Goal: Information Seeking & Learning: Learn about a topic

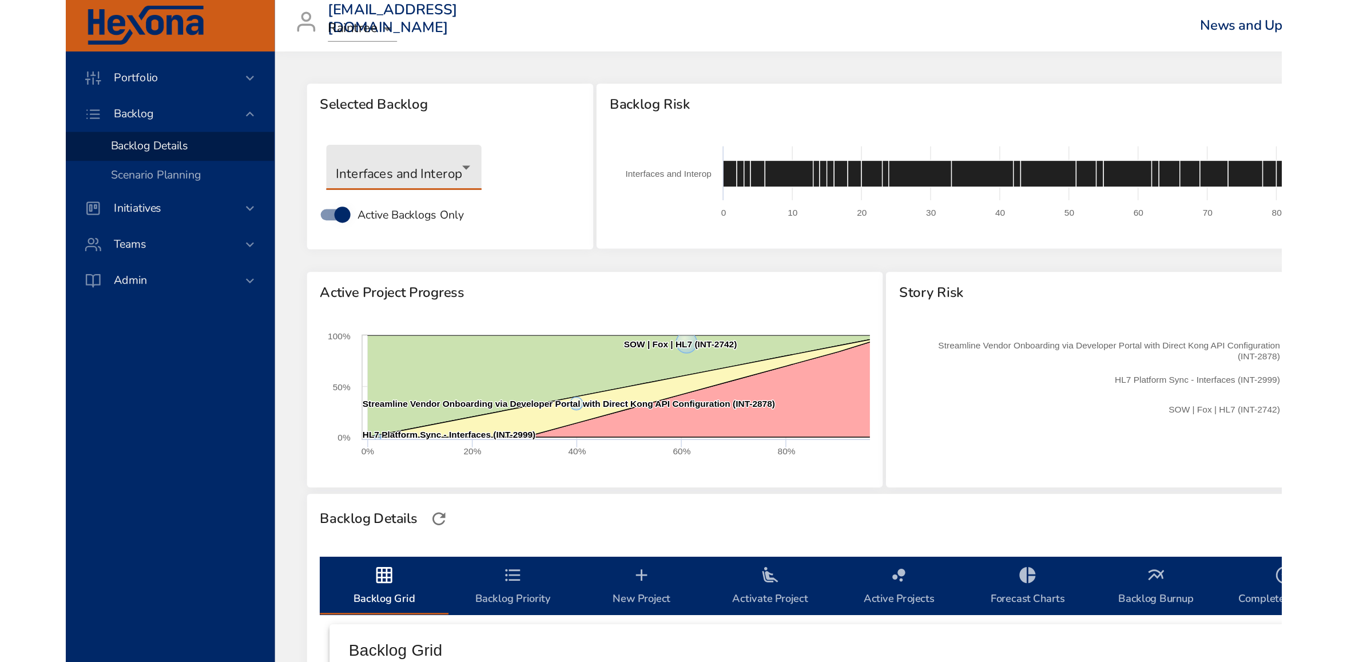
scroll to position [422, 0]
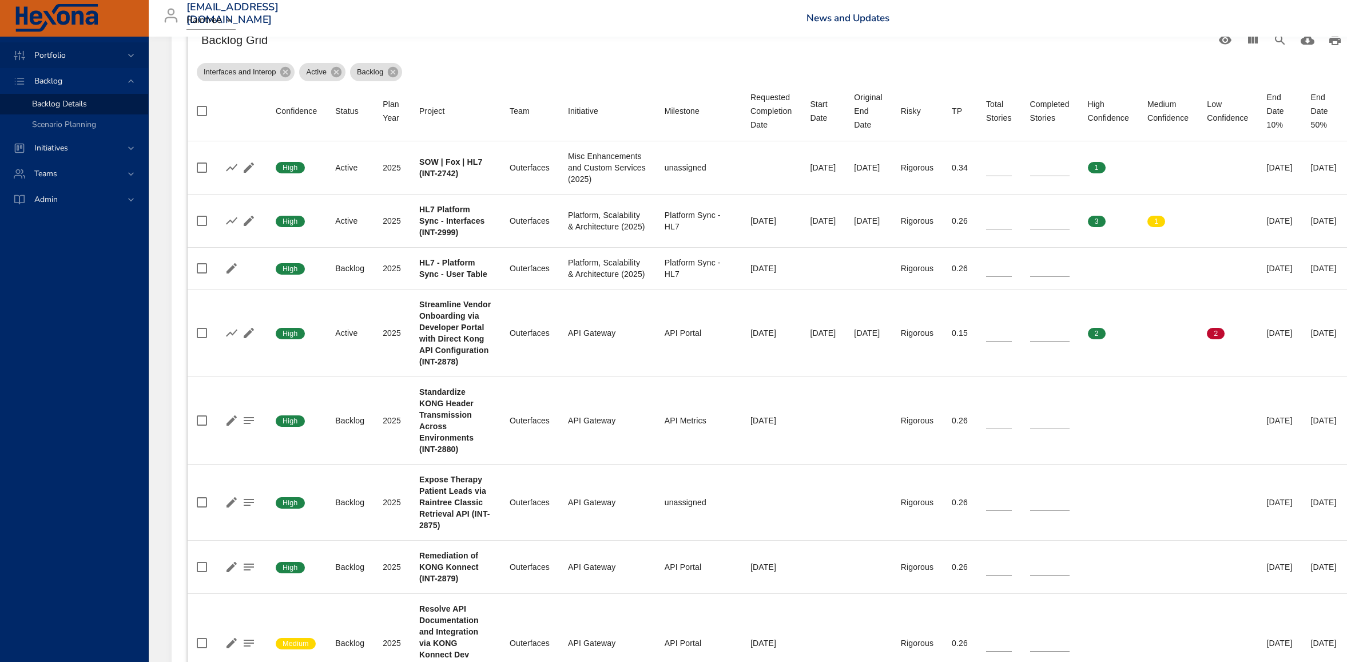
click at [54, 55] on span "Portfolio" at bounding box center [50, 55] width 50 height 11
click at [58, 76] on span "Risk Dashboard" at bounding box center [60, 78] width 56 height 11
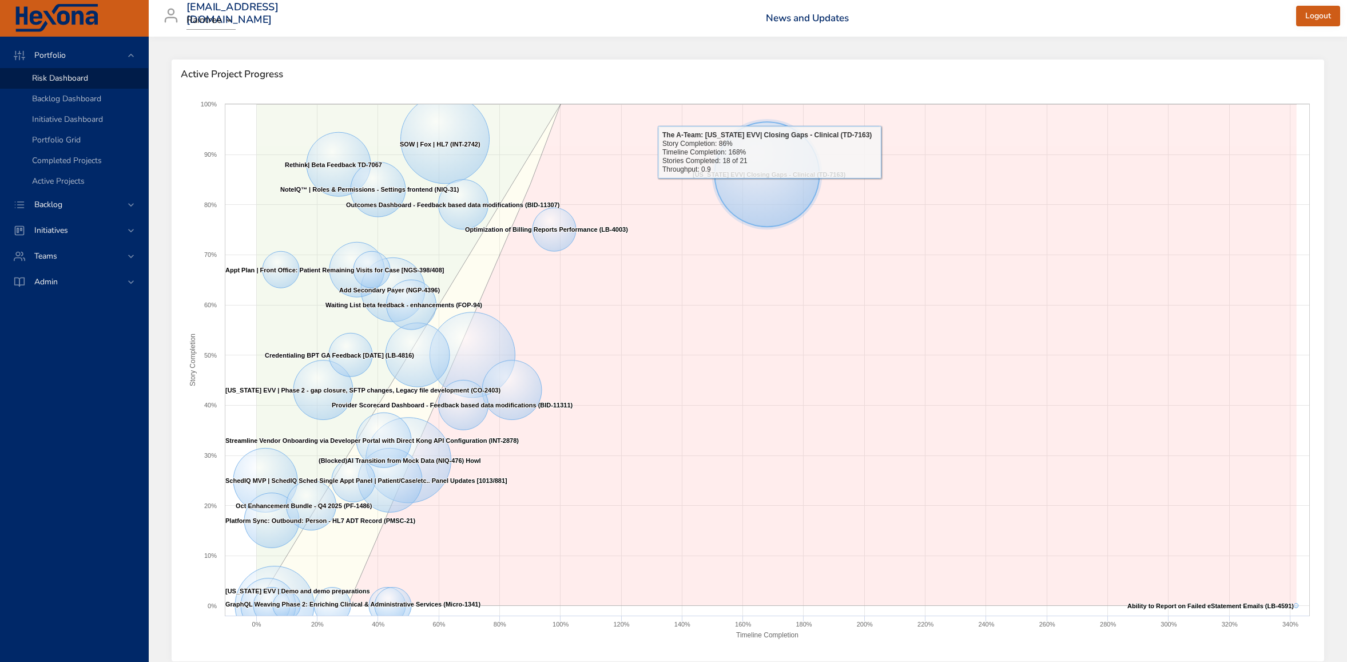
click at [770, 187] on icon at bounding box center [767, 174] width 105 height 105
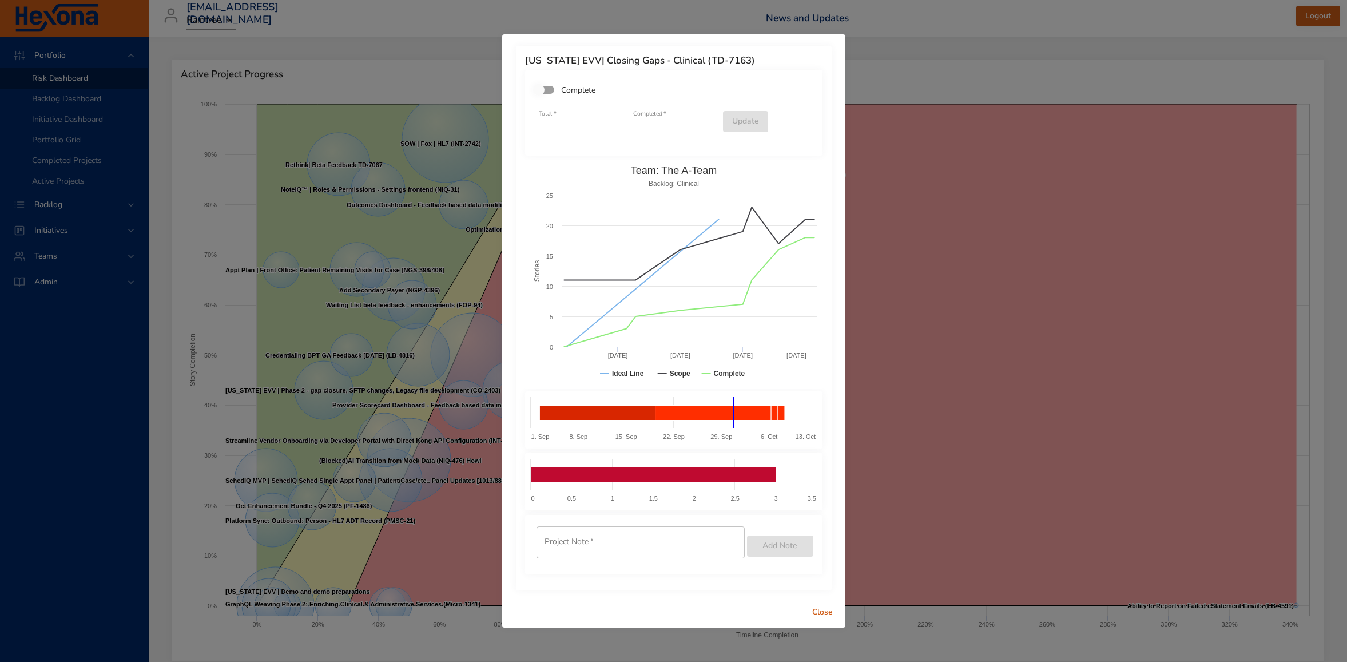
click at [826, 470] on span "Close" at bounding box center [822, 612] width 27 height 14
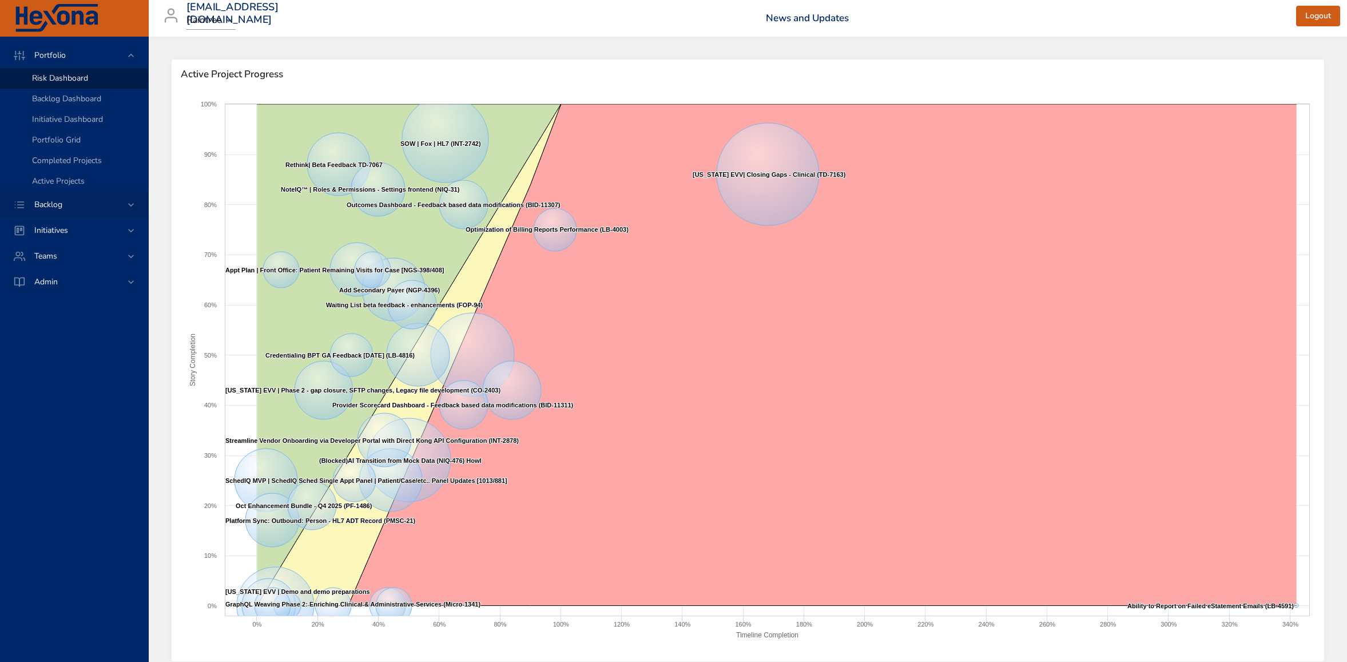
click at [77, 201] on div "Backlog" at bounding box center [75, 204] width 100 height 12
click at [69, 105] on span "Backlog Details" at bounding box center [59, 103] width 55 height 11
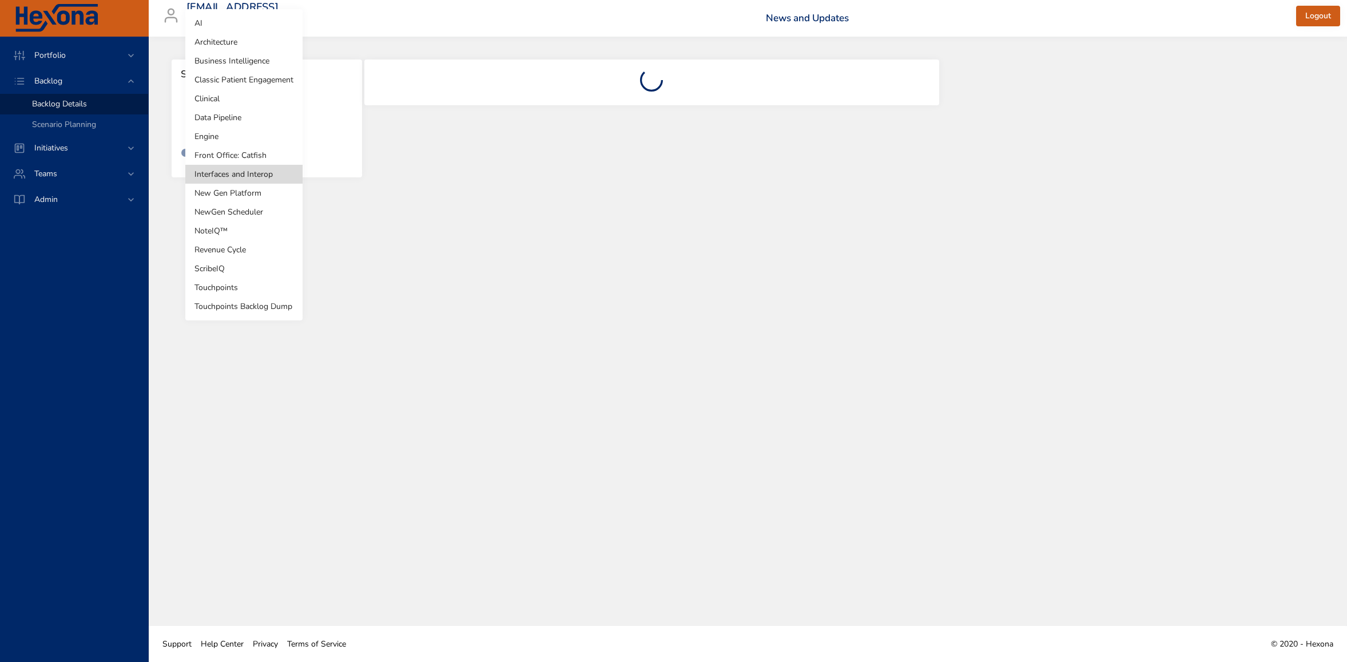
click at [285, 120] on body "Portfolio Backlog Backlog Details Scenario Planning Initiatives Teams Admin rob…" at bounding box center [673, 331] width 1347 height 662
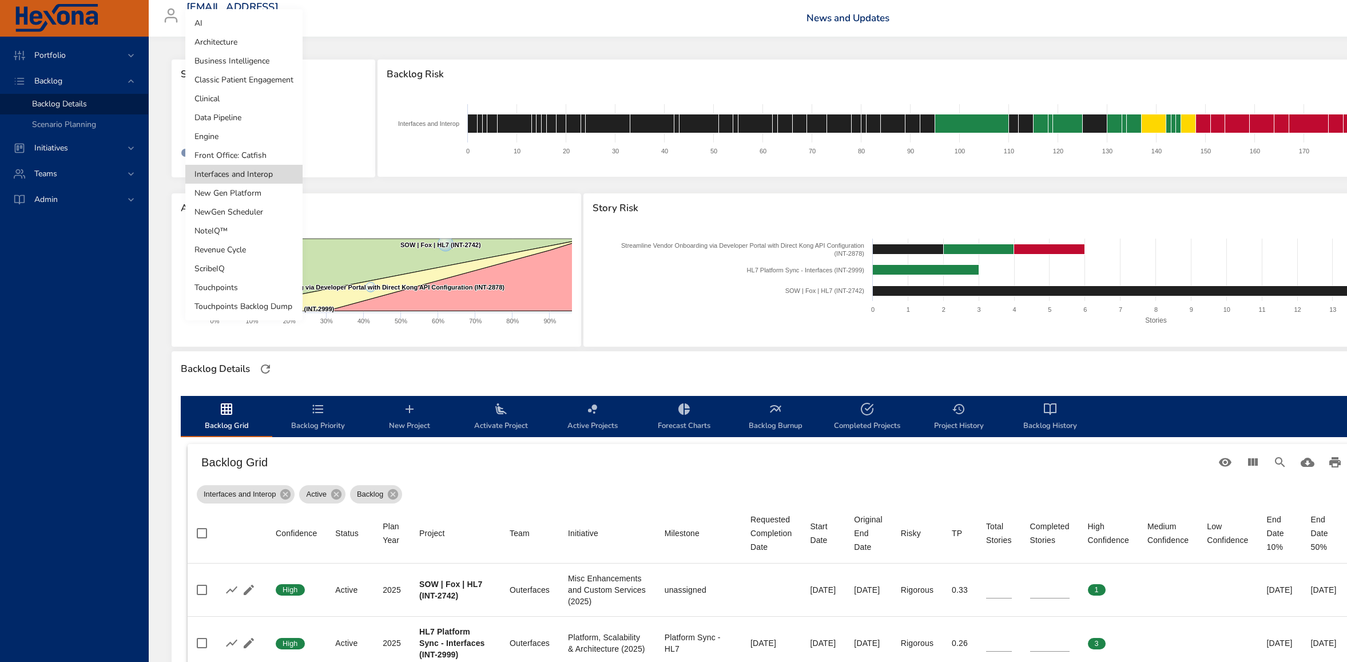
click at [232, 212] on li "NewGen Scheduler" at bounding box center [243, 211] width 117 height 19
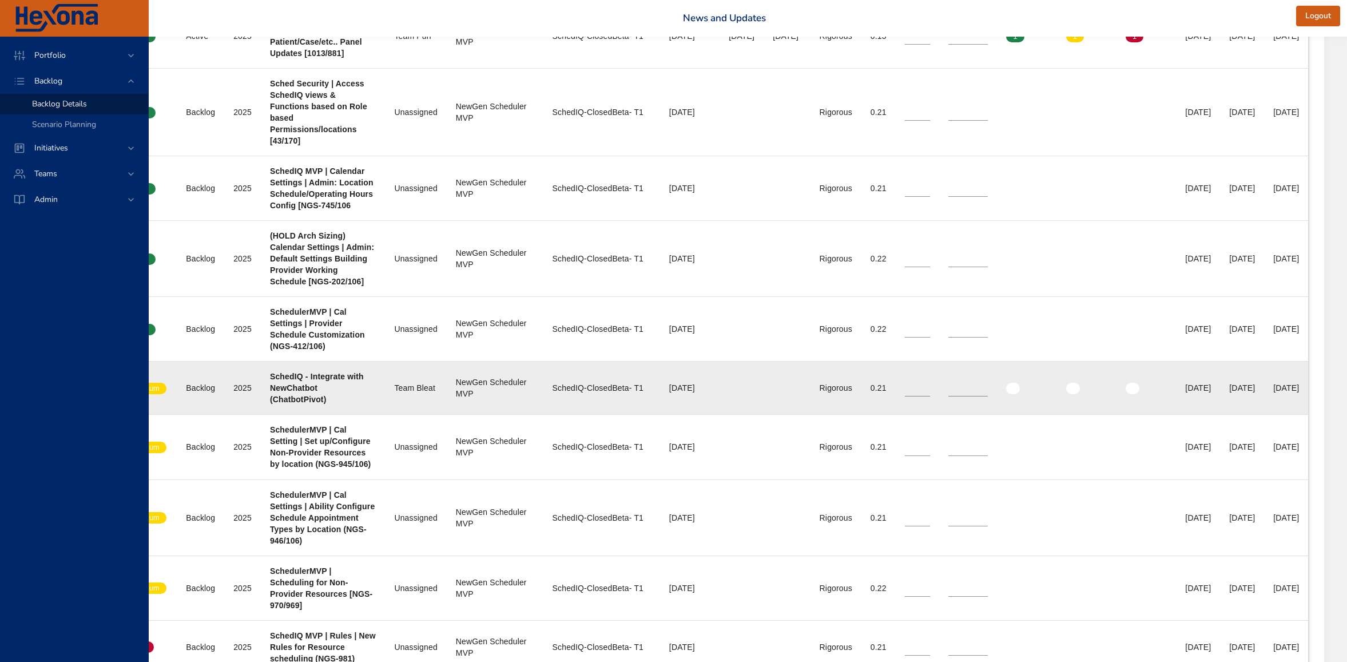
scroll to position [854, 240]
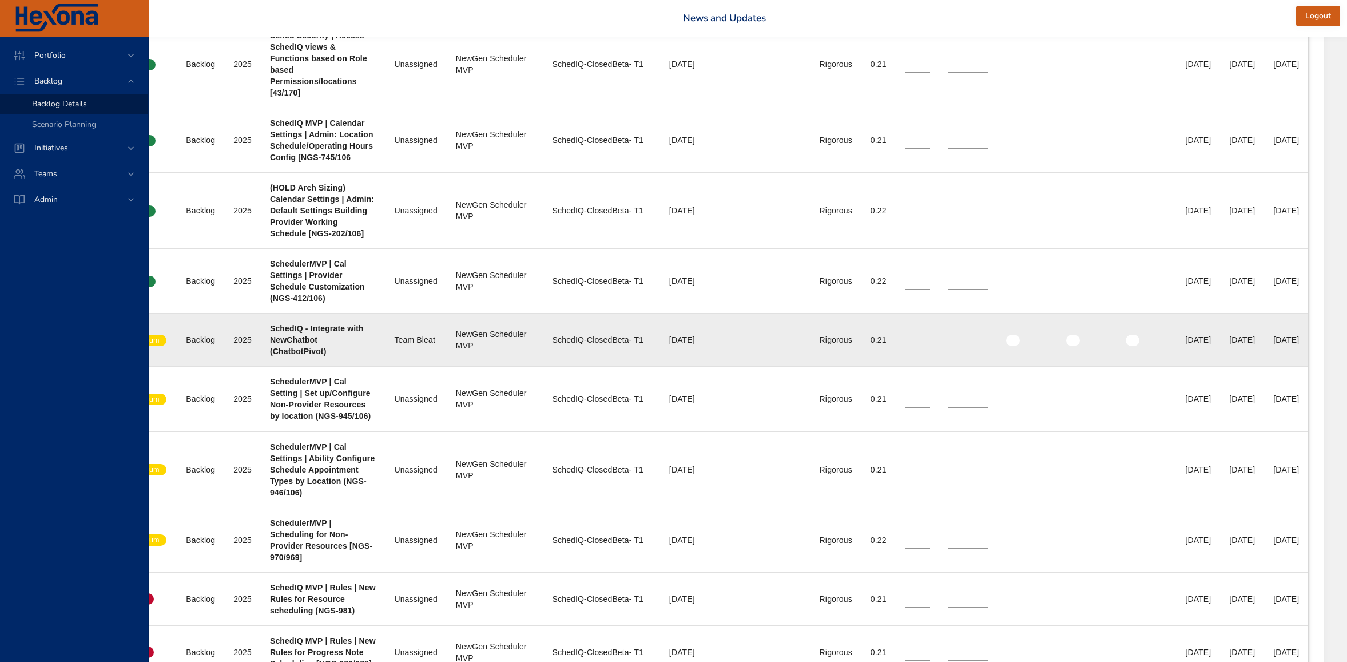
drag, startPoint x: 1297, startPoint y: 339, endPoint x: 1206, endPoint y: 339, distance: 90.9
click at [864, 339] on tr "Confidence Medium Status Backlog Plan Year 2025 Project SchedIQ - Integrate wit…" at bounding box center [664, 339] width 1287 height 53
click at [864, 338] on div "12/01/2025" at bounding box center [1198, 339] width 26 height 11
click at [864, 339] on div "12/01/2025" at bounding box center [1198, 339] width 26 height 11
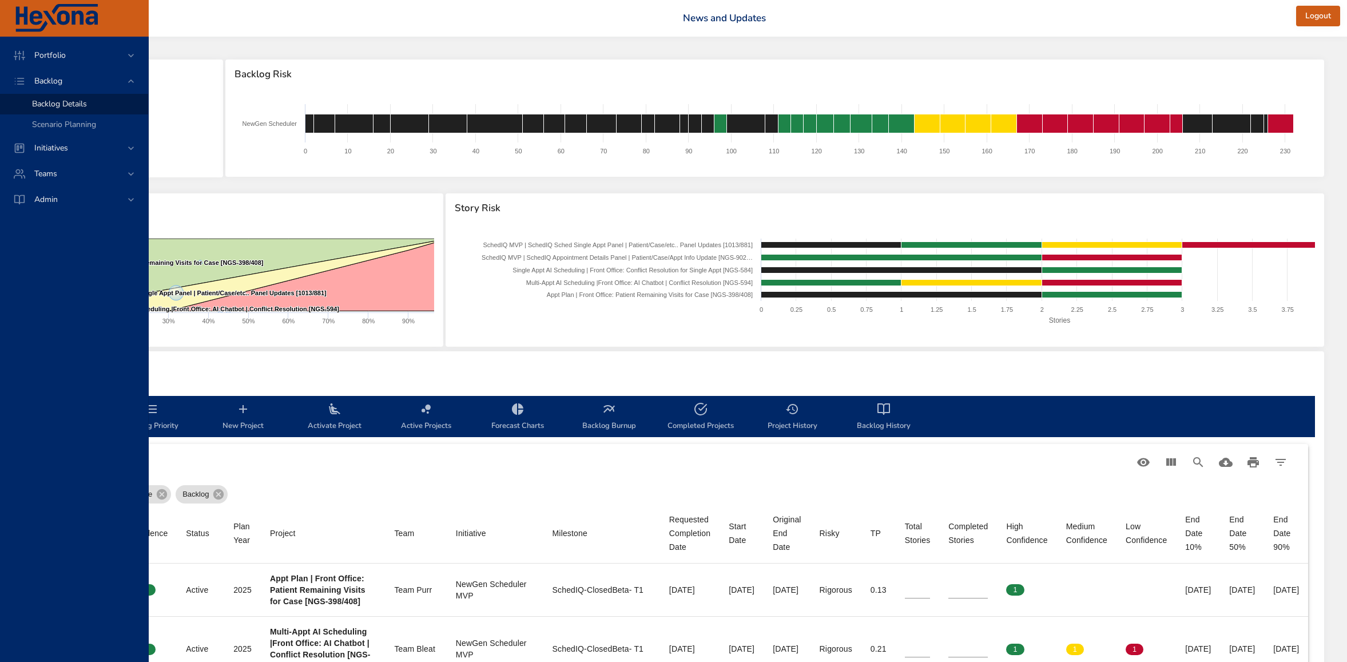
scroll to position [0, 0]
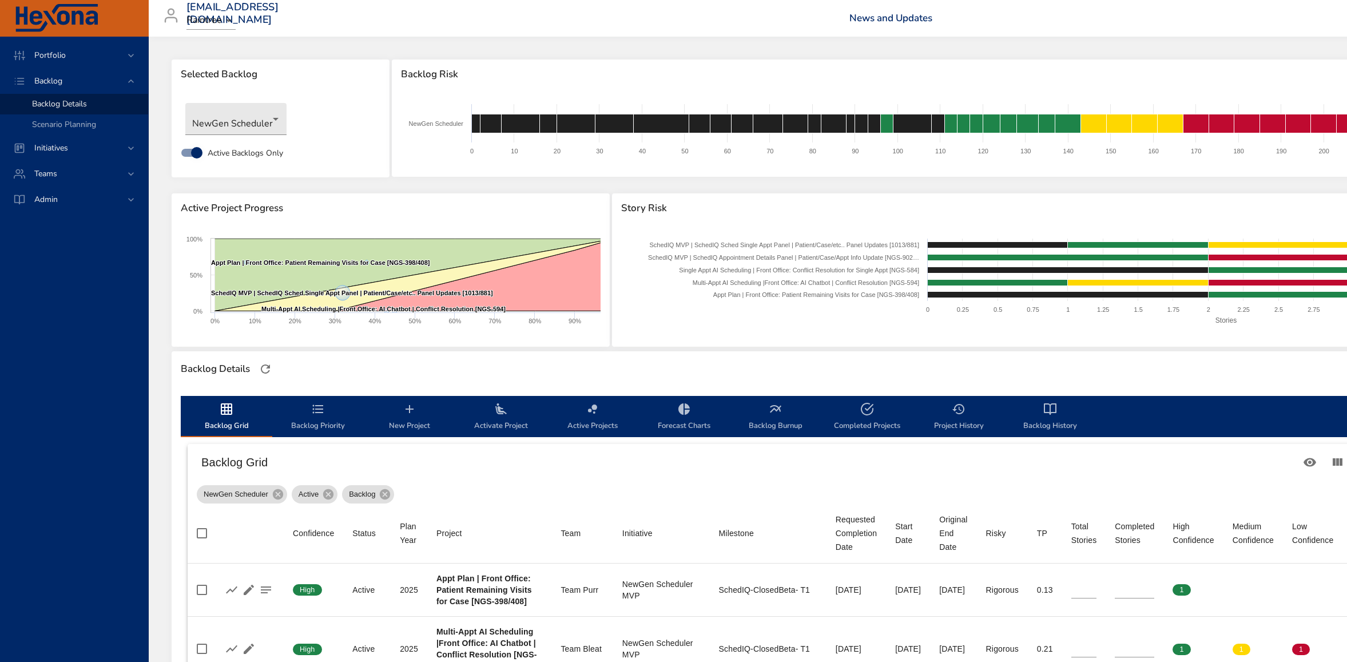
click at [681, 413] on icon "backlog-tab" at bounding box center [684, 409] width 14 height 14
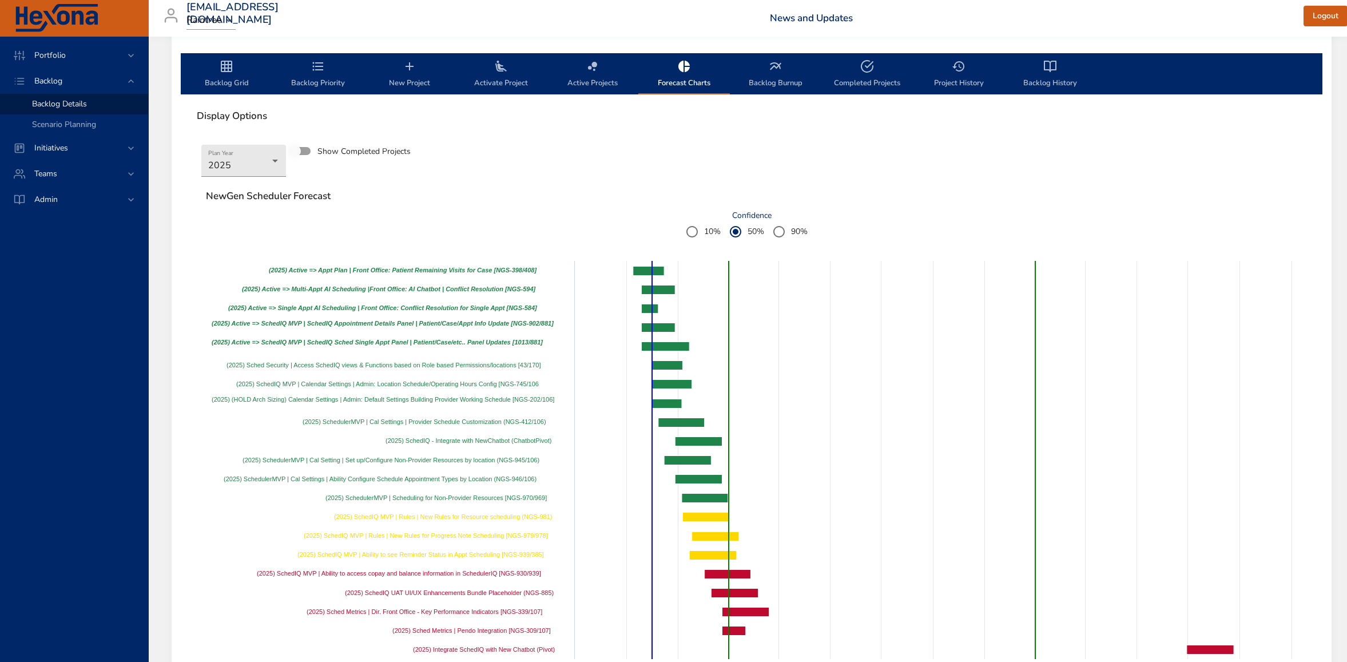
scroll to position [212, 0]
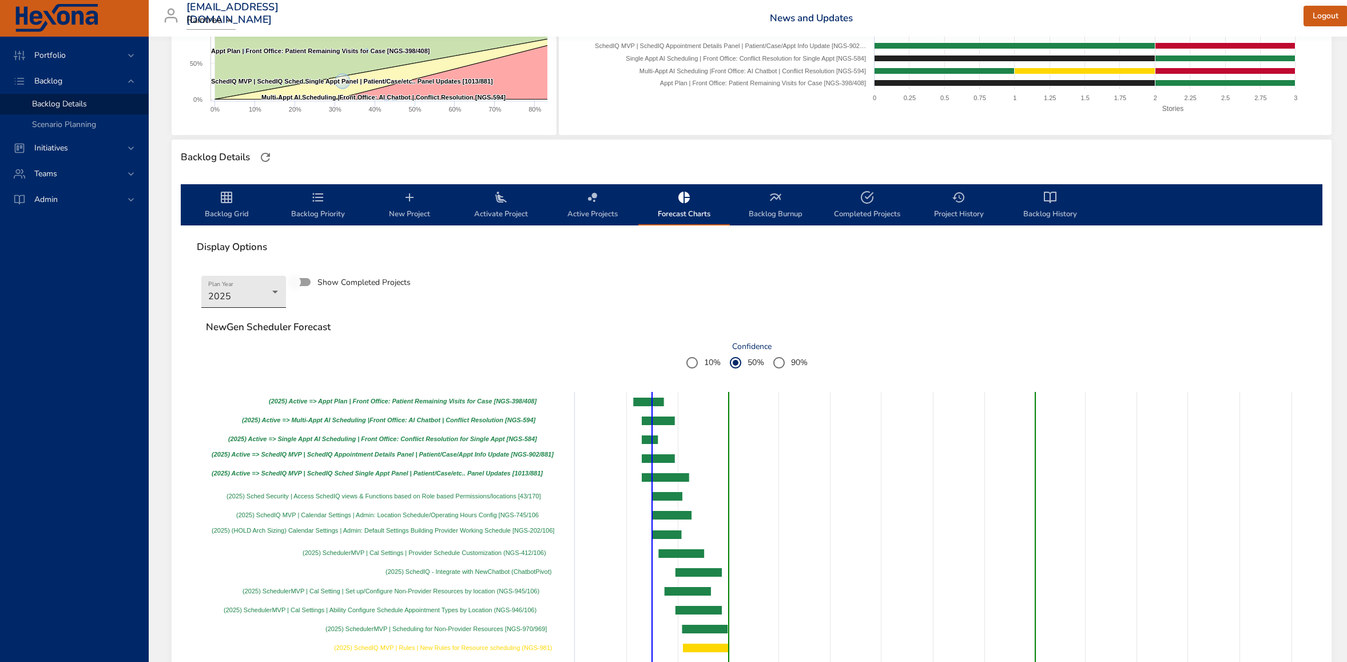
click at [252, 282] on body "Portfolio Backlog Backlog Details Scenario Planning Initiatives Teams Admin rob…" at bounding box center [673, 119] width 1347 height 662
click at [234, 310] on li "2026" at bounding box center [243, 310] width 85 height 19
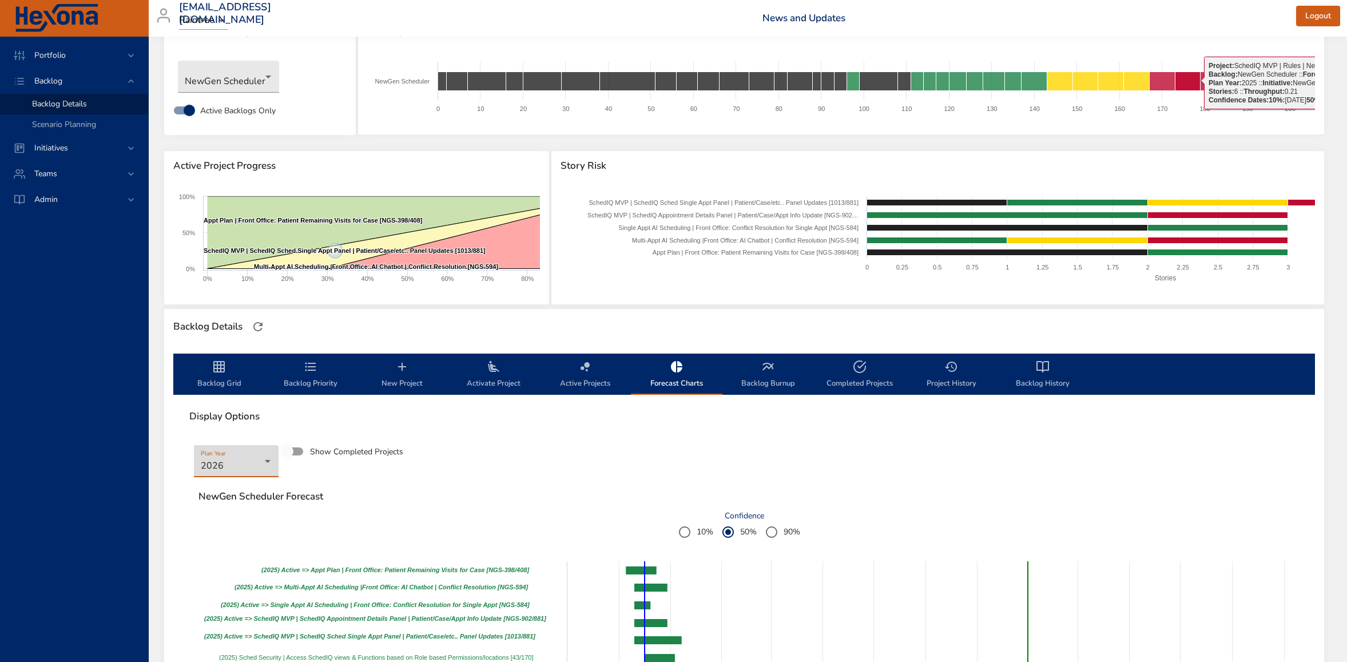
scroll to position [0, 7]
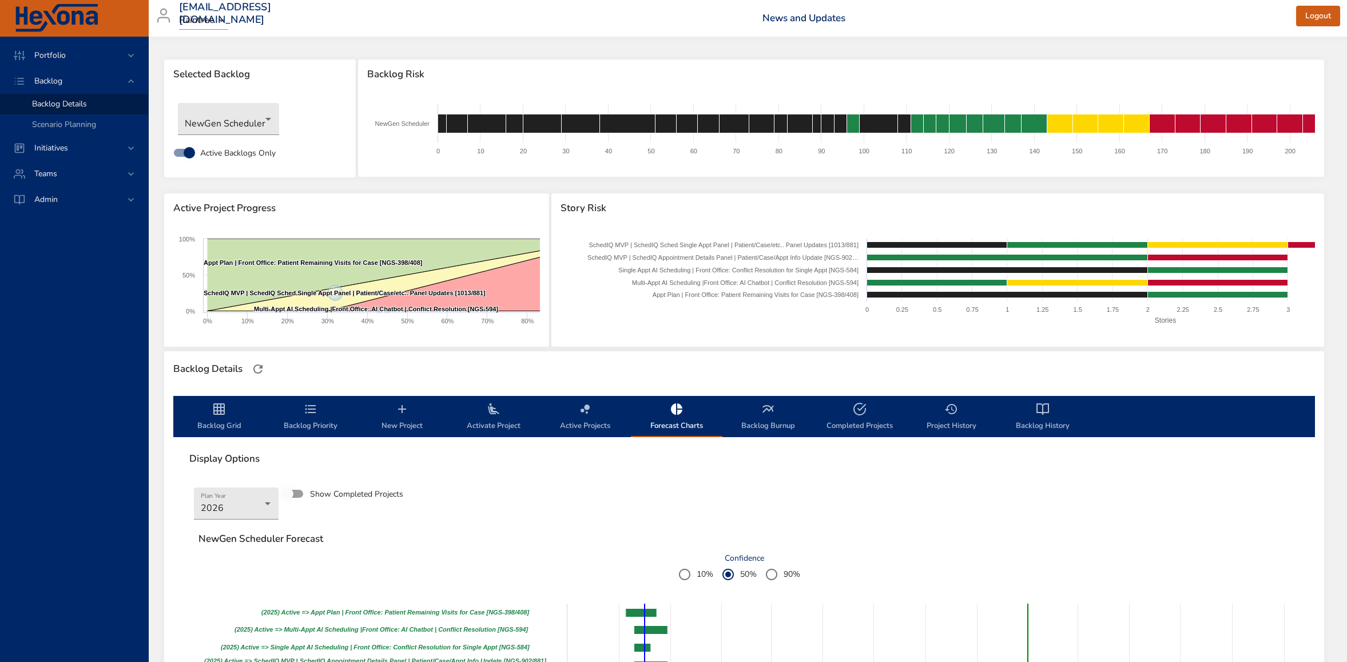
click at [769, 414] on icon "backlog-tab" at bounding box center [768, 409] width 14 height 14
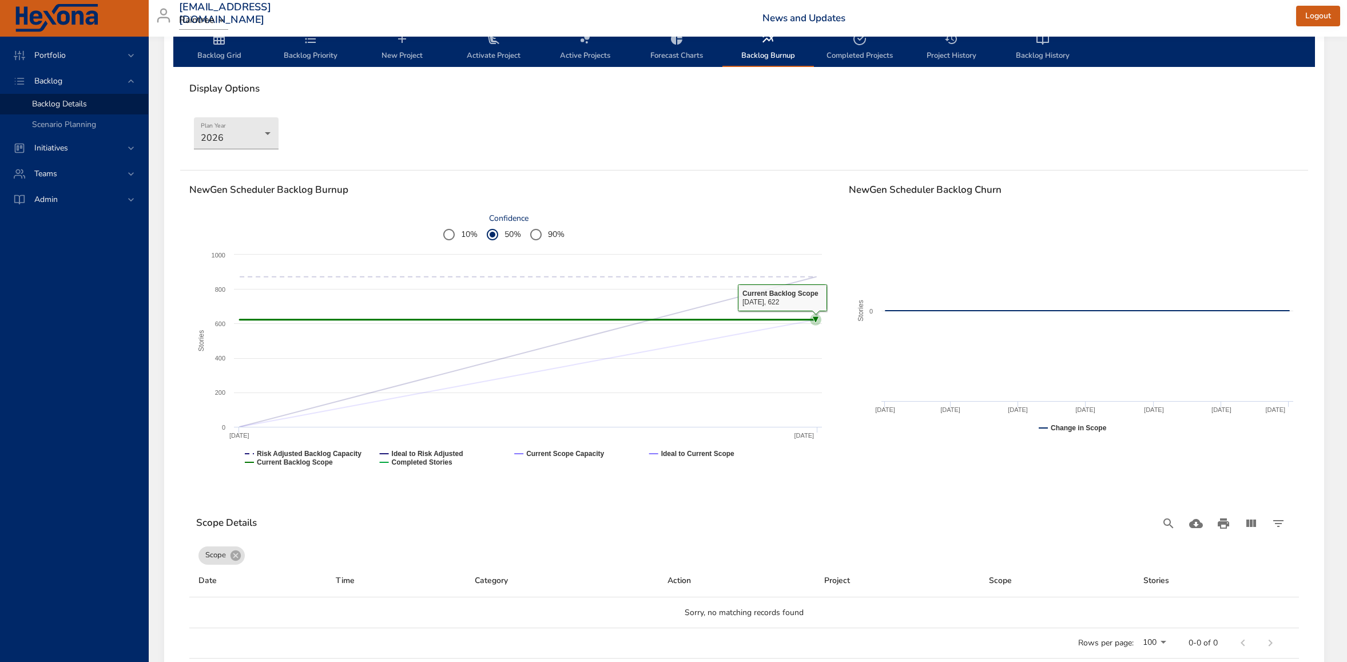
scroll to position [382, 7]
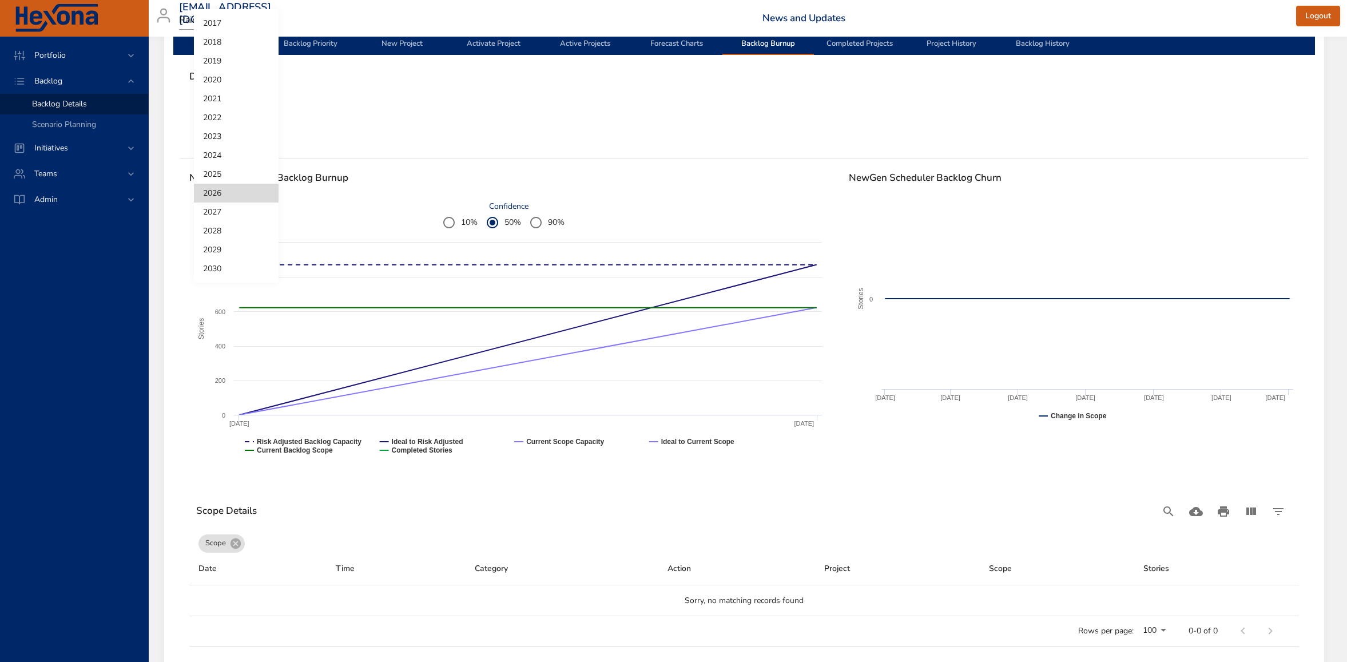
click at [222, 176] on li "2025" at bounding box center [236, 174] width 85 height 19
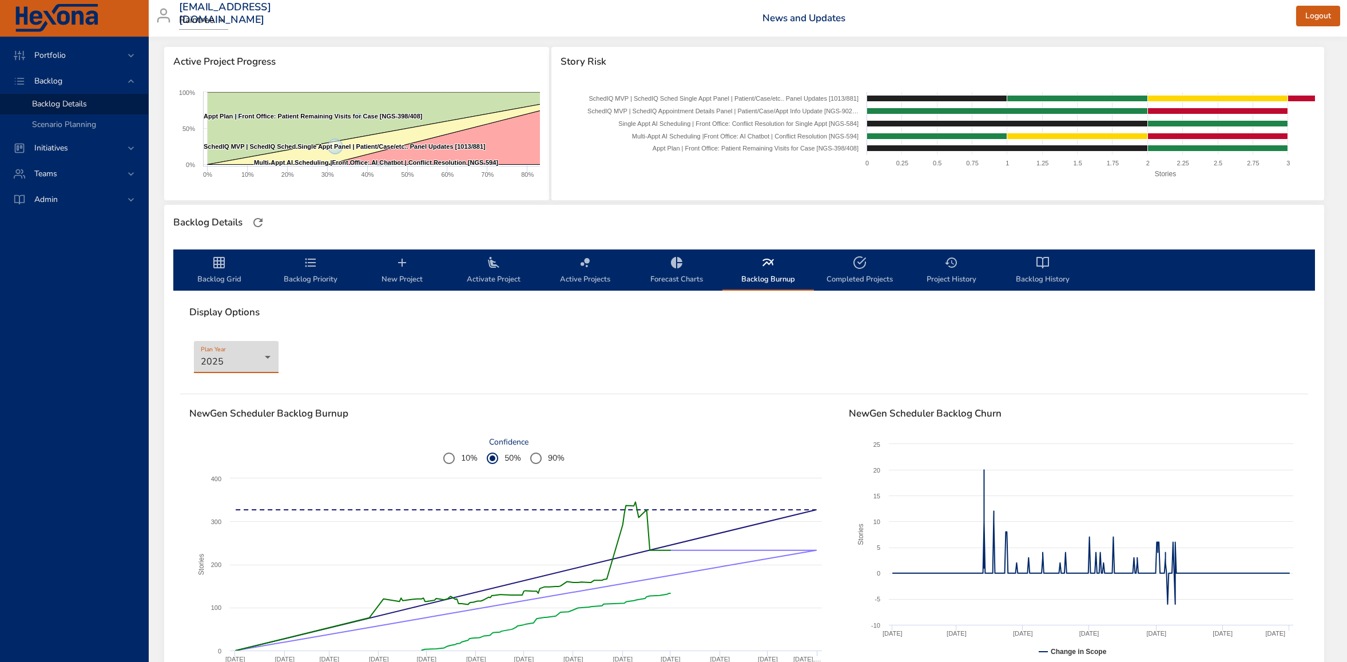
scroll to position [0, 7]
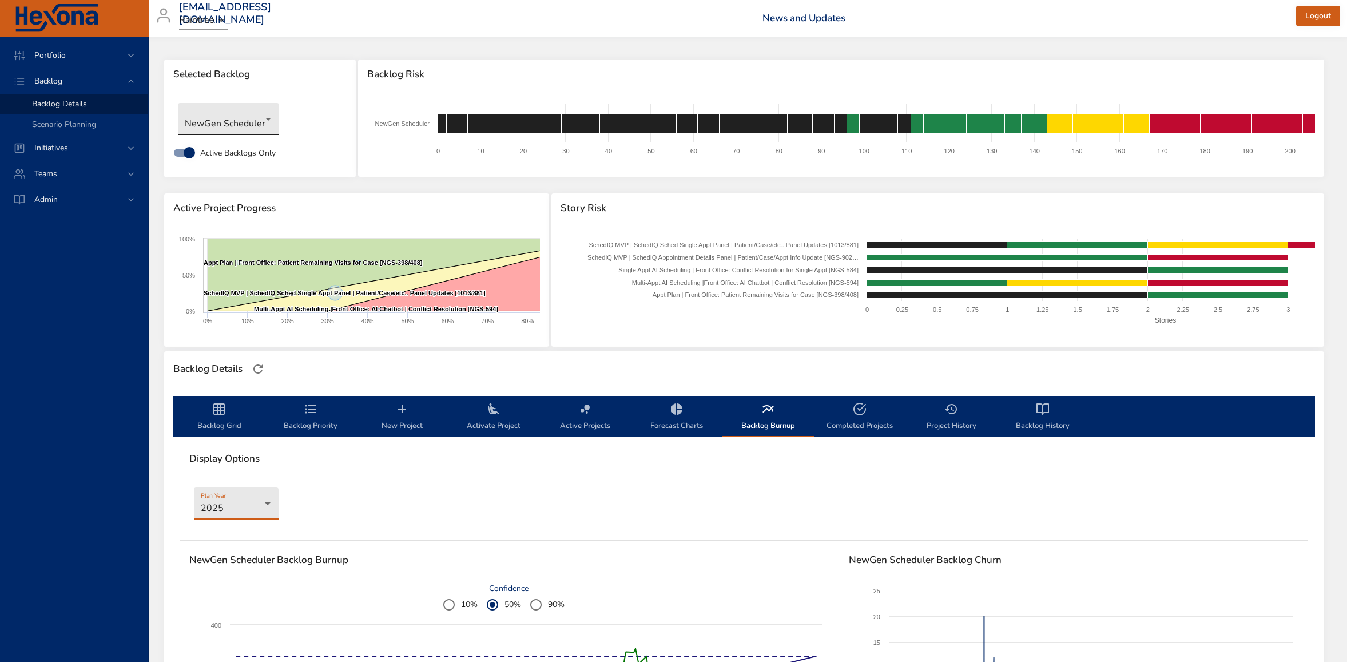
click at [245, 118] on body "Portfolio Backlog Backlog Details Scenario Planning Initiatives Teams Admin rob…" at bounding box center [666, 331] width 1347 height 662
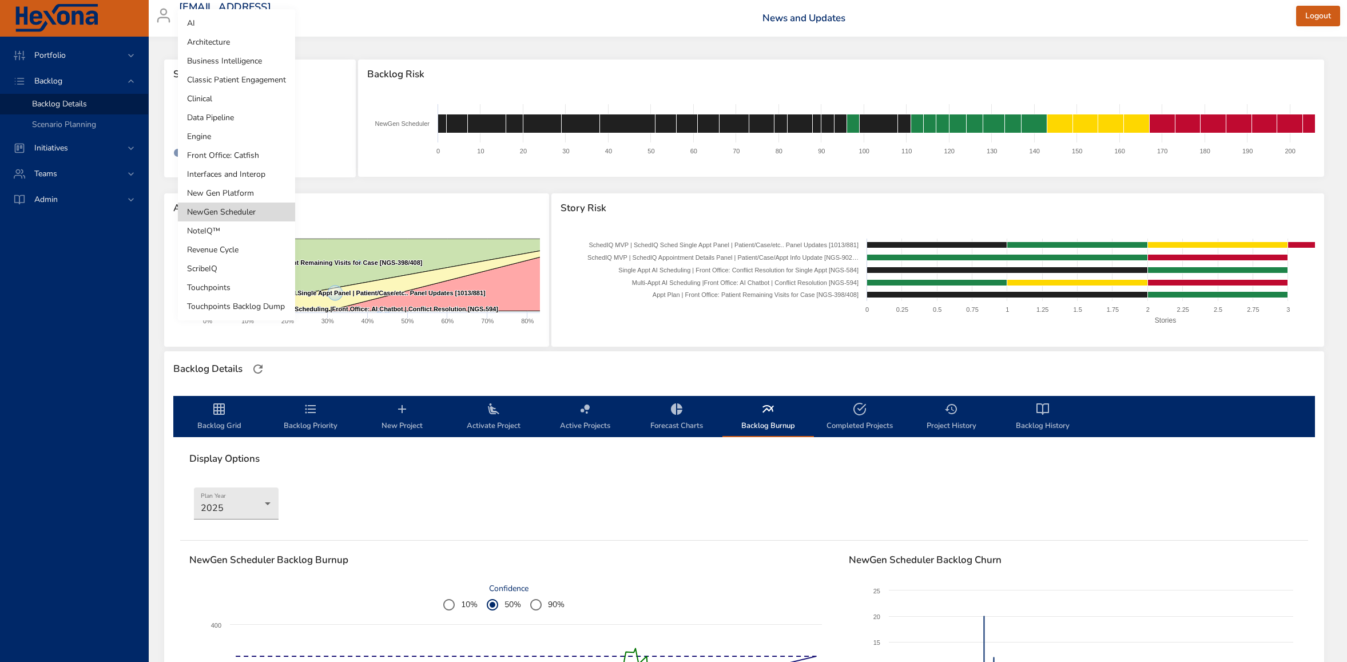
click at [212, 232] on li "NoteIQ™" at bounding box center [236, 230] width 117 height 19
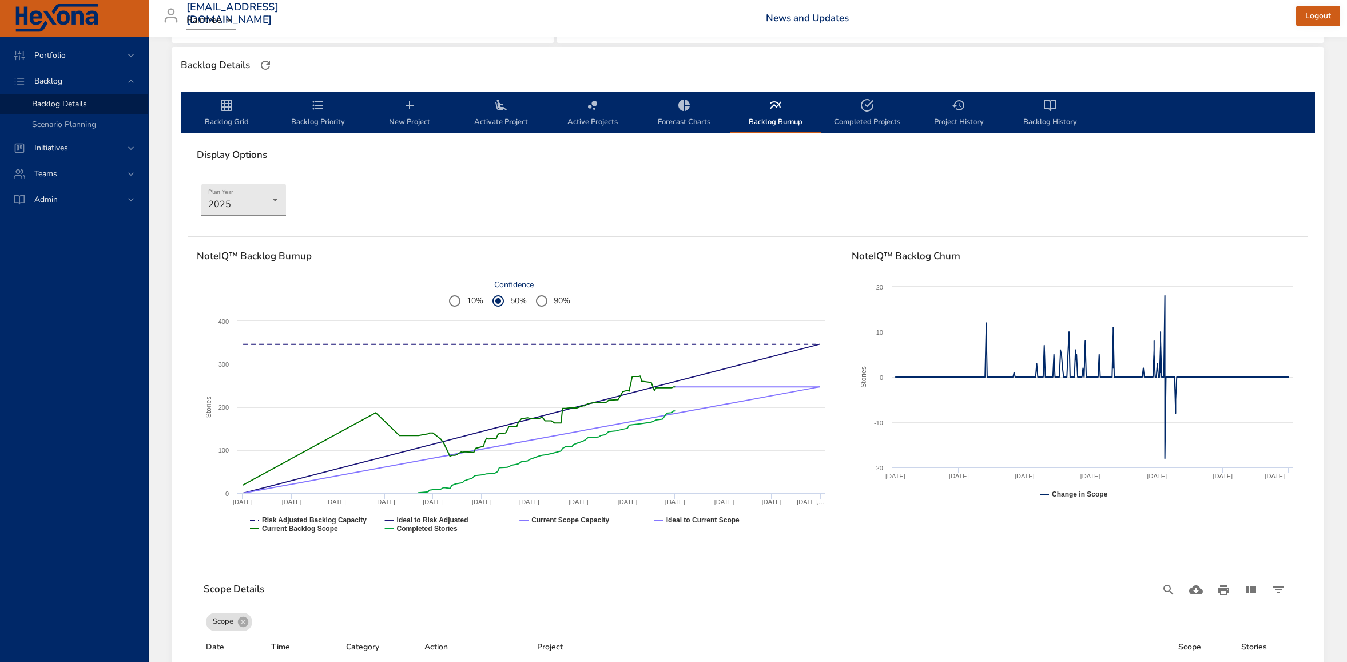
scroll to position [0, 0]
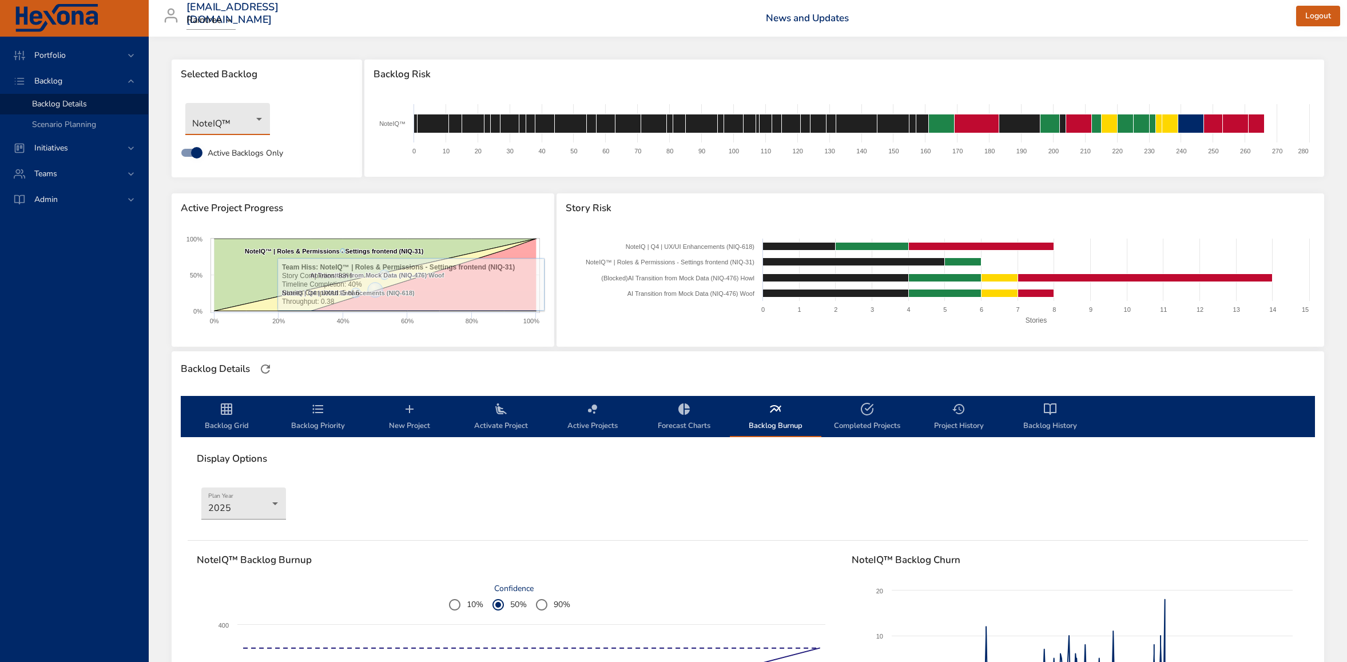
click at [249, 110] on body "Portfolio Backlog Backlog Details Scenario Planning Initiatives Teams Admin rob…" at bounding box center [673, 331] width 1347 height 662
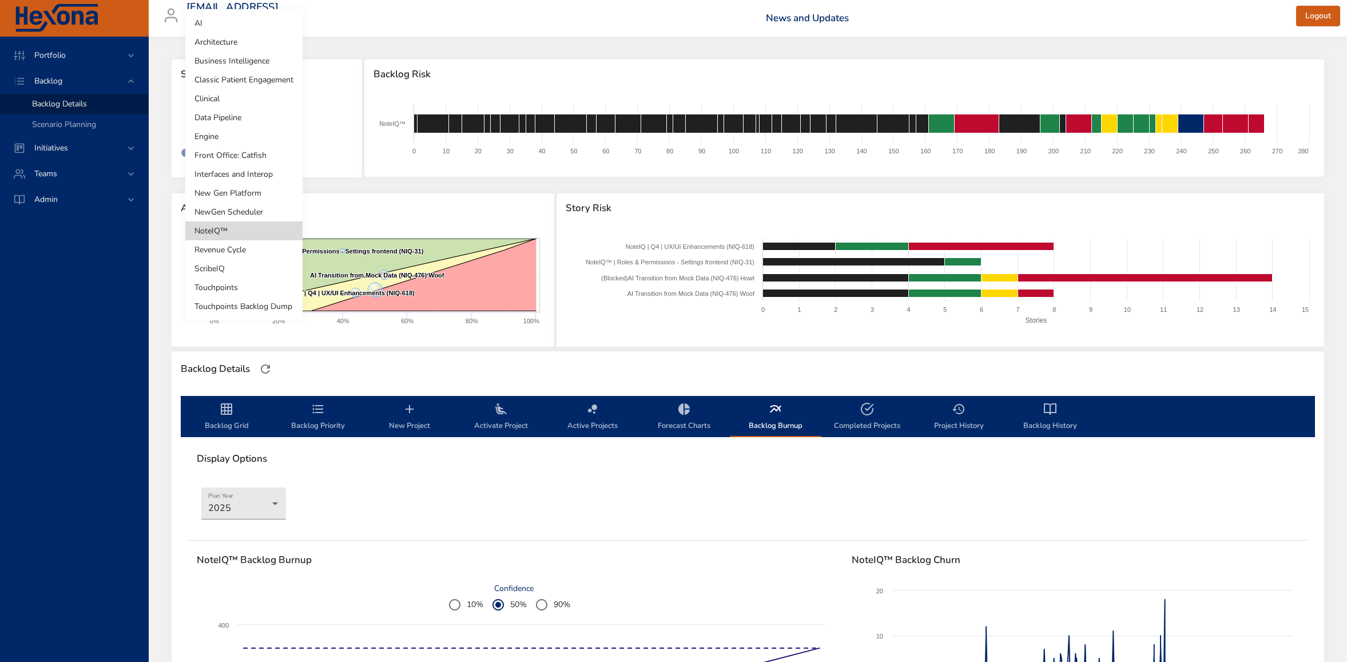
click at [224, 284] on li "Touchpoints" at bounding box center [243, 287] width 117 height 19
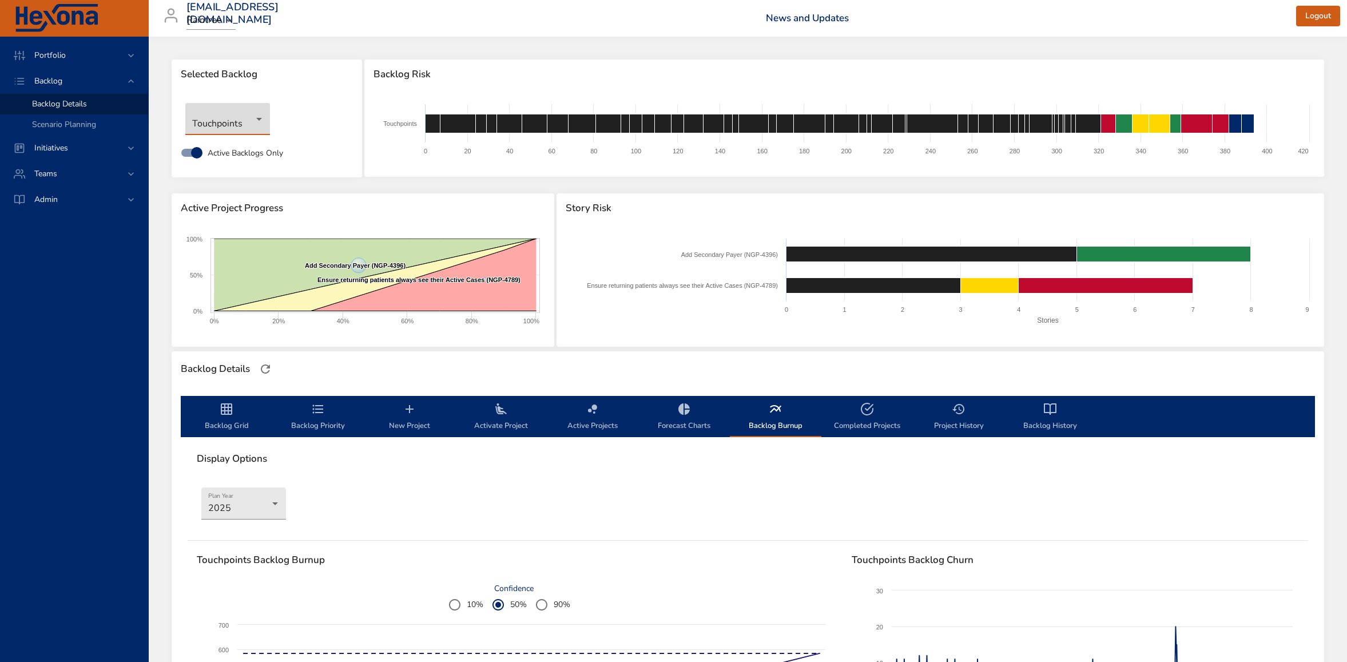
scroll to position [13, 0]
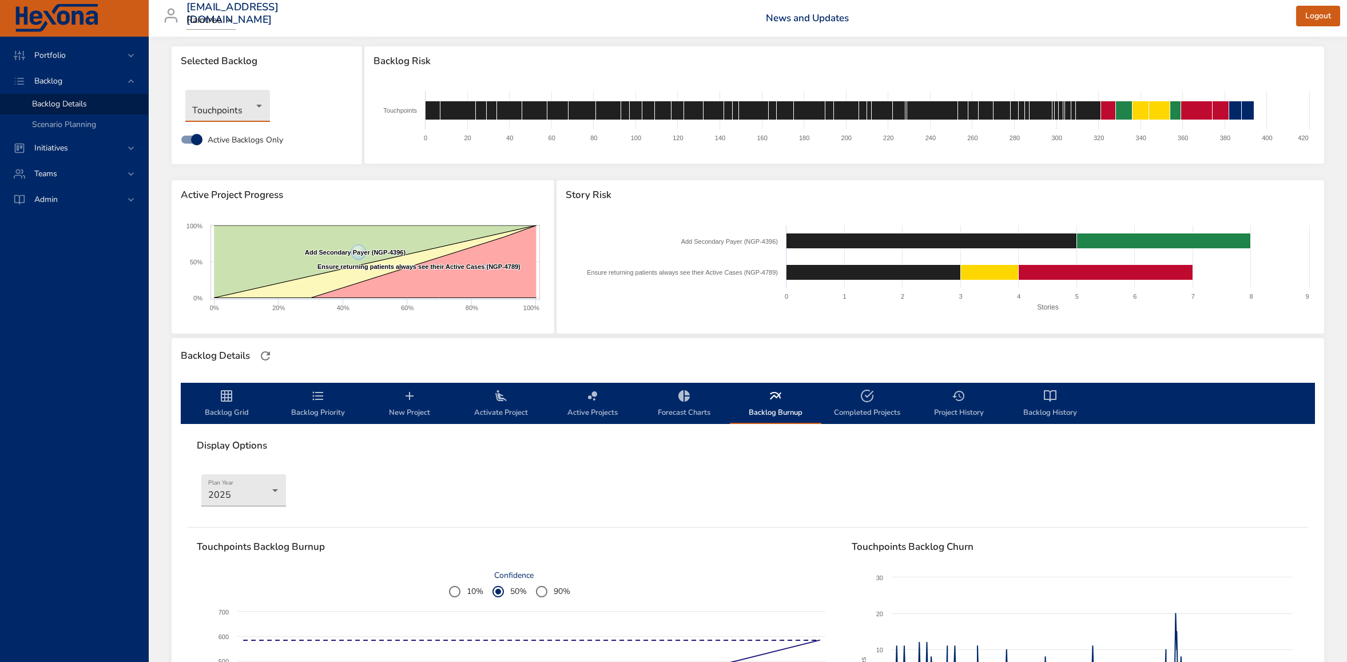
click at [230, 401] on icon "backlog-tab" at bounding box center [227, 396] width 14 height 14
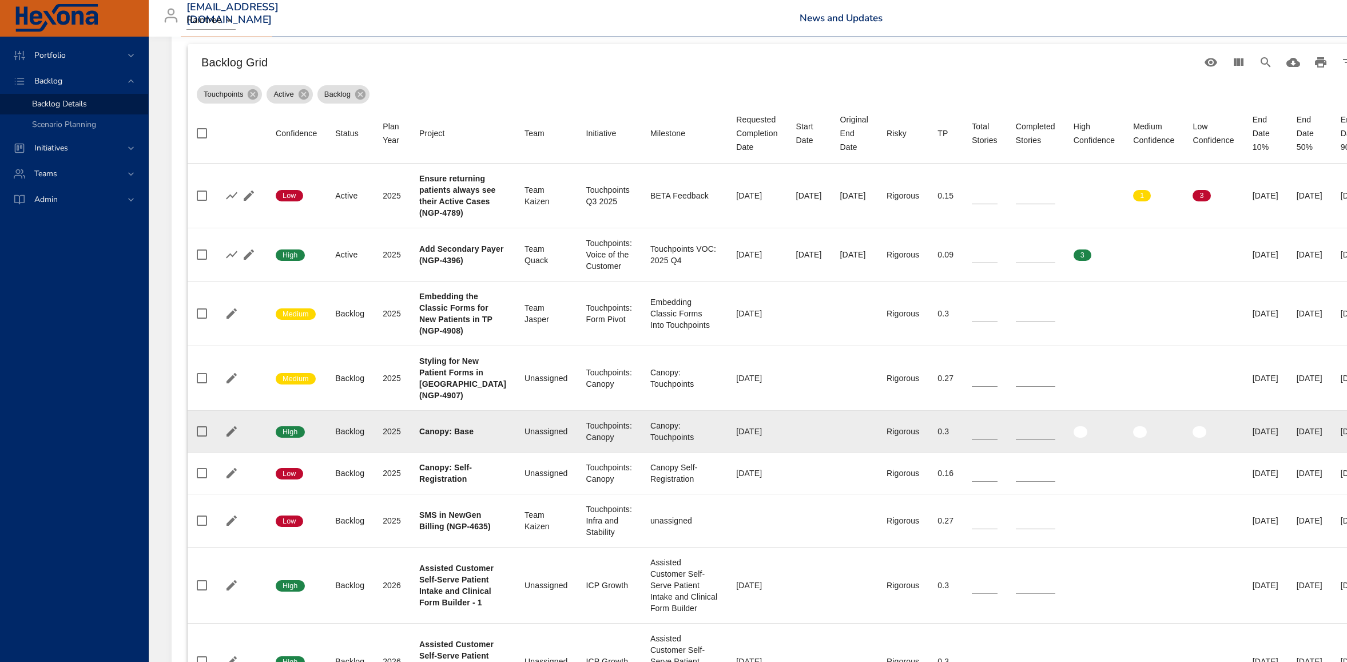
scroll to position [364, 0]
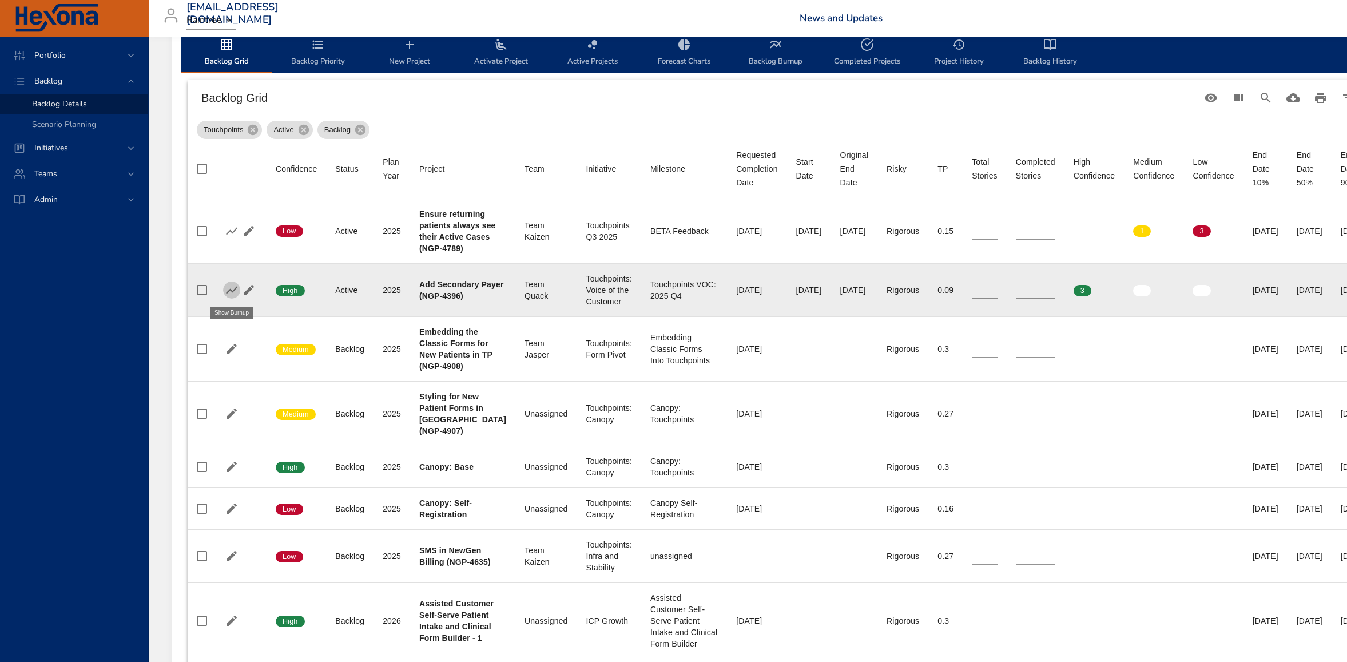
click at [230, 289] on icon "button" at bounding box center [231, 289] width 11 height 7
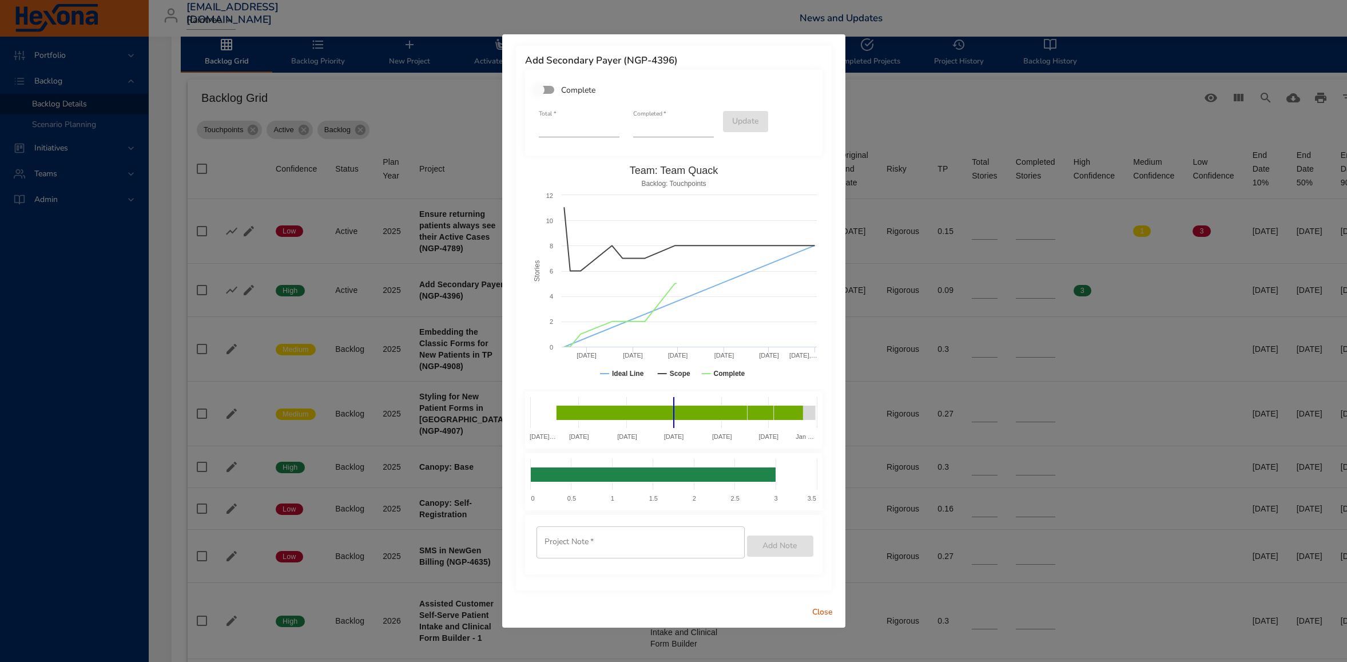
click at [821, 470] on span "Close" at bounding box center [822, 612] width 27 height 14
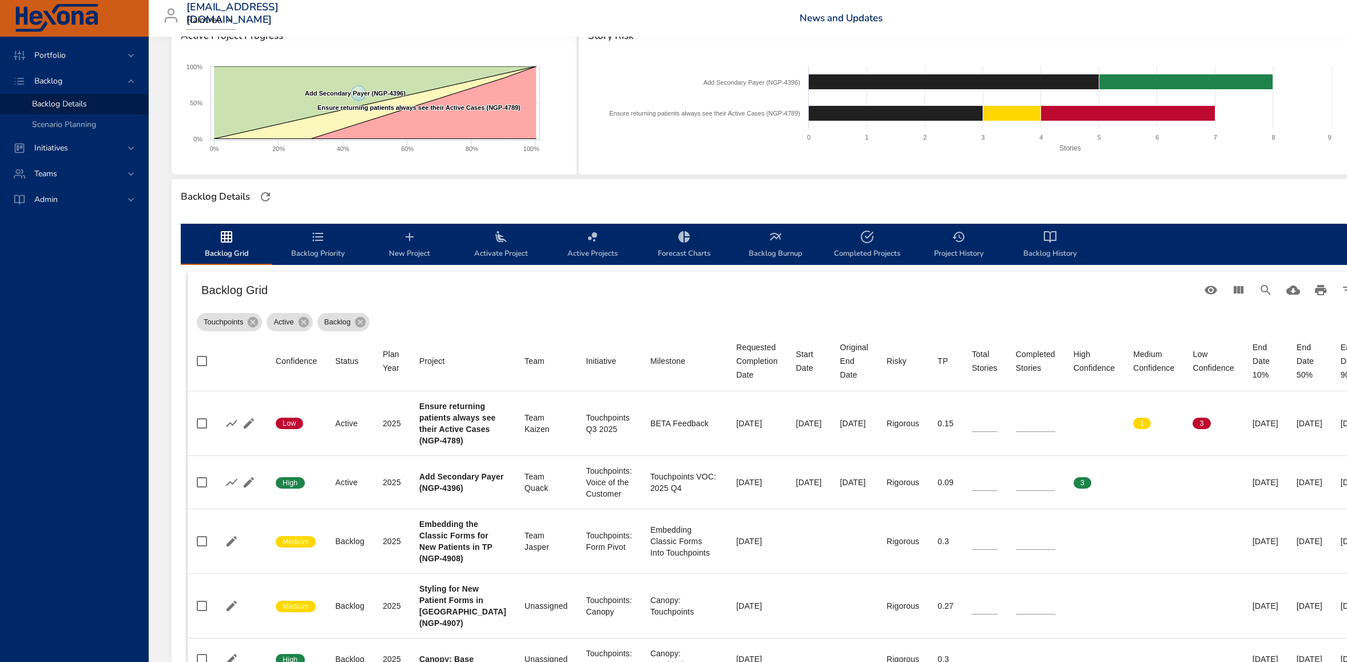
scroll to position [236, 0]
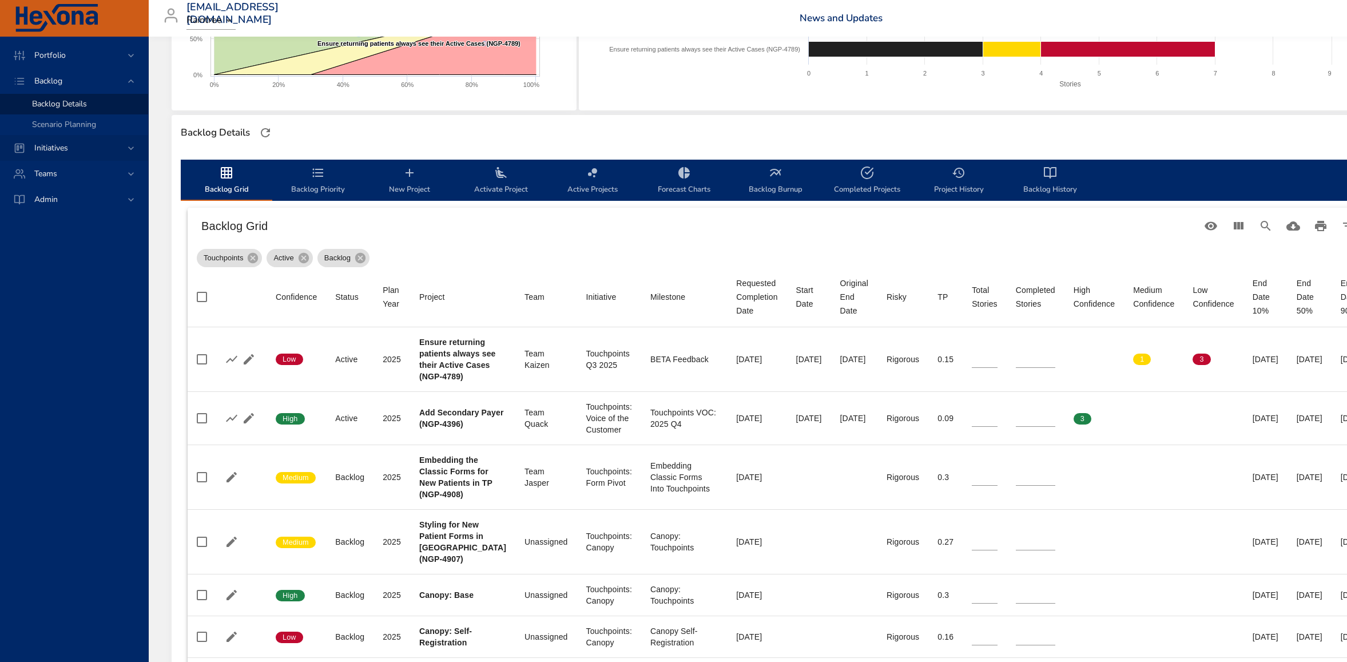
click at [83, 151] on div "Initiatives" at bounding box center [75, 148] width 100 height 12
click at [62, 151] on span "Milestone Details" at bounding box center [63, 150] width 62 height 11
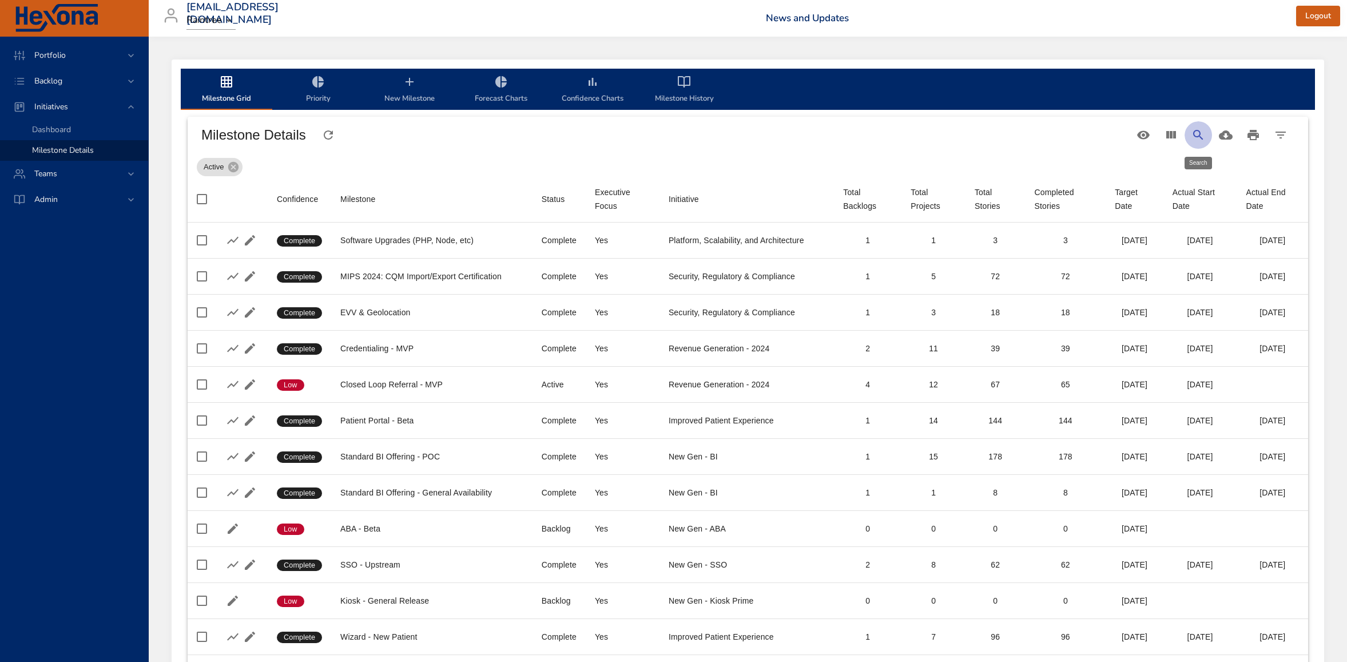
click at [864, 134] on icon "Search" at bounding box center [1198, 135] width 14 height 14
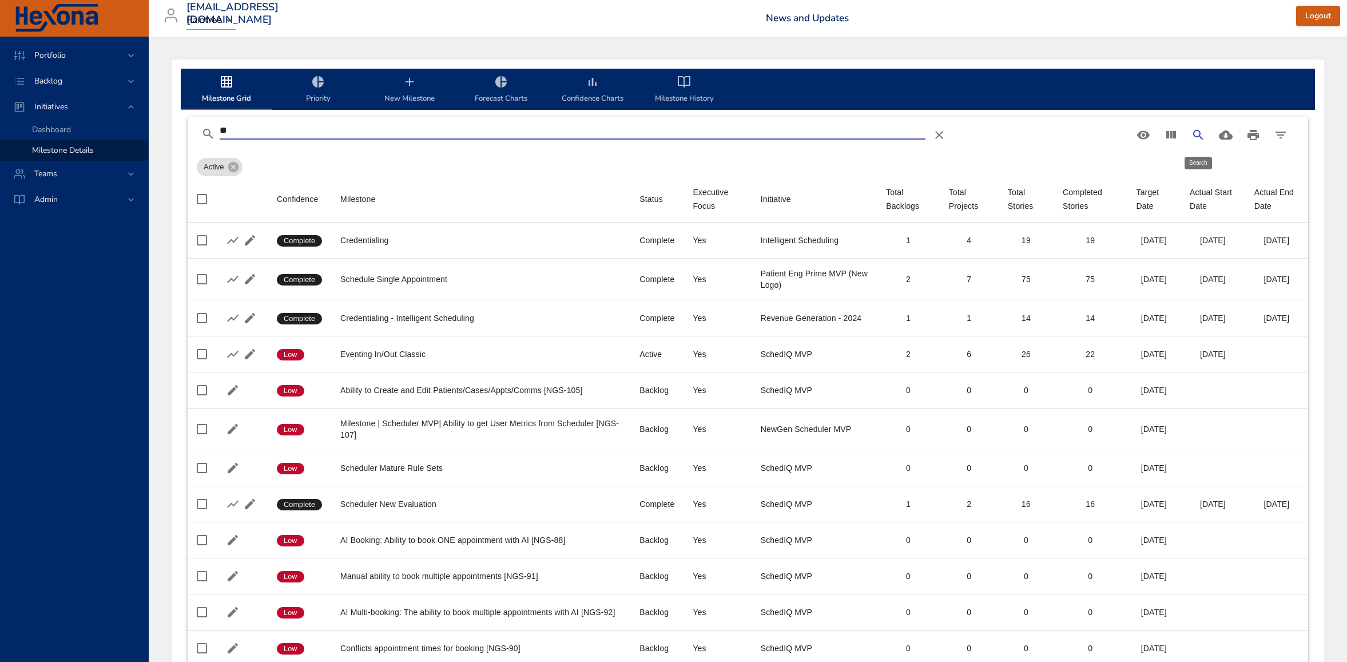
type input "*"
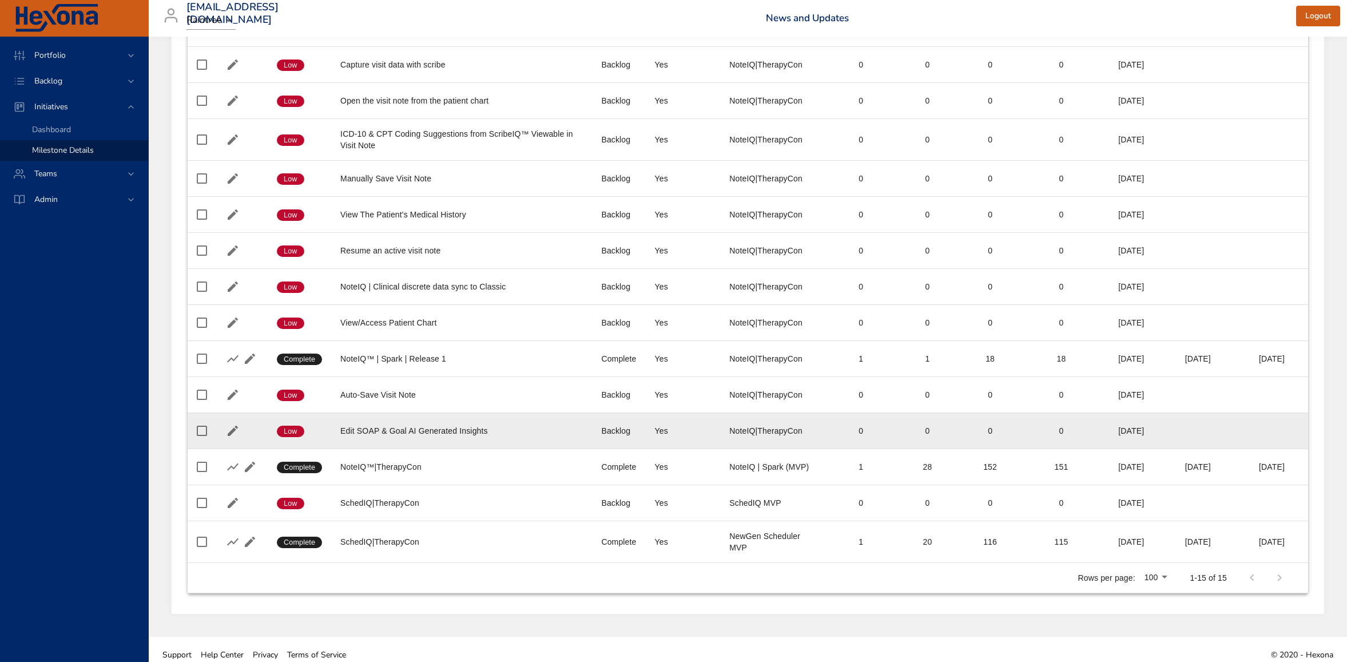
scroll to position [222, 0]
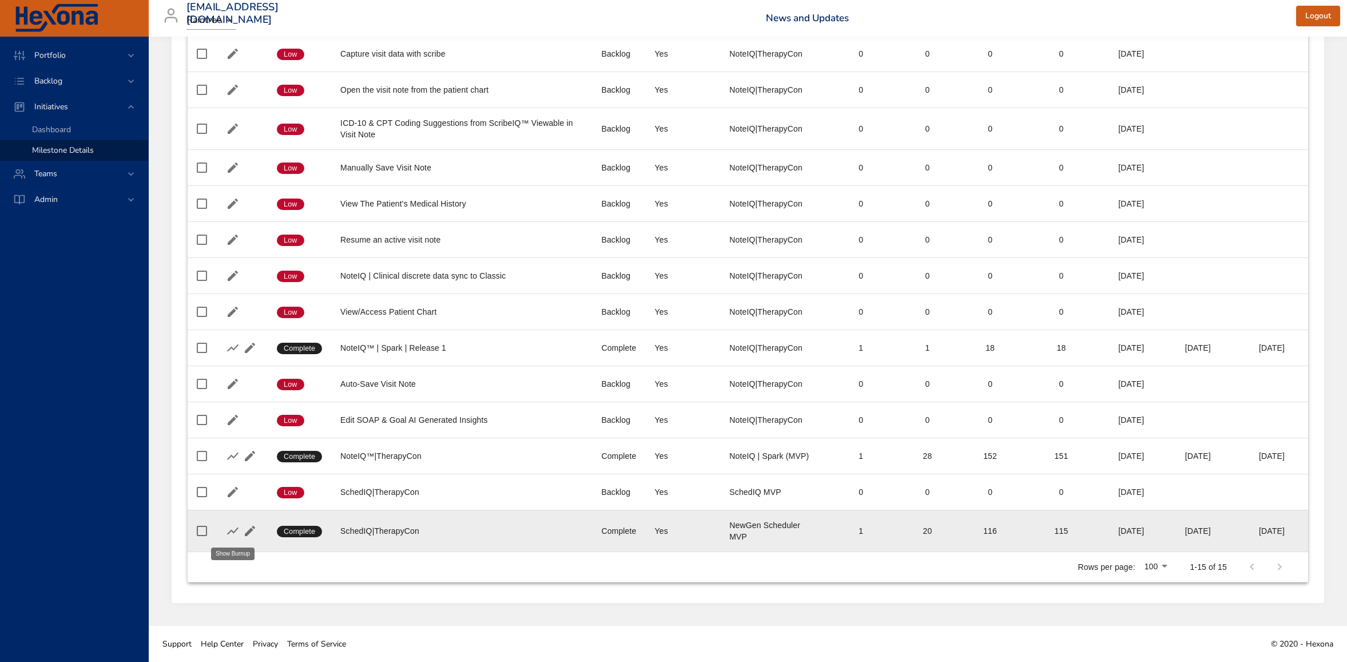
type input "**********"
click at [226, 470] on icon "button" at bounding box center [233, 531] width 14 height 14
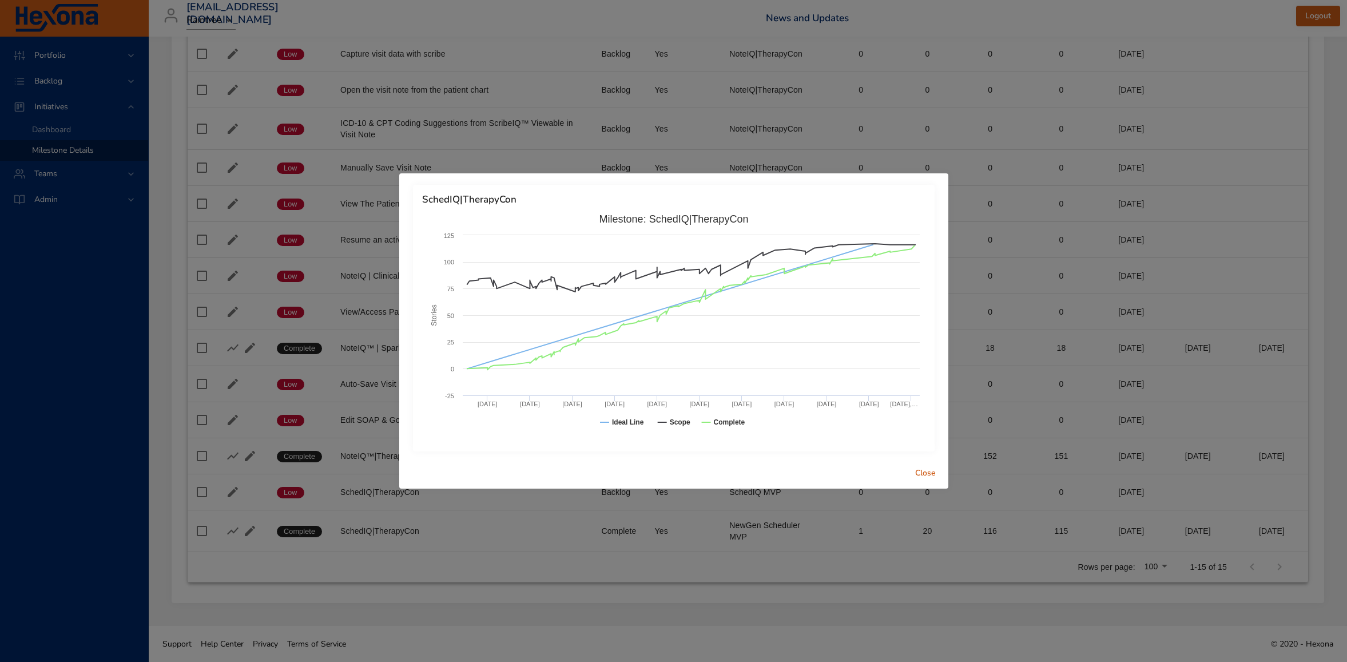
click at [864, 470] on span "Close" at bounding box center [925, 473] width 27 height 14
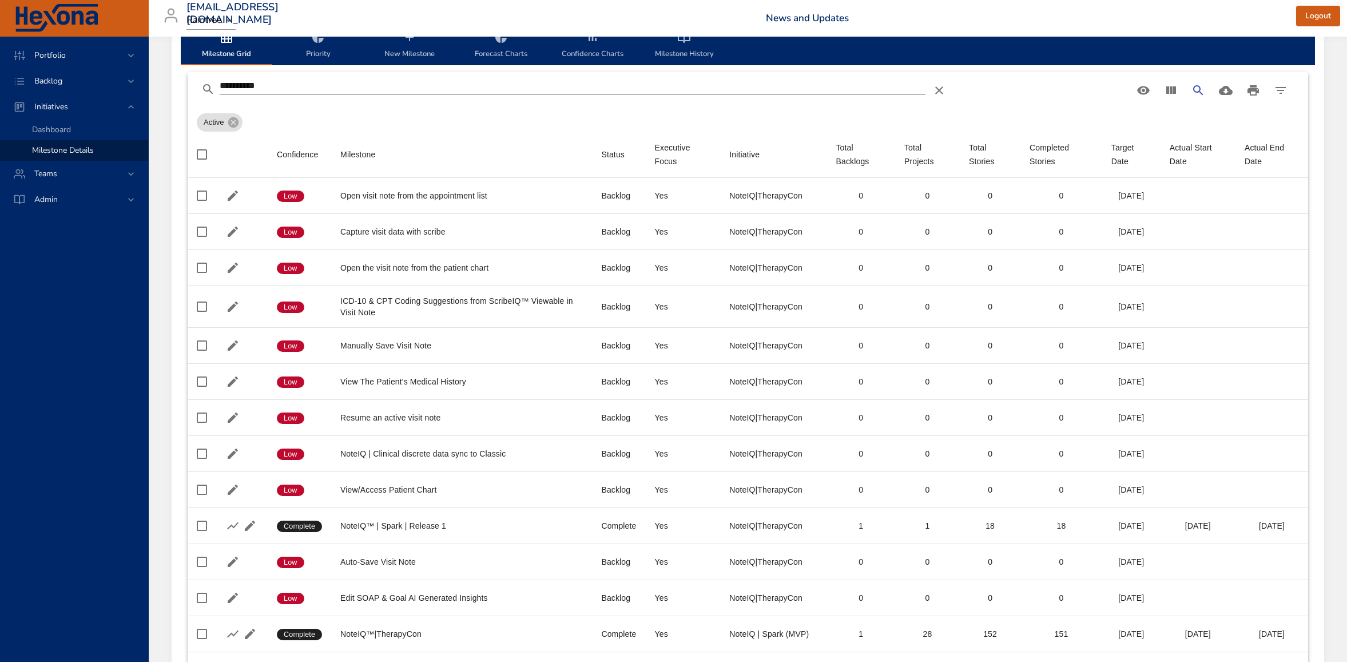
scroll to position [49, 0]
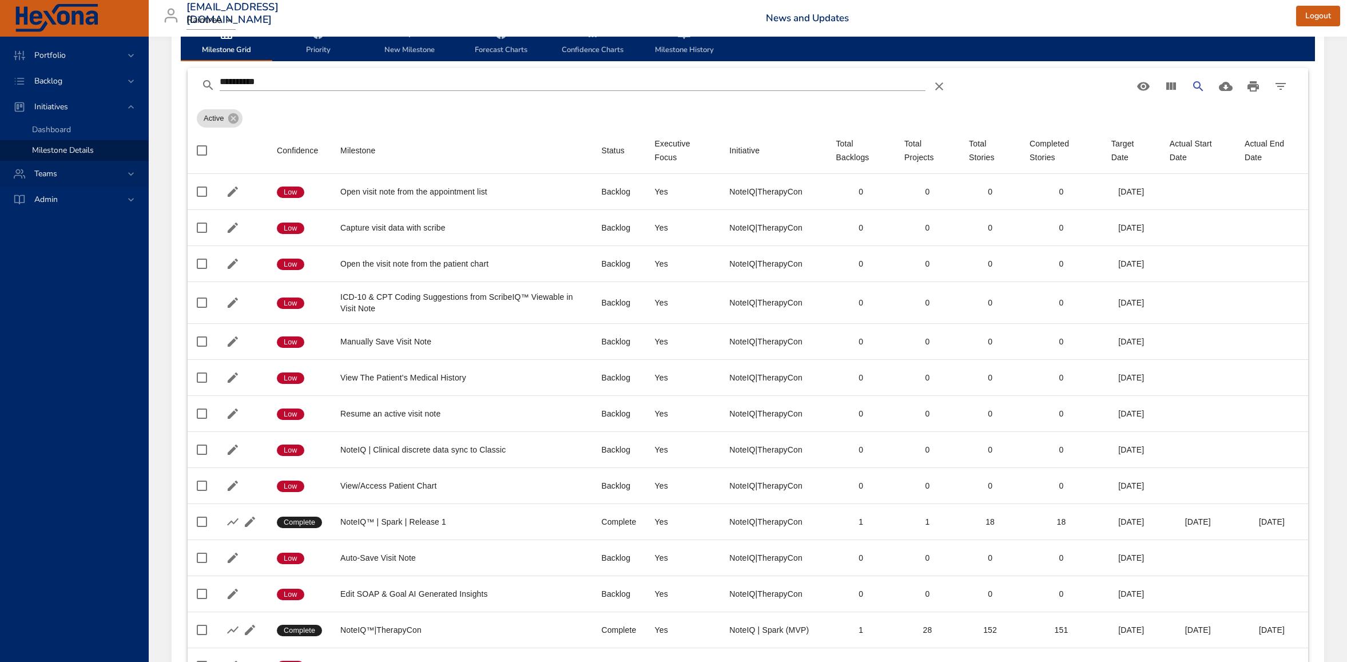
click at [57, 178] on span "Teams" at bounding box center [45, 173] width 41 height 11
click at [55, 156] on span "Dashboard" at bounding box center [51, 155] width 39 height 11
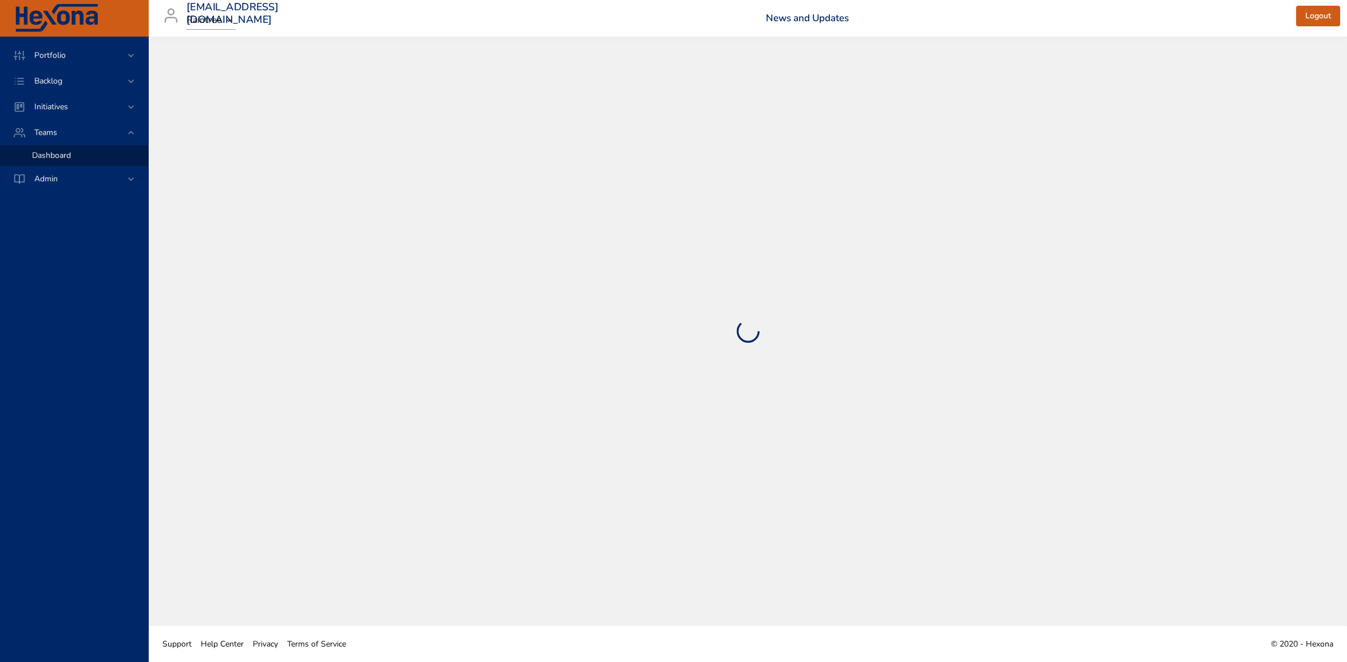
select select "***"
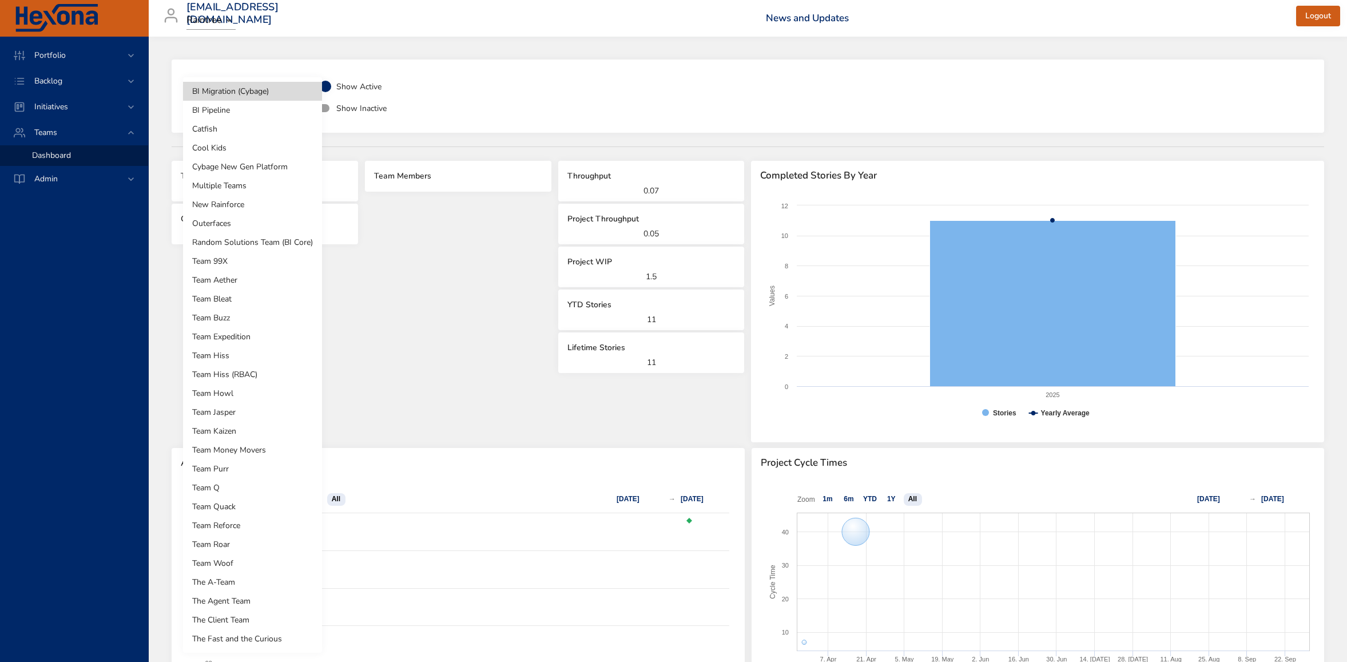
click at [225, 97] on body "**********" at bounding box center [673, 331] width 1347 height 662
click at [230, 412] on li "Team Jasper" at bounding box center [252, 412] width 139 height 19
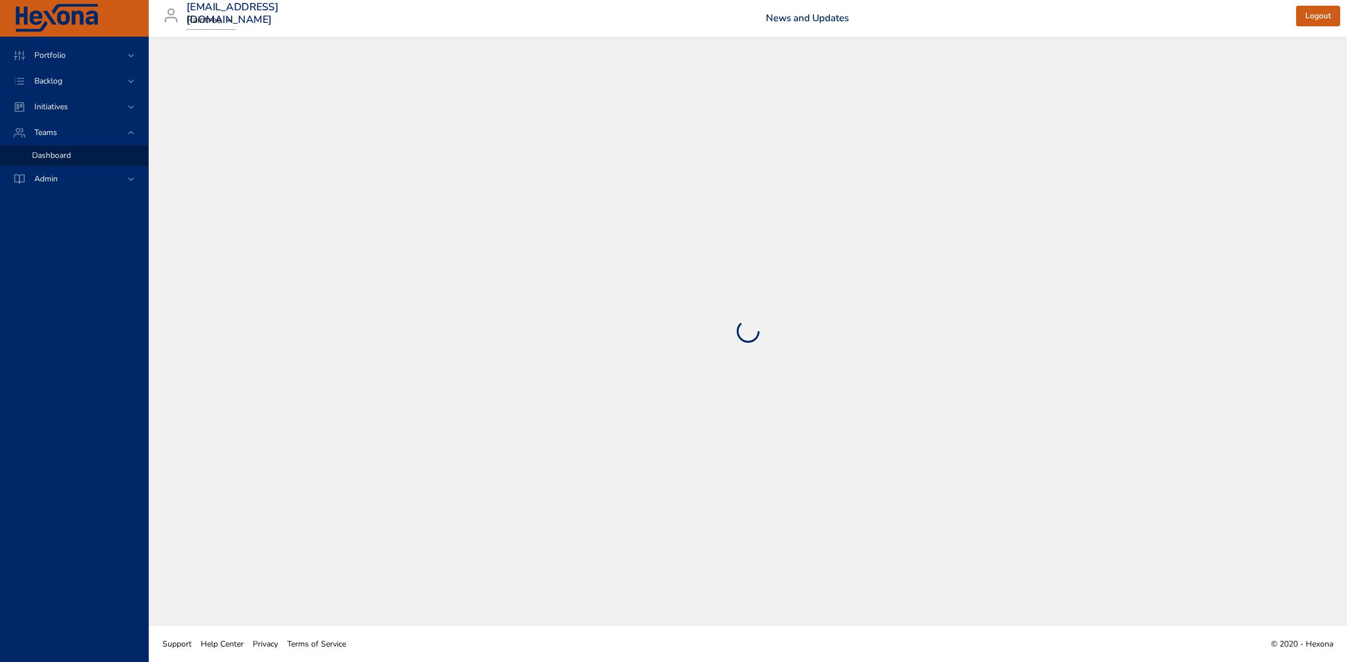
select select "***"
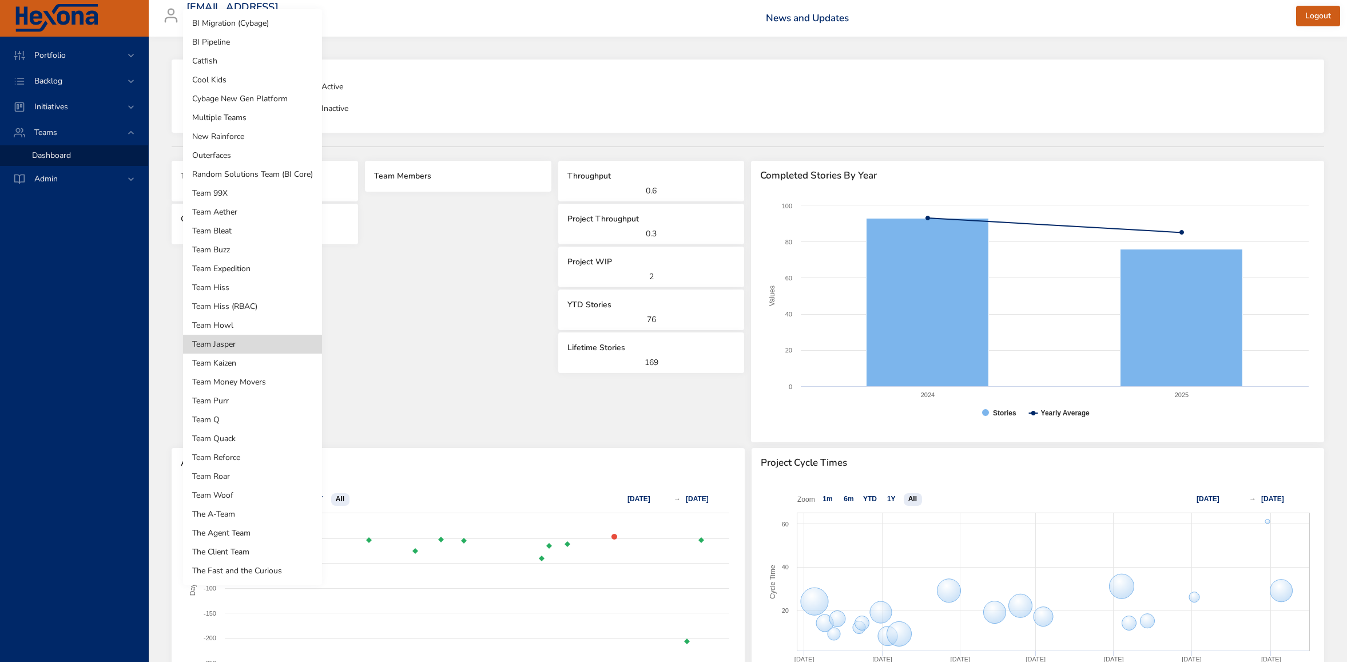
click at [233, 98] on body "**********" at bounding box center [673, 331] width 1347 height 662
click at [244, 214] on li "Team Aether" at bounding box center [252, 211] width 139 height 19
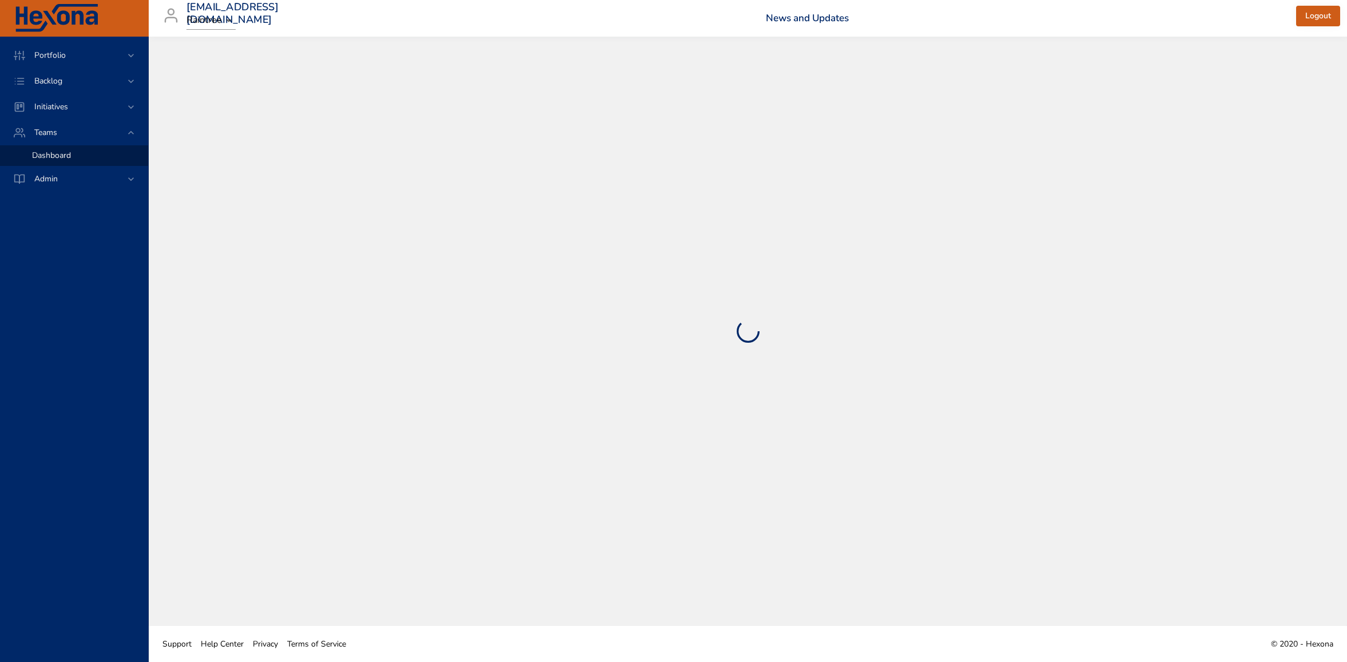
select select "***"
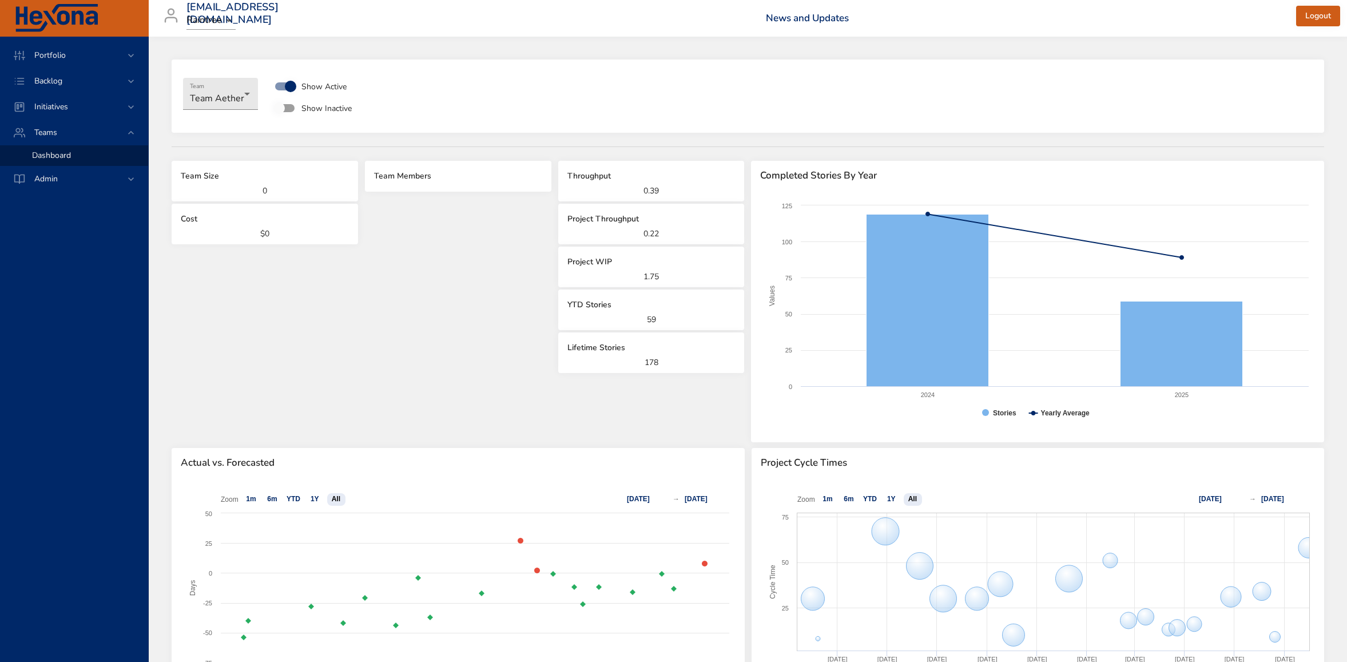
scroll to position [1, 0]
click at [225, 92] on body "**********" at bounding box center [673, 330] width 1347 height 662
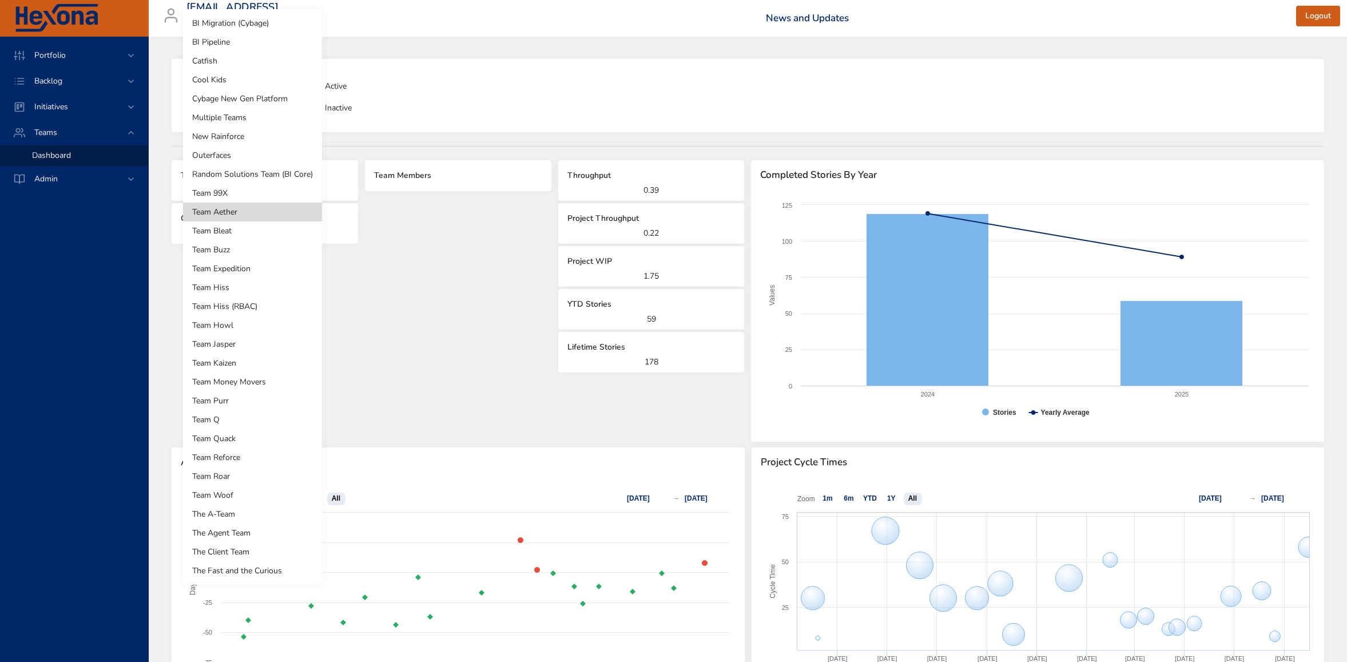
click at [457, 128] on div at bounding box center [673, 331] width 1347 height 662
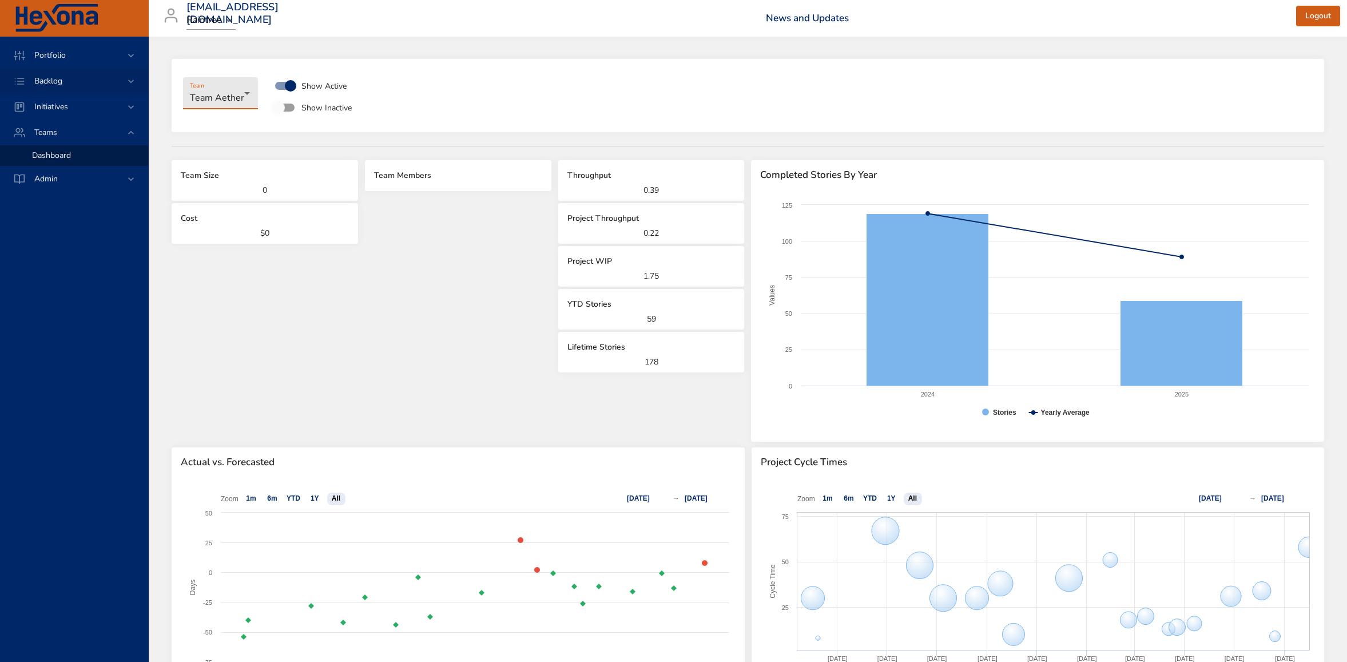
click at [61, 82] on span "Backlog" at bounding box center [48, 80] width 46 height 11
click at [61, 108] on span "Backlog Details" at bounding box center [59, 103] width 55 height 11
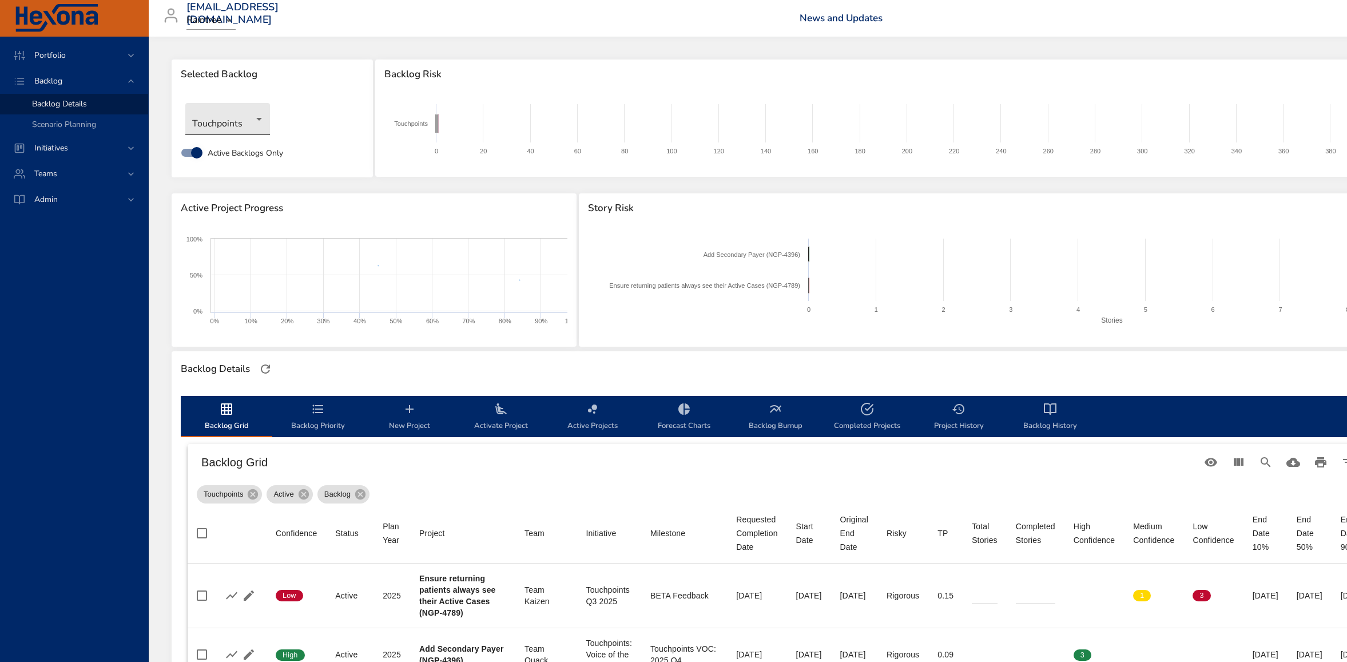
click at [254, 122] on body "Portfolio Backlog Backlog Details Scenario Planning Initiatives Teams Admin rob…" at bounding box center [673, 331] width 1347 height 662
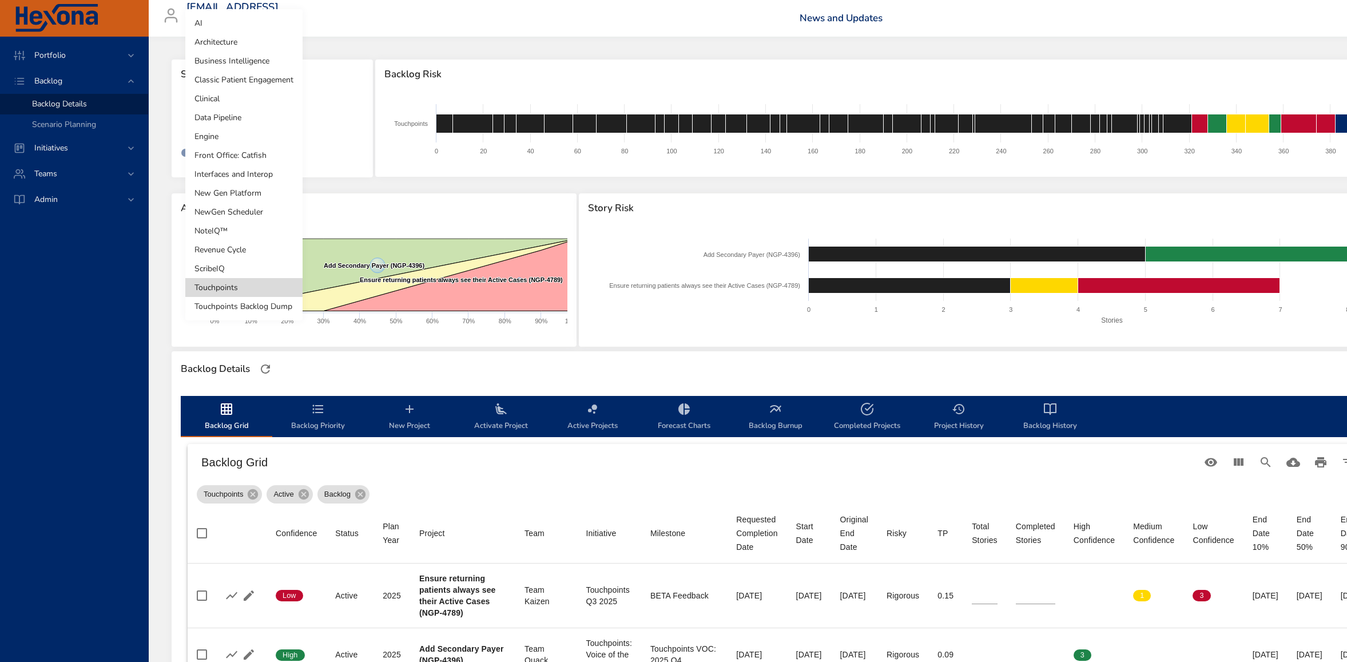
click at [230, 211] on li "NewGen Scheduler" at bounding box center [243, 211] width 117 height 19
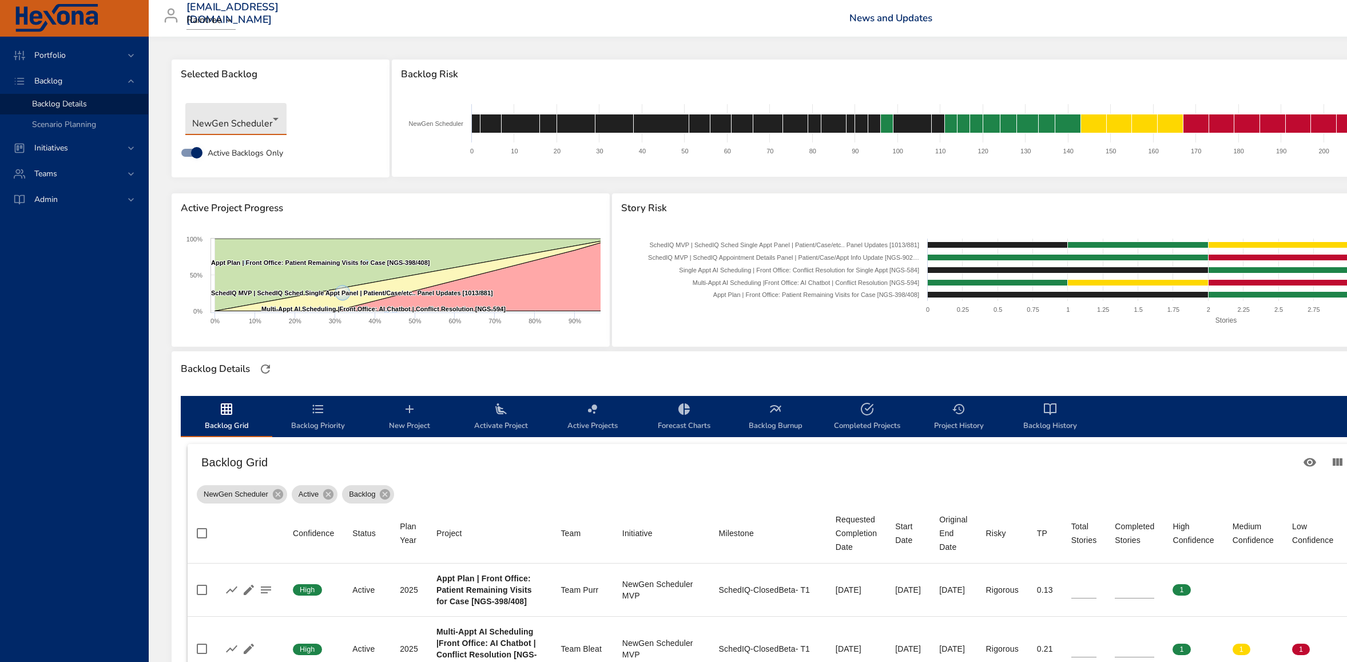
click at [496, 415] on icon "backlog-tab" at bounding box center [501, 409] width 14 height 14
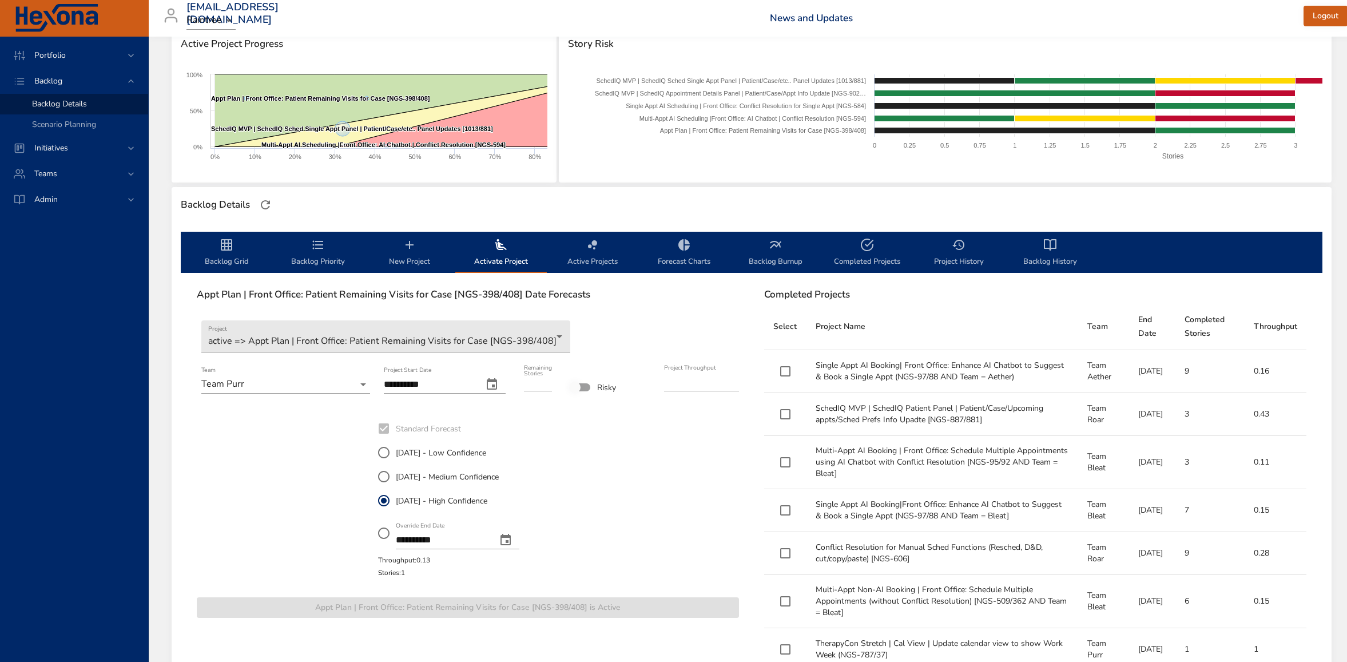
scroll to position [174, 0]
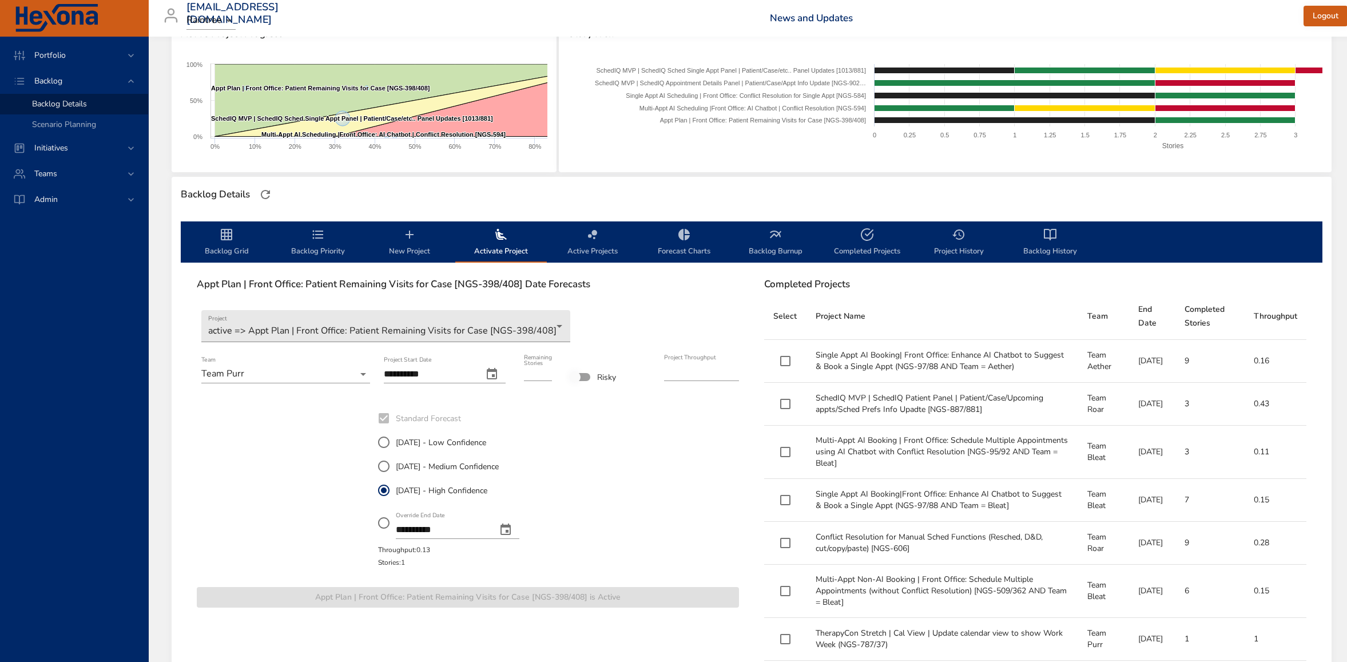
click at [387, 307] on div "**********" at bounding box center [468, 447] width 560 height 357
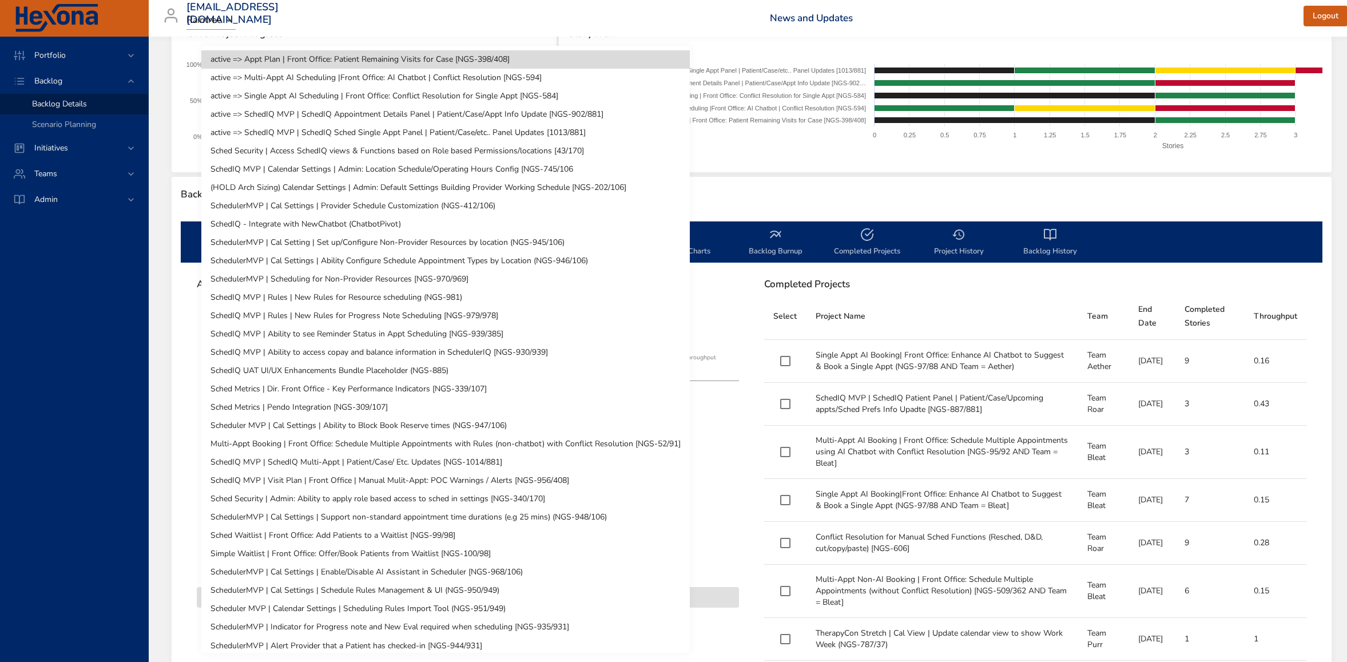
click at [385, 318] on body "Portfolio Backlog Backlog Details Scenario Planning Initiatives Teams Admin rob…" at bounding box center [673, 157] width 1347 height 662
click at [312, 154] on li "Sched Security | Access SchedIQ views & Functions based on Role based Permissio…" at bounding box center [445, 151] width 488 height 18
type input "*"
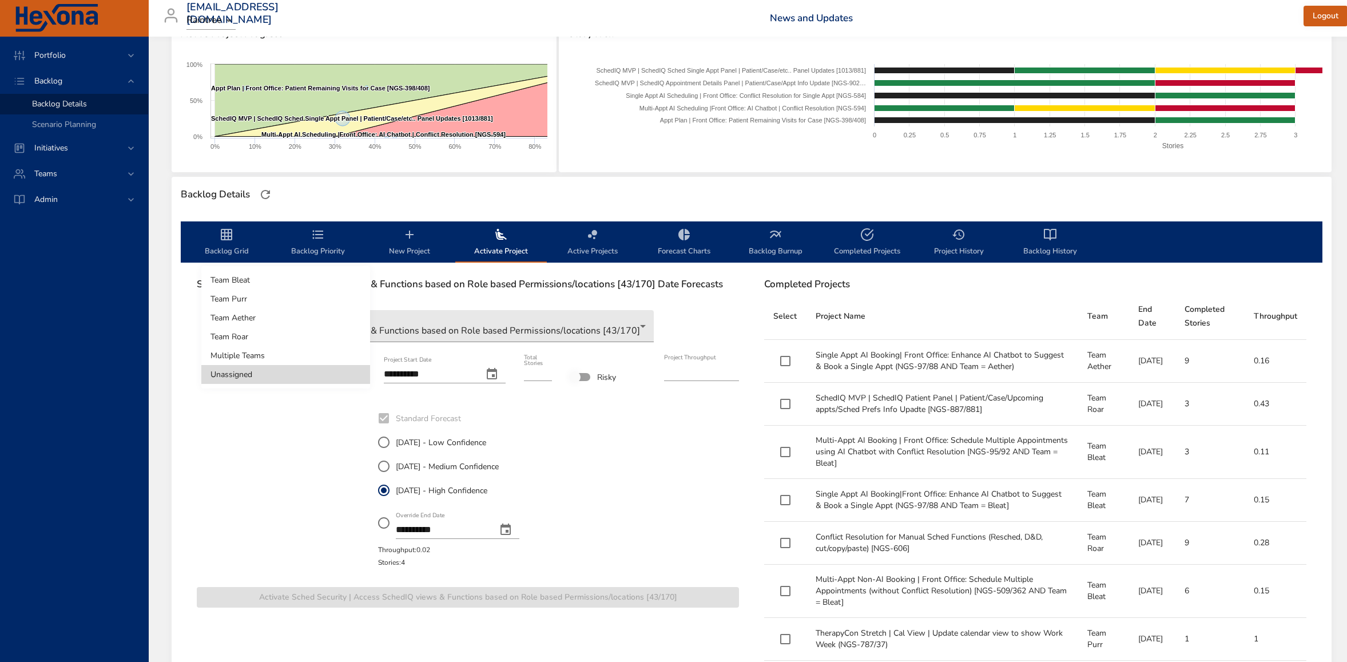
click at [358, 375] on body "Portfolio Backlog Backlog Details Scenario Planning Initiatives Teams Admin rob…" at bounding box center [673, 157] width 1347 height 662
click at [293, 313] on li "Team Aether" at bounding box center [285, 317] width 169 height 19
type input "****"
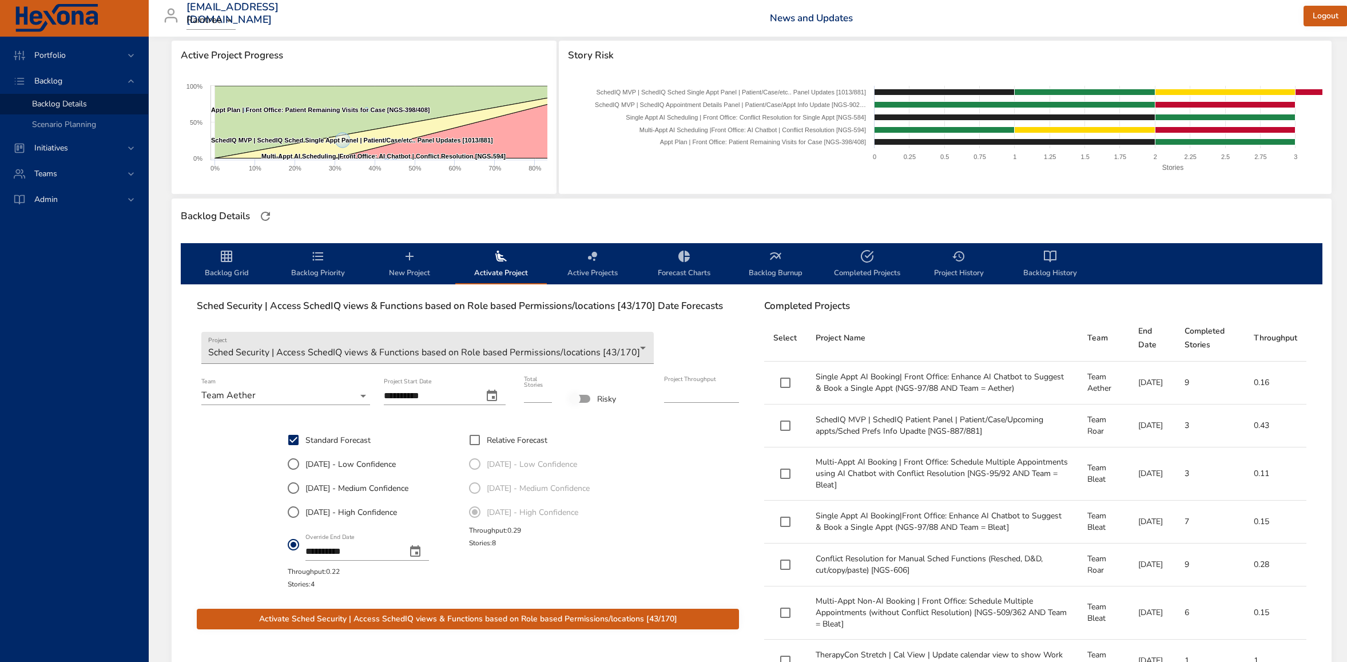
scroll to position [212, 0]
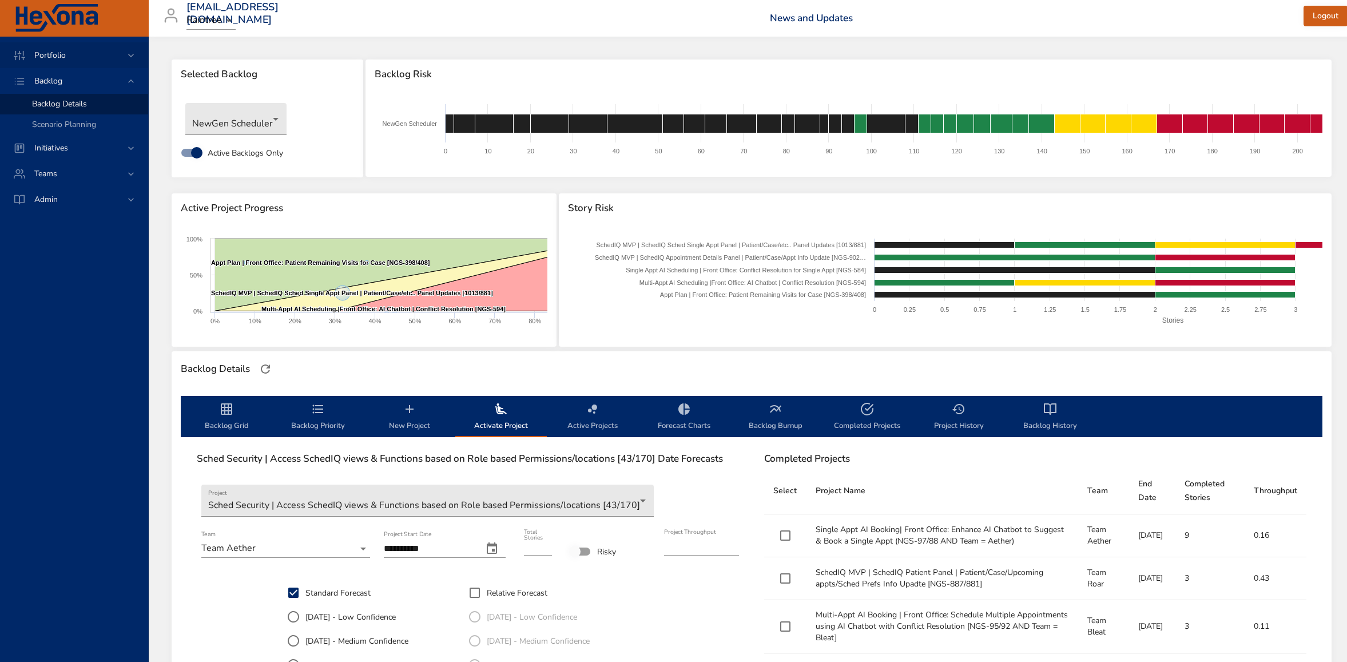
click at [59, 54] on span "Portfolio" at bounding box center [50, 55] width 50 height 11
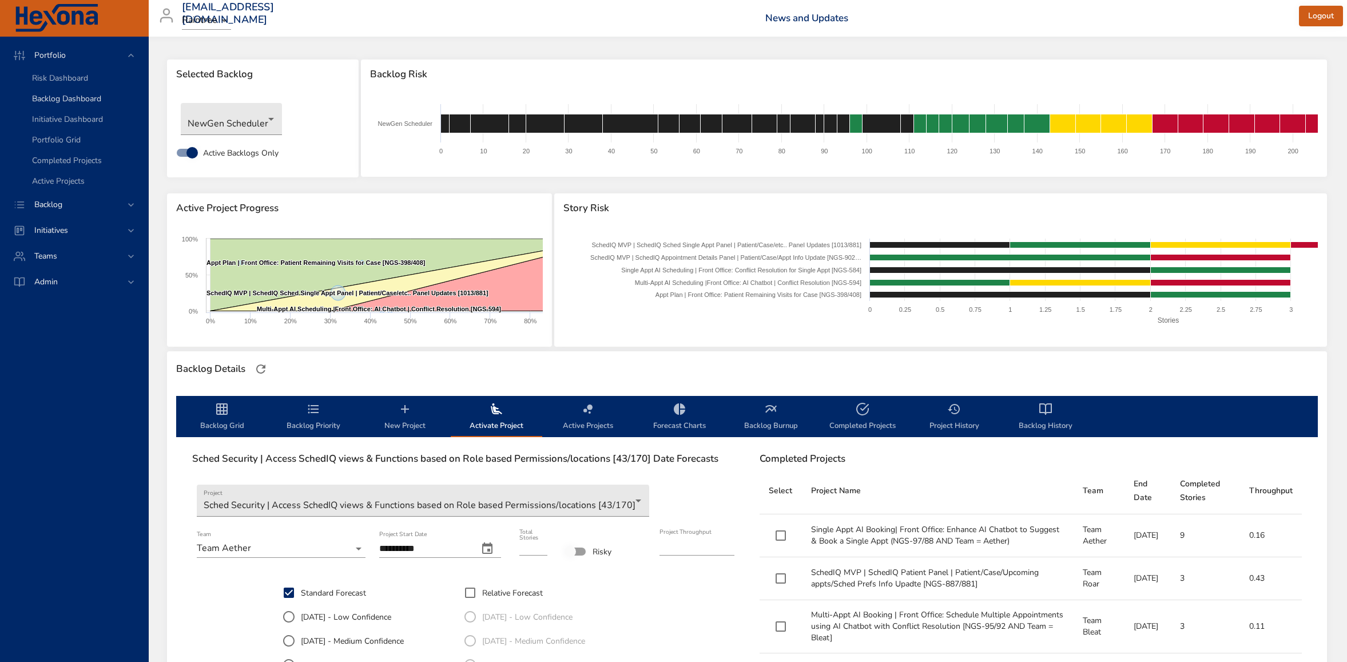
click at [69, 98] on span "Backlog Dashboard" at bounding box center [66, 98] width 69 height 11
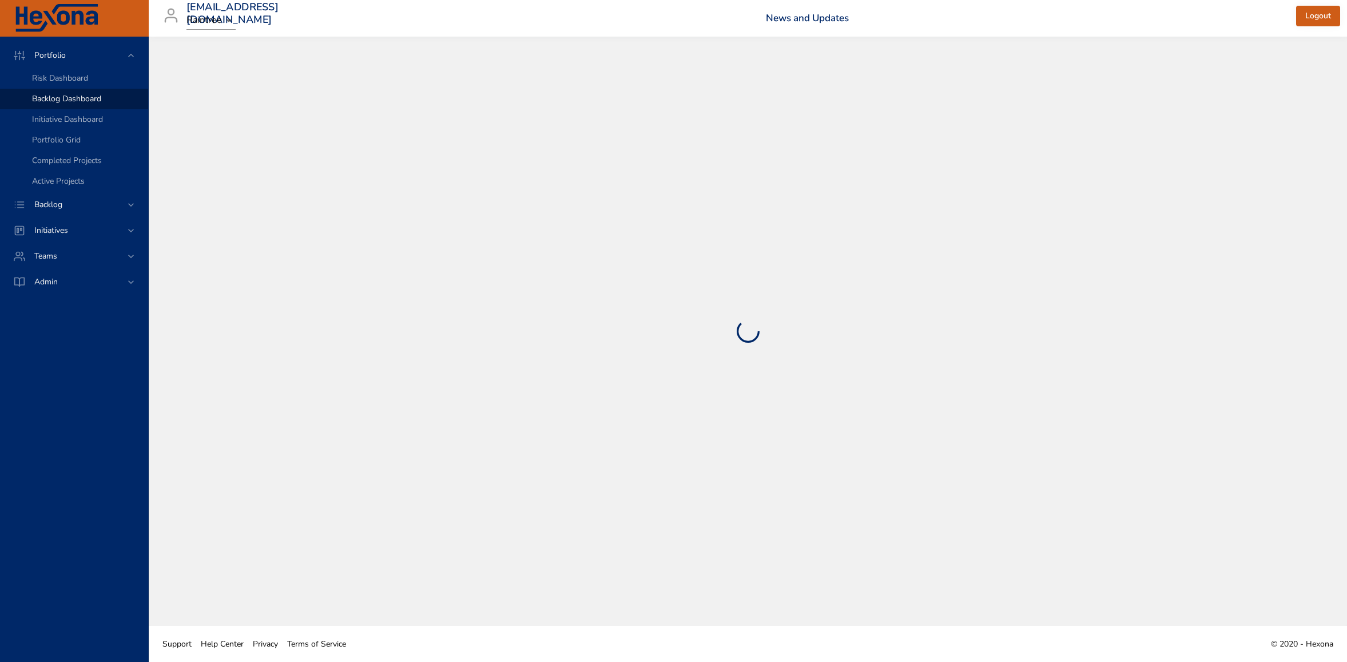
select select "***"
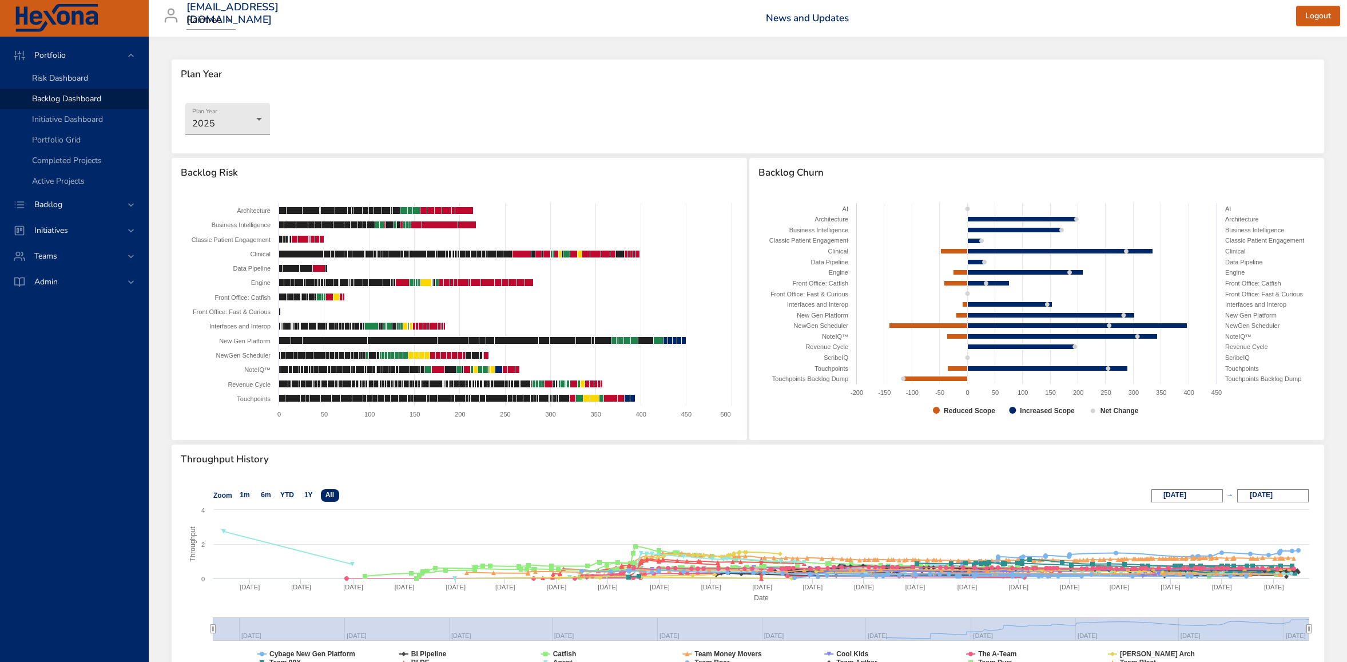
click at [56, 77] on span "Risk Dashboard" at bounding box center [60, 78] width 56 height 11
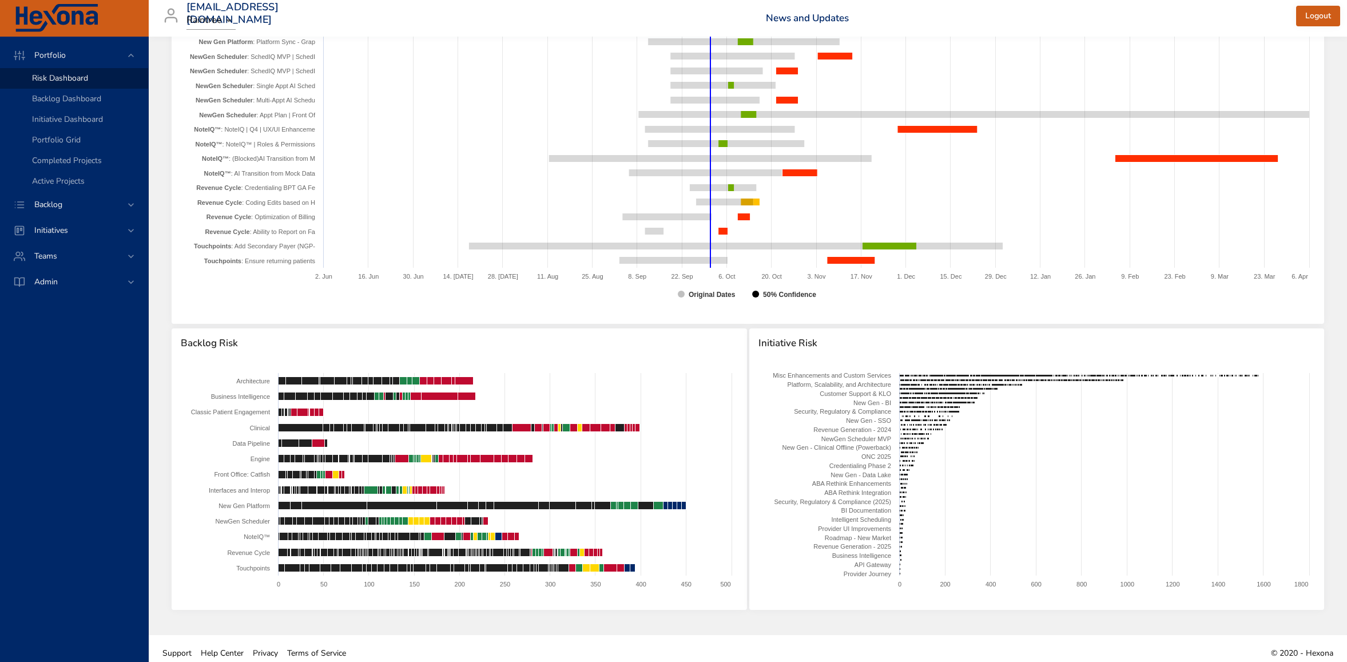
scroll to position [953, 0]
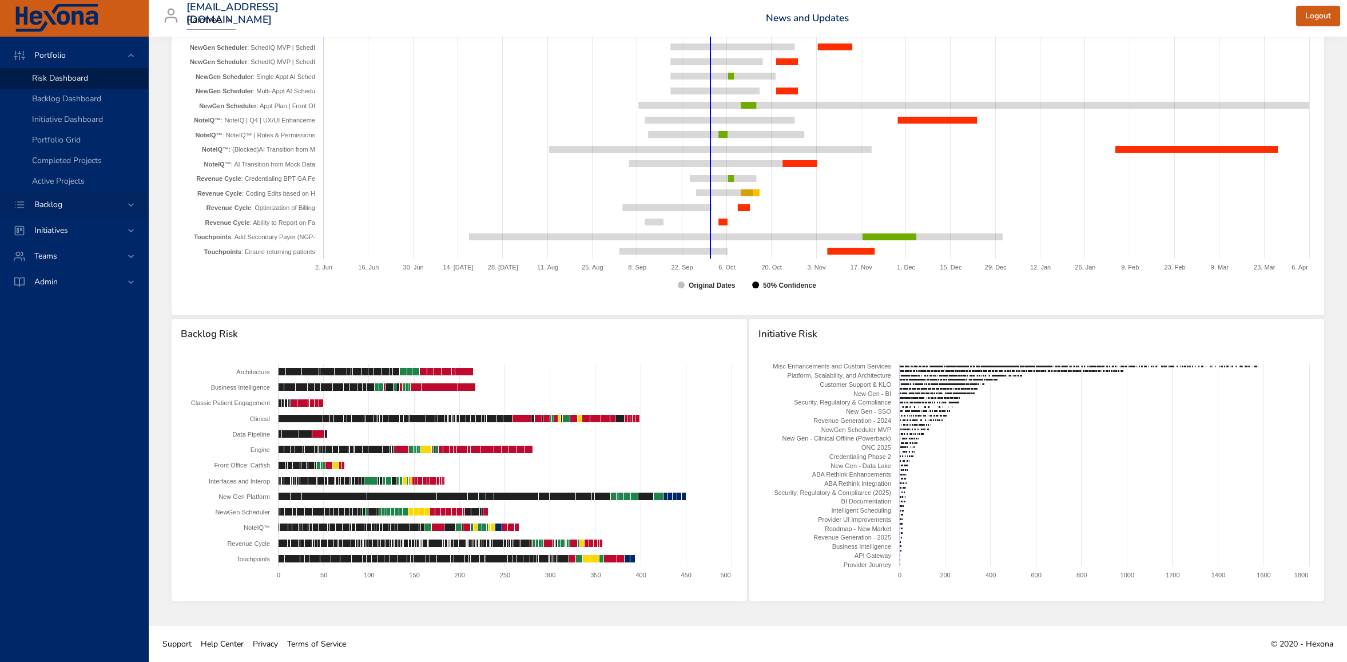
click at [73, 205] on div "Backlog" at bounding box center [75, 204] width 100 height 12
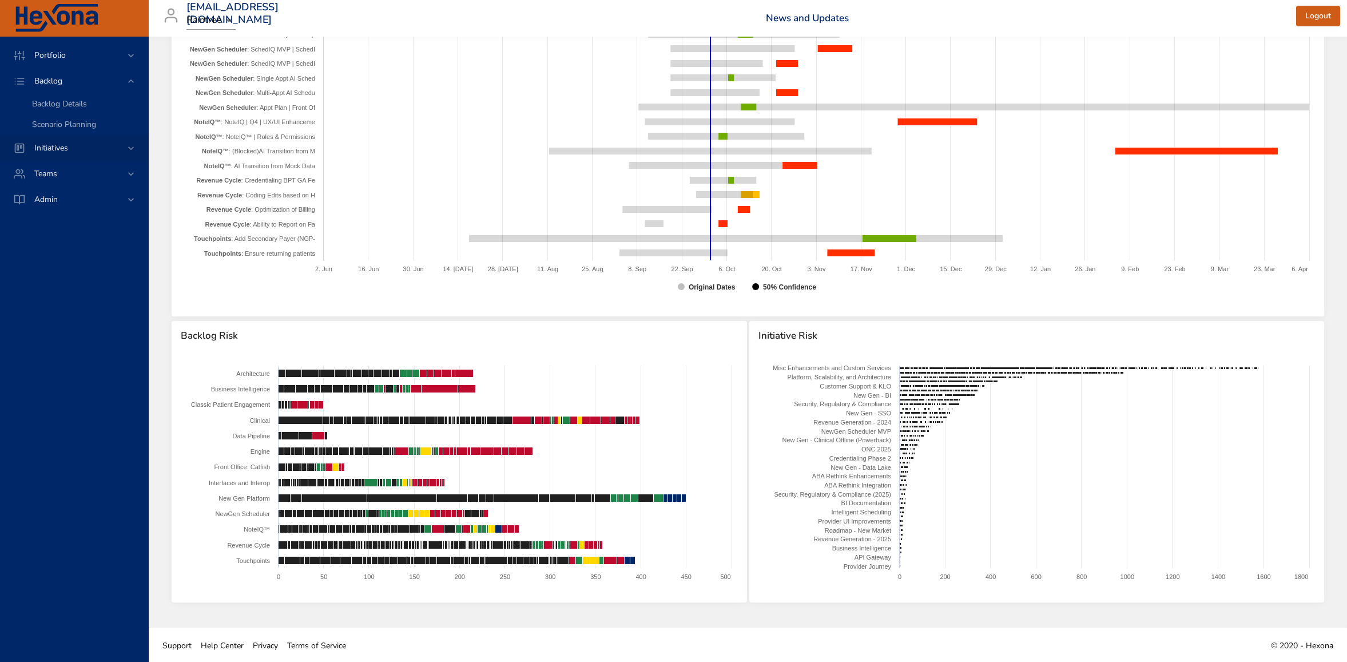
click at [63, 148] on span "Initiatives" at bounding box center [51, 147] width 52 height 11
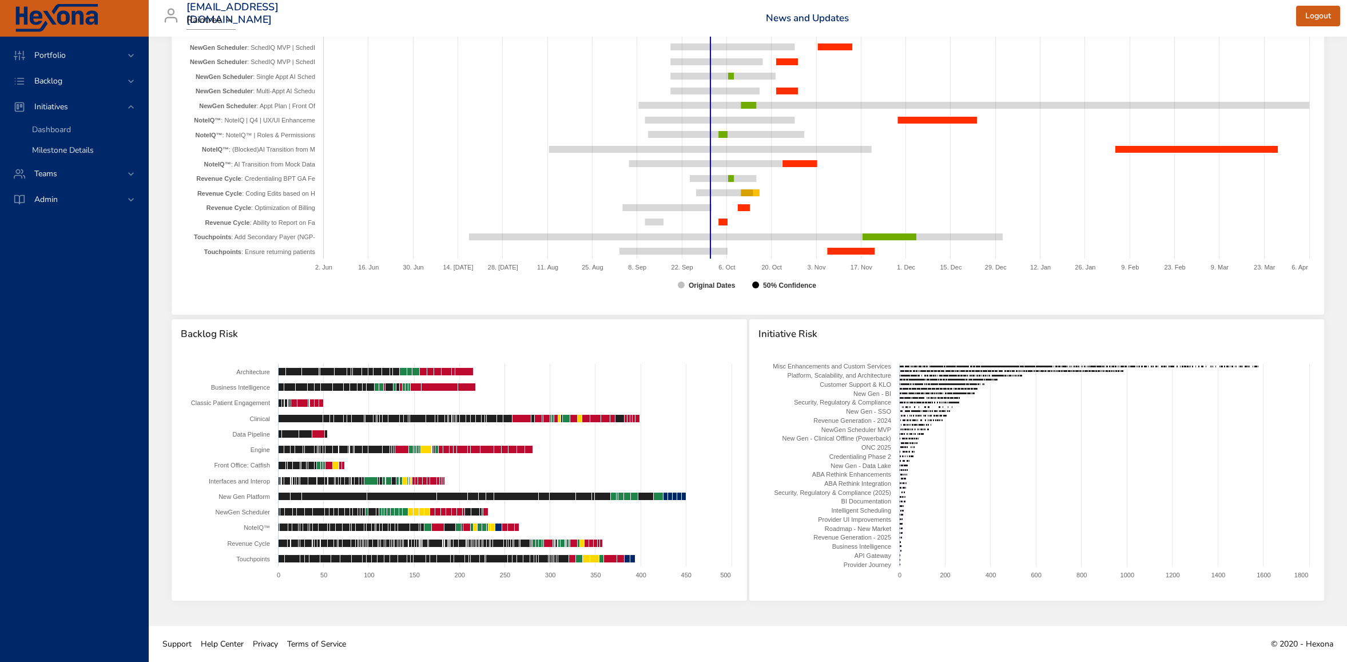
click at [62, 149] on span "Milestone Details" at bounding box center [63, 150] width 62 height 11
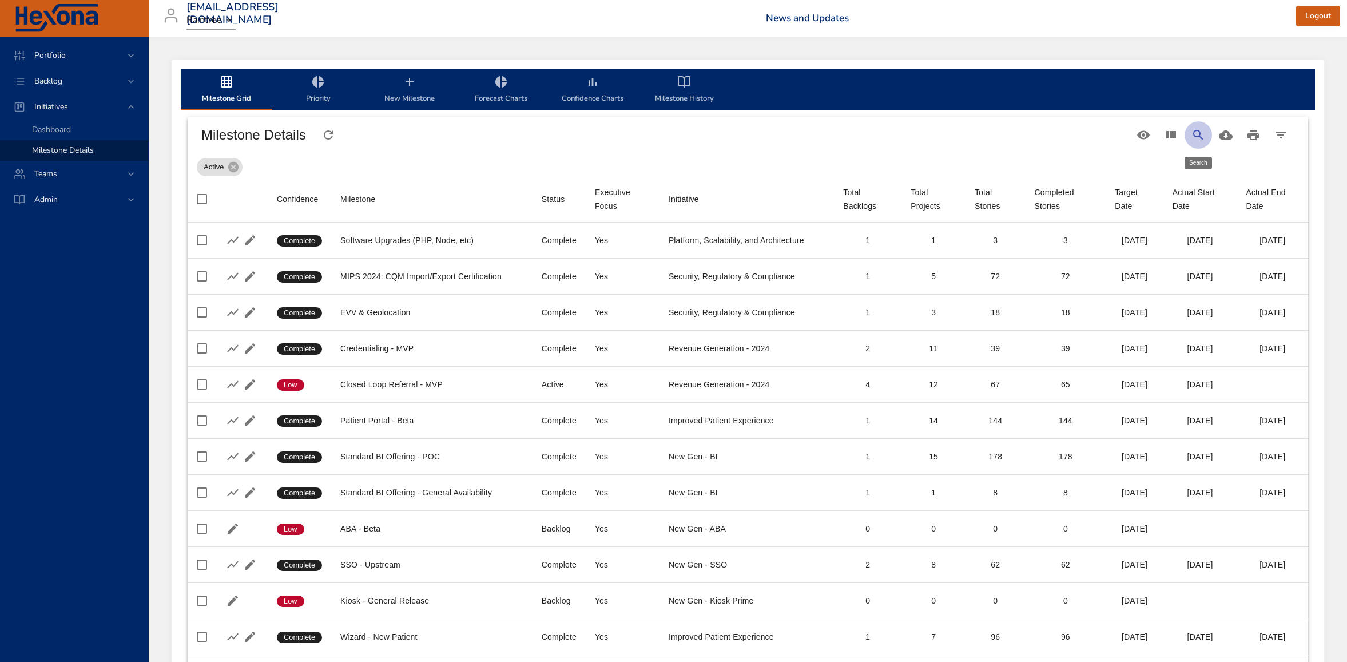
drag, startPoint x: 1196, startPoint y: 132, endPoint x: 1190, endPoint y: 133, distance: 5.8
click at [1196, 132] on icon "Search" at bounding box center [1198, 135] width 14 height 14
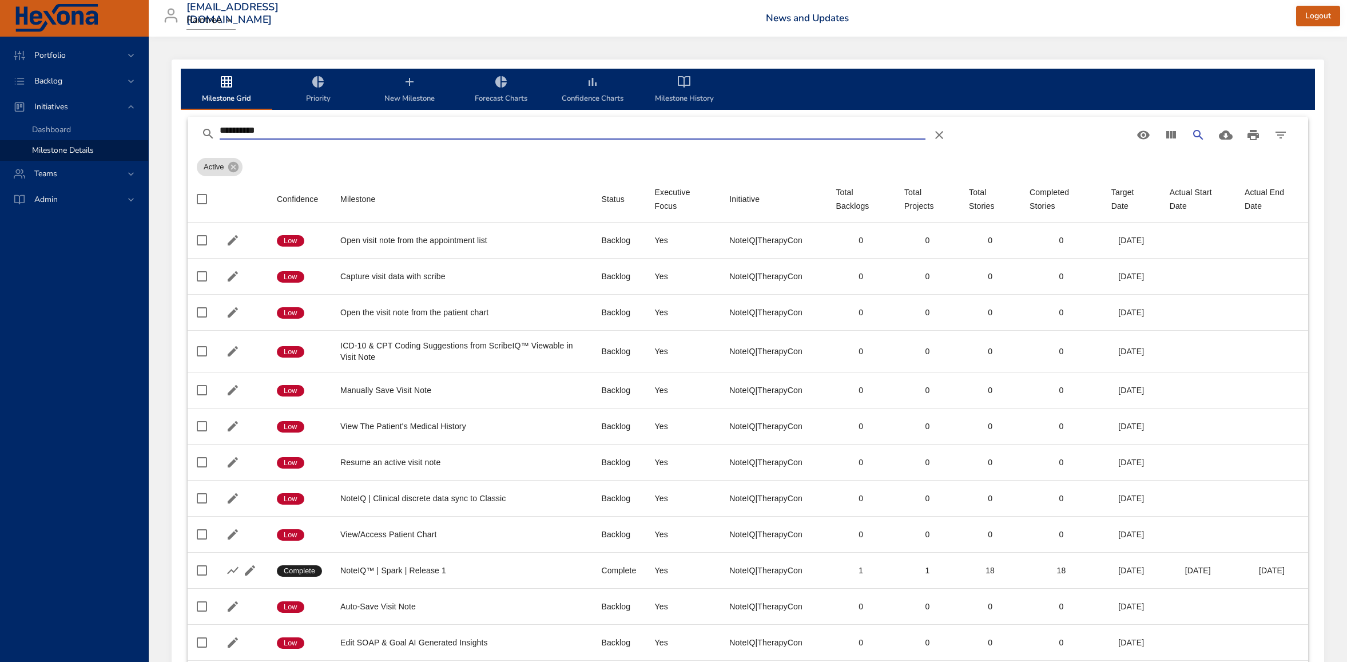
type input "**********"
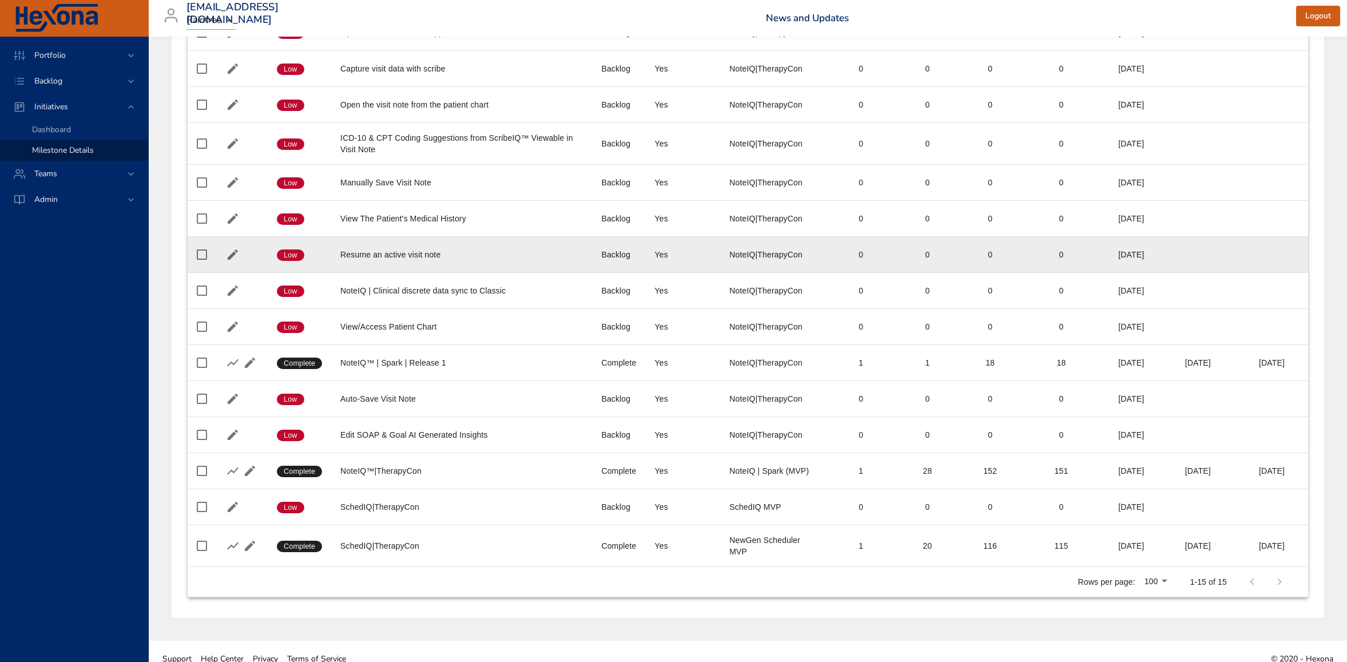
scroll to position [222, 0]
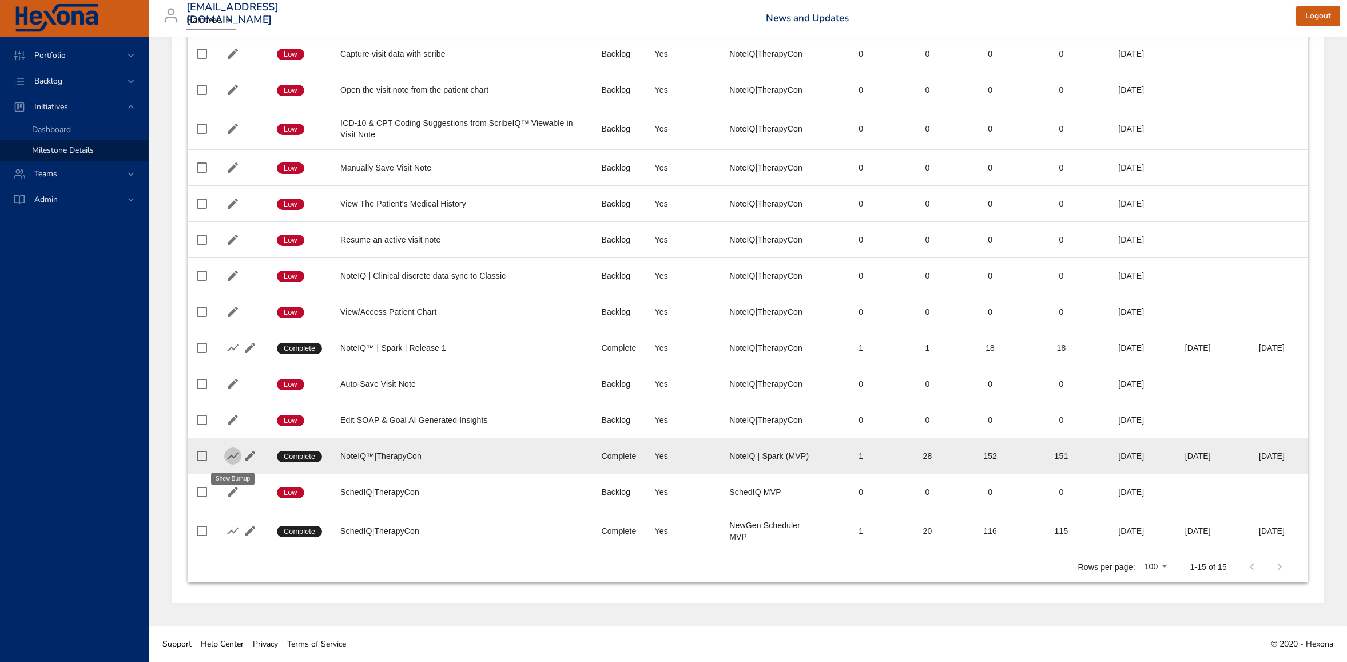
click at [233, 455] on icon "button" at bounding box center [233, 456] width 14 height 14
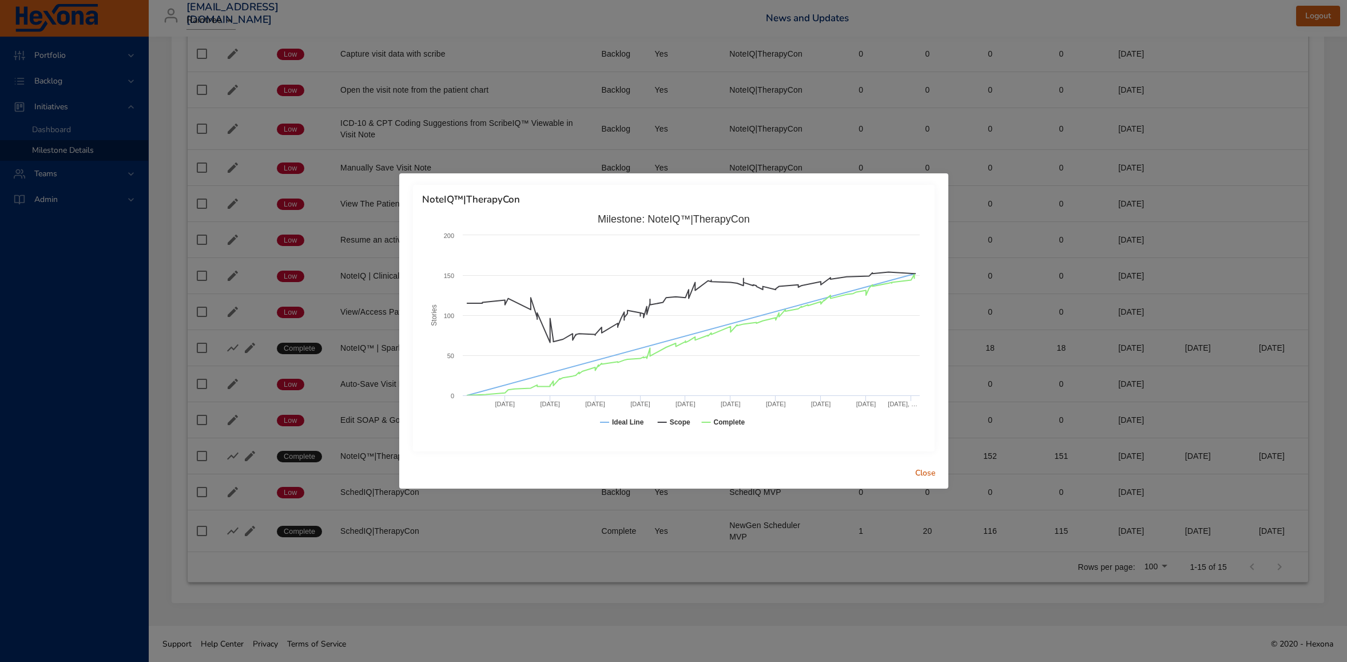
click at [930, 472] on span "Close" at bounding box center [925, 473] width 27 height 14
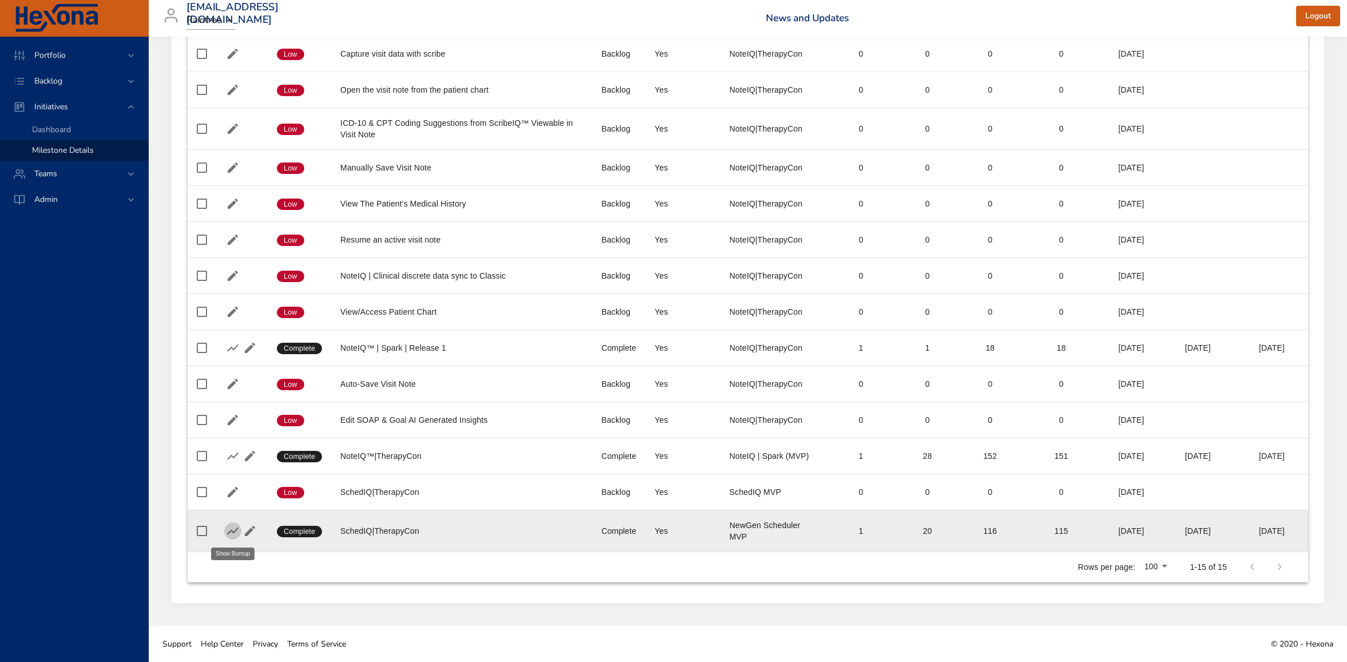
click at [233, 531] on icon "button" at bounding box center [233, 531] width 14 height 14
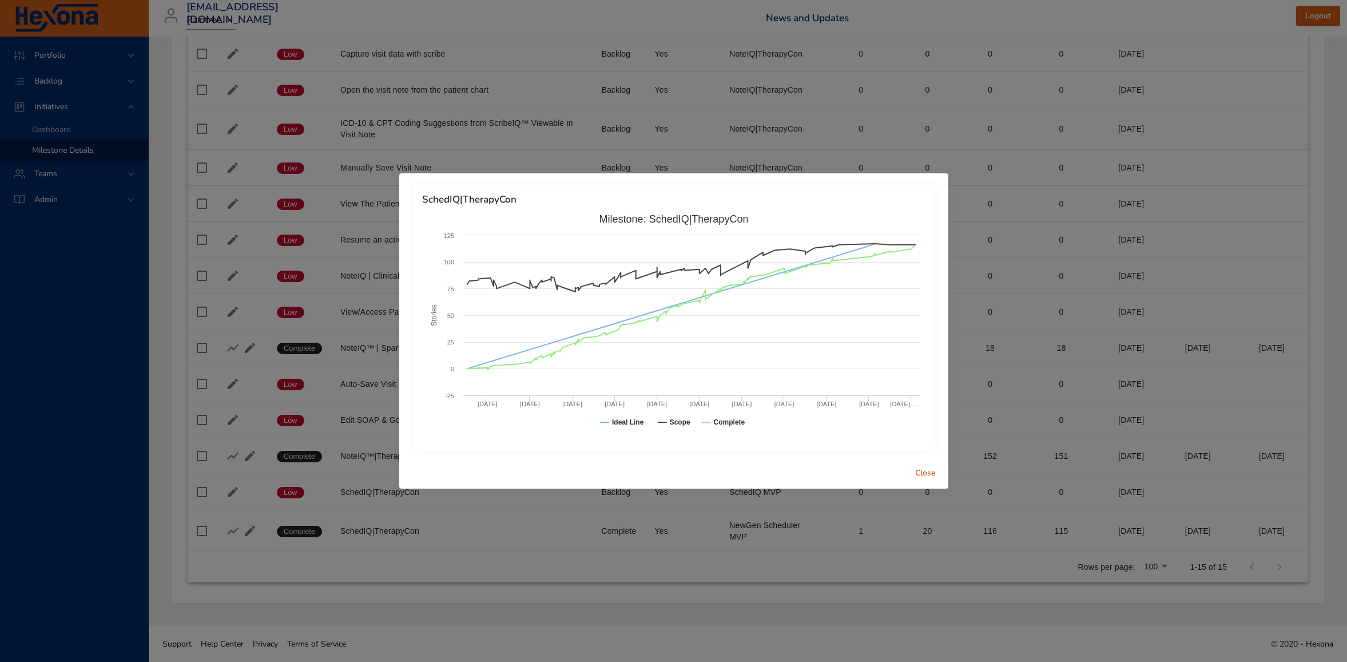
click at [934, 474] on span "Close" at bounding box center [925, 473] width 27 height 14
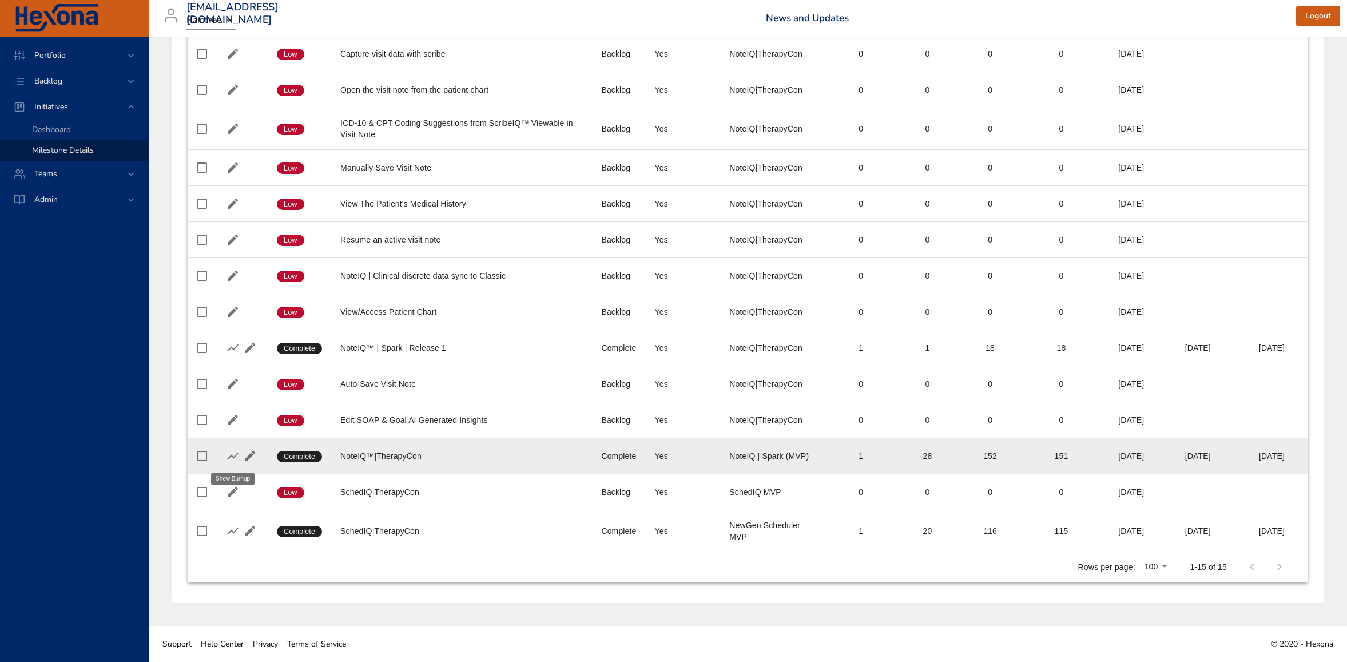
click at [228, 455] on icon "button" at bounding box center [233, 456] width 14 height 14
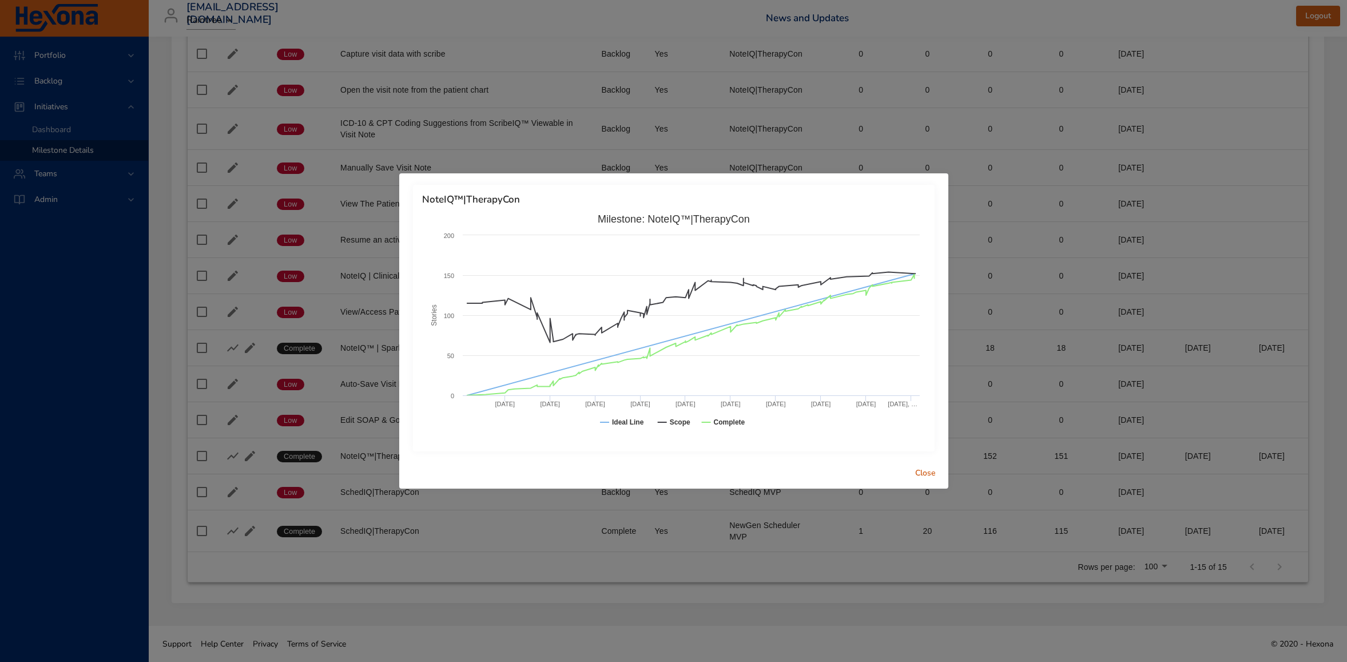
click at [930, 471] on span "Close" at bounding box center [925, 473] width 27 height 14
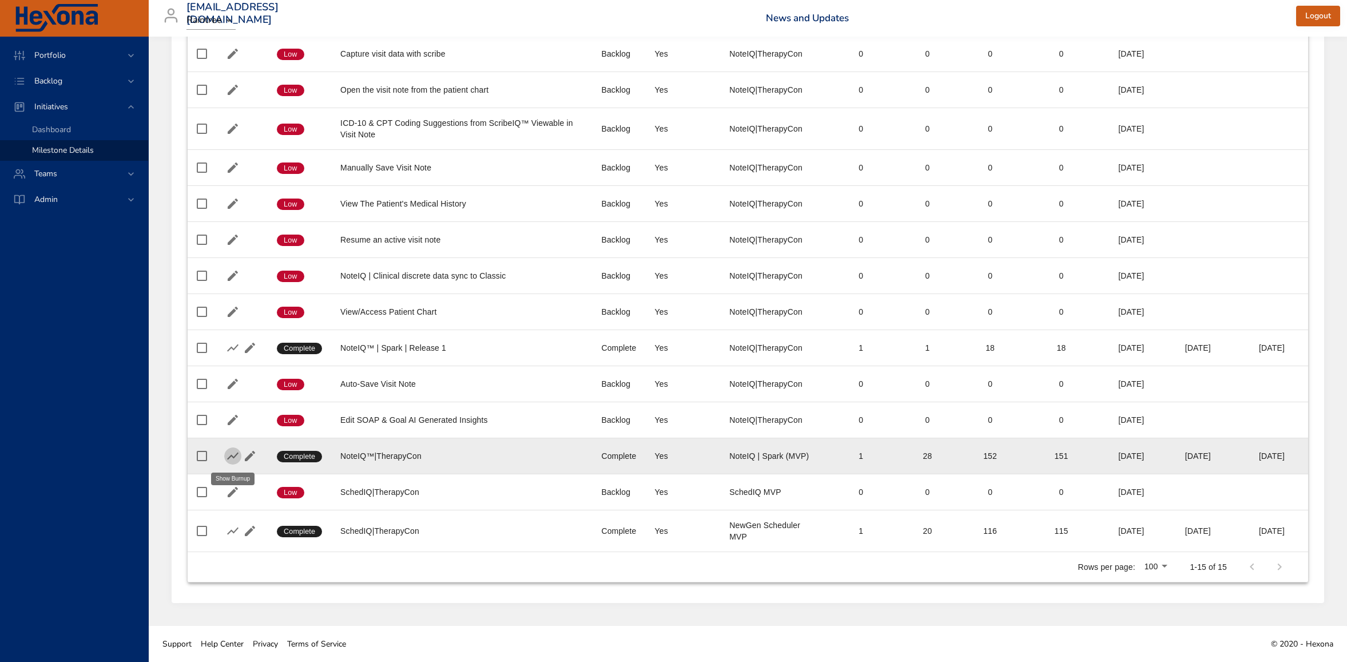
click at [228, 452] on icon "button" at bounding box center [233, 456] width 14 height 14
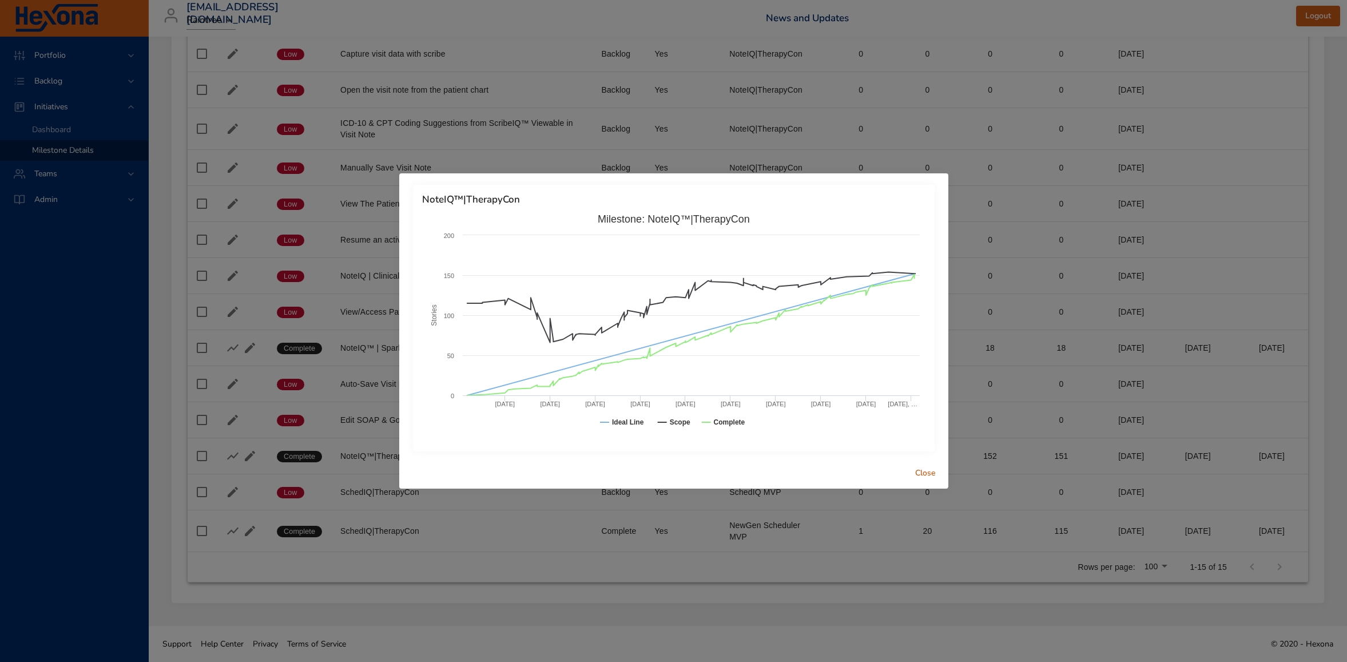
click at [928, 476] on span "Close" at bounding box center [925, 473] width 27 height 14
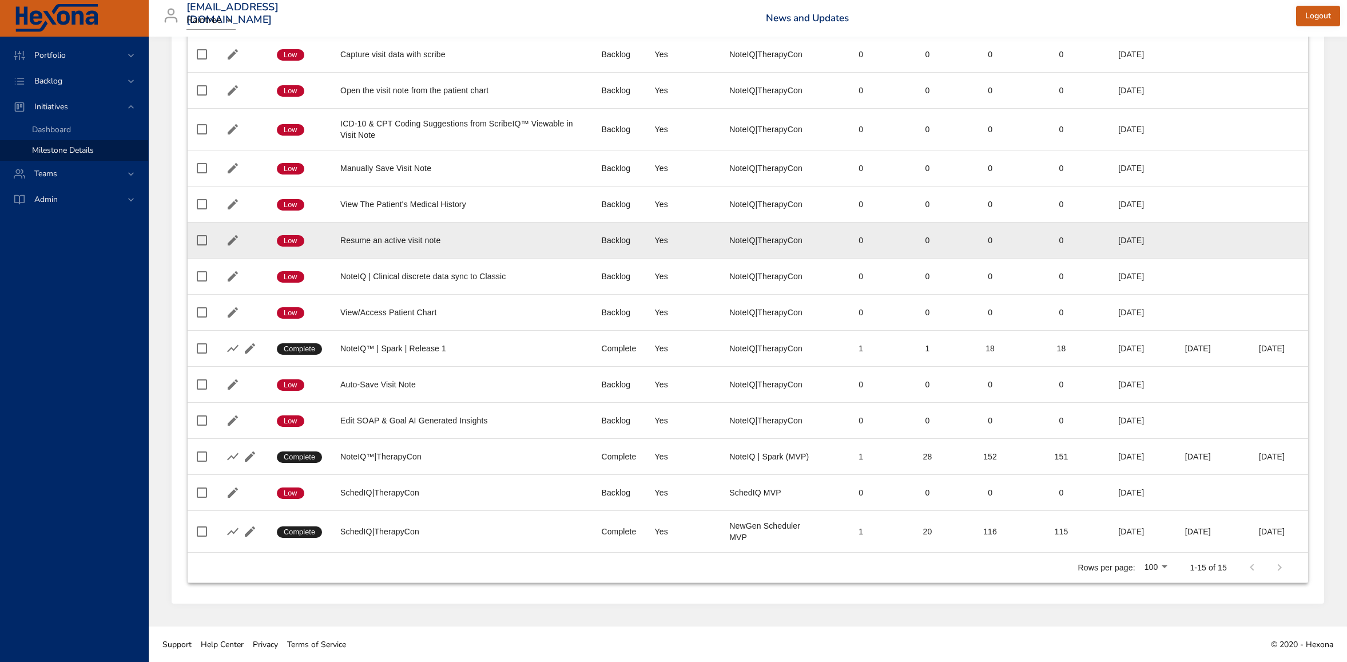
scroll to position [0, 0]
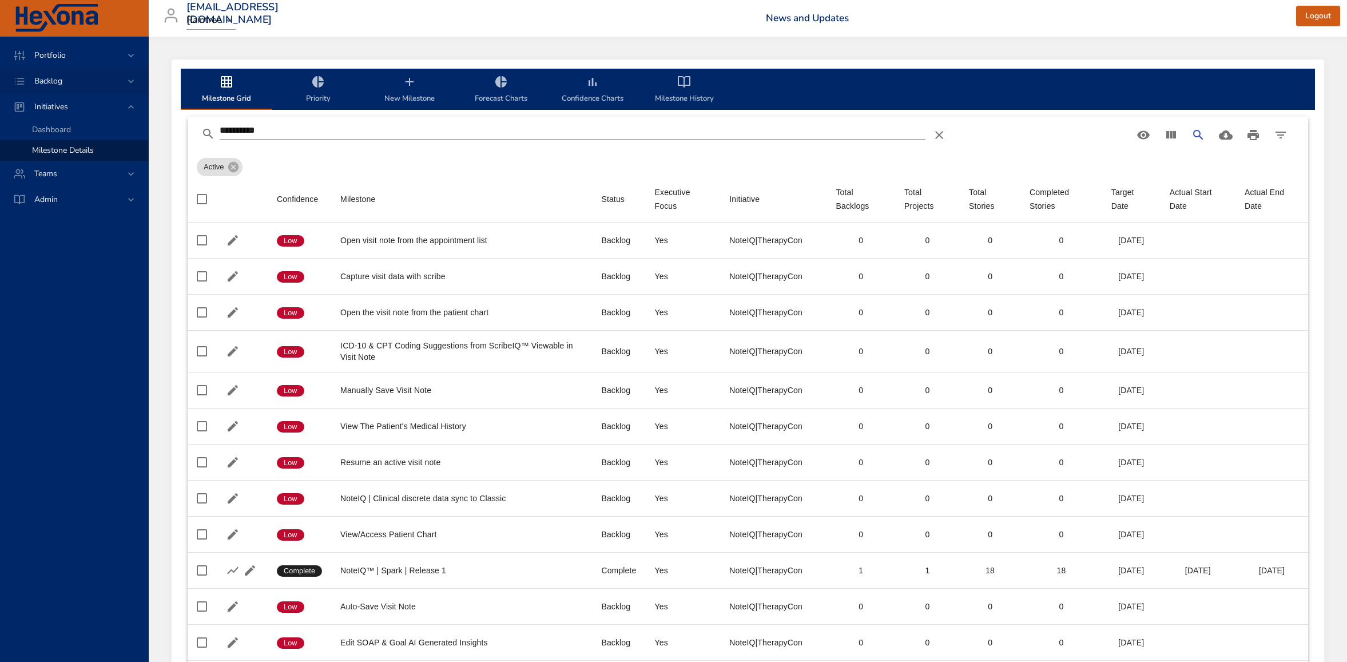
click at [67, 82] on span "Backlog" at bounding box center [48, 80] width 46 height 11
click at [69, 57] on span "Portfolio" at bounding box center [50, 55] width 50 height 11
click at [63, 136] on span "Portfolio Grid" at bounding box center [56, 139] width 49 height 11
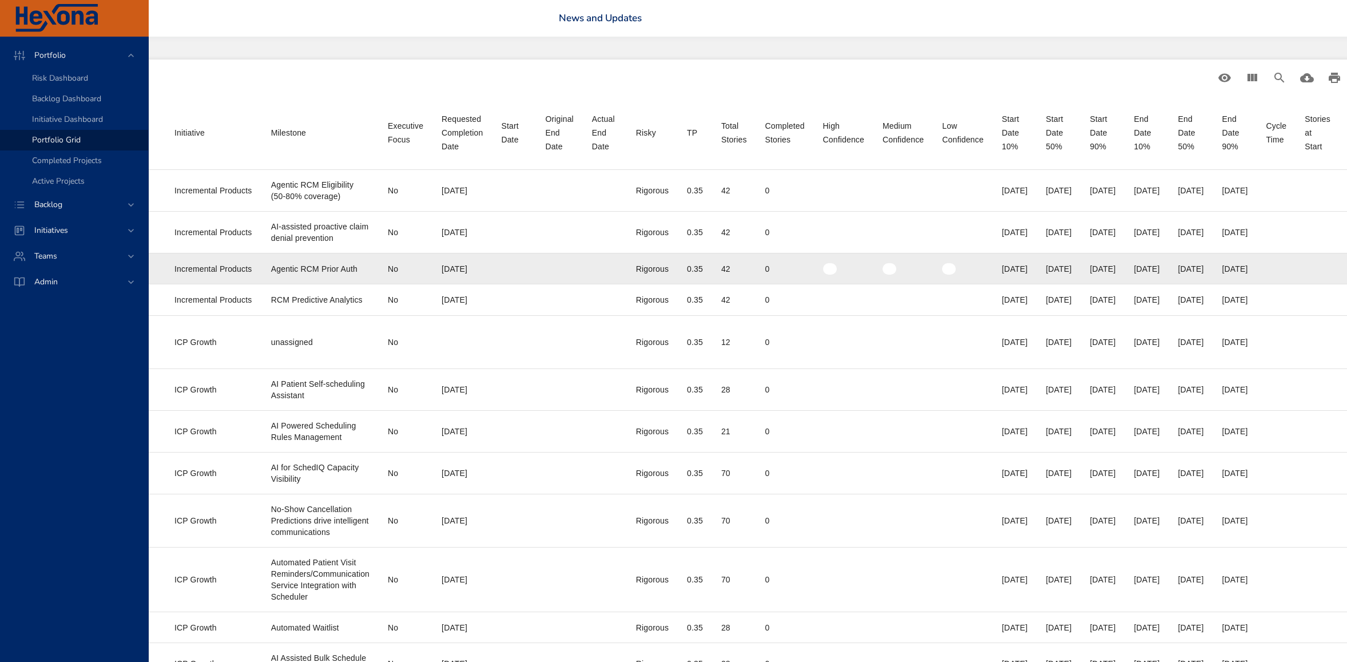
scroll to position [0, 654]
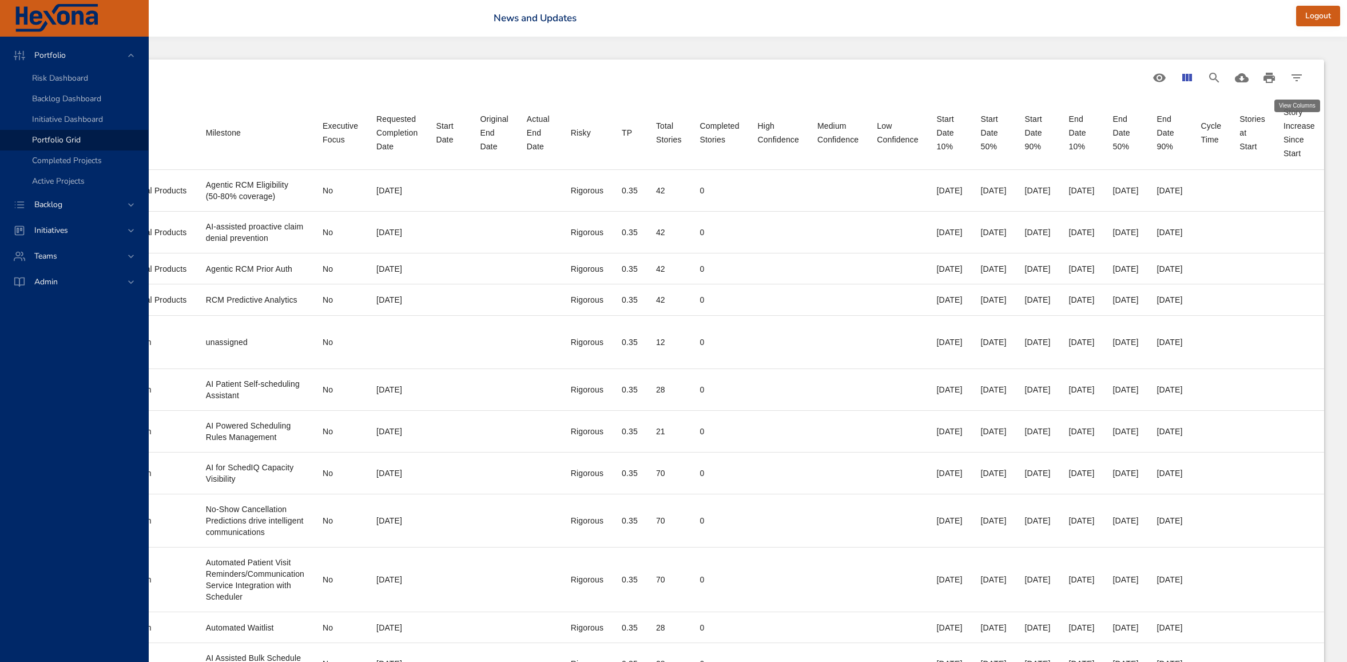
click at [1185, 76] on icon "View Columns" at bounding box center [1187, 78] width 14 height 14
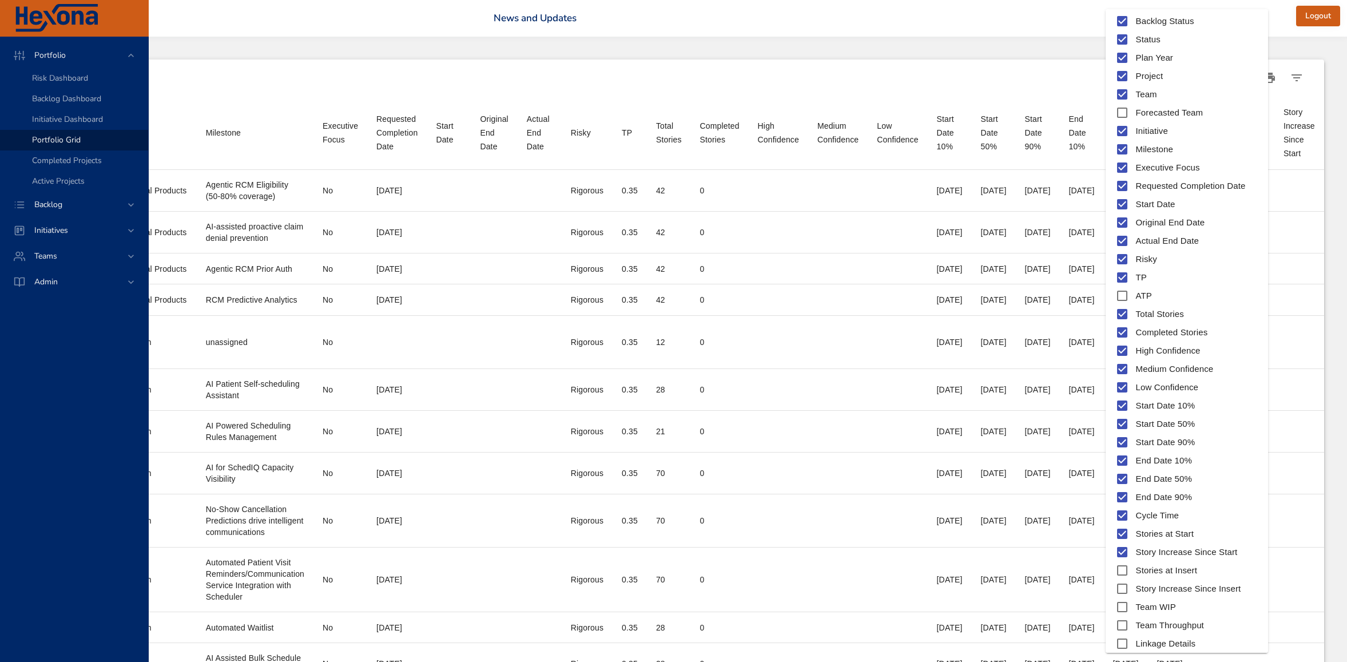
scroll to position [106, 0]
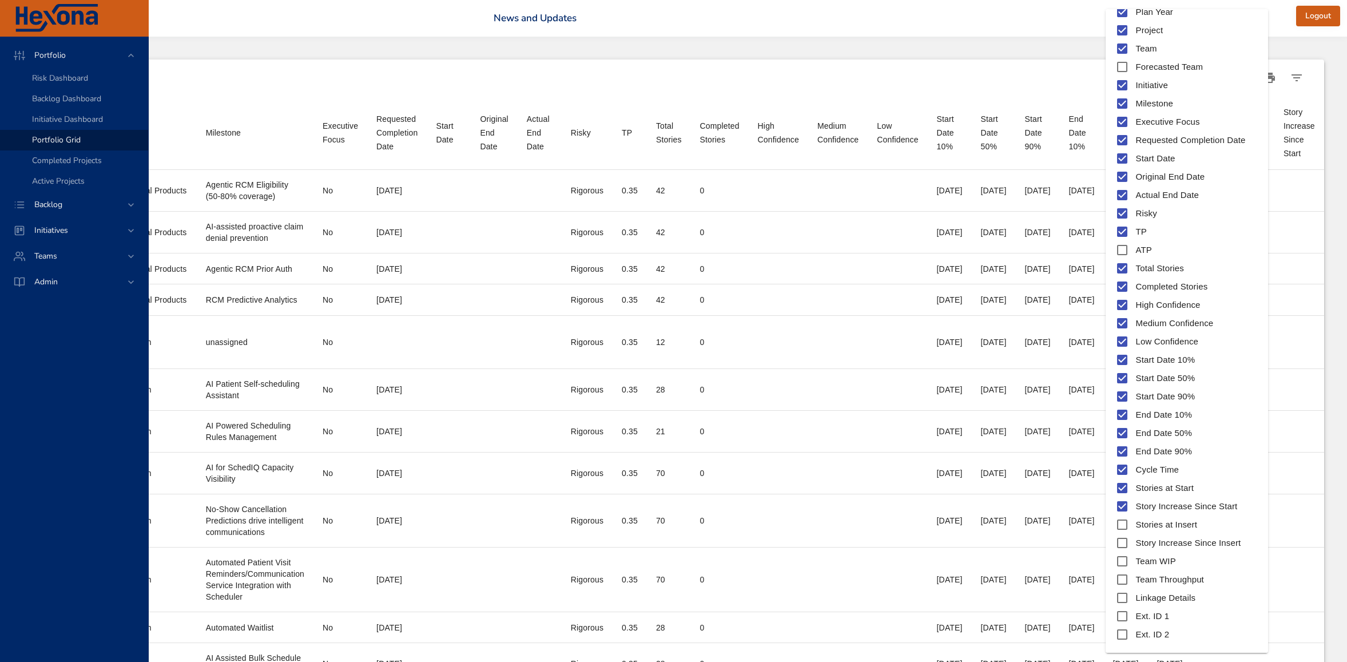
click at [752, 211] on div at bounding box center [673, 331] width 1347 height 662
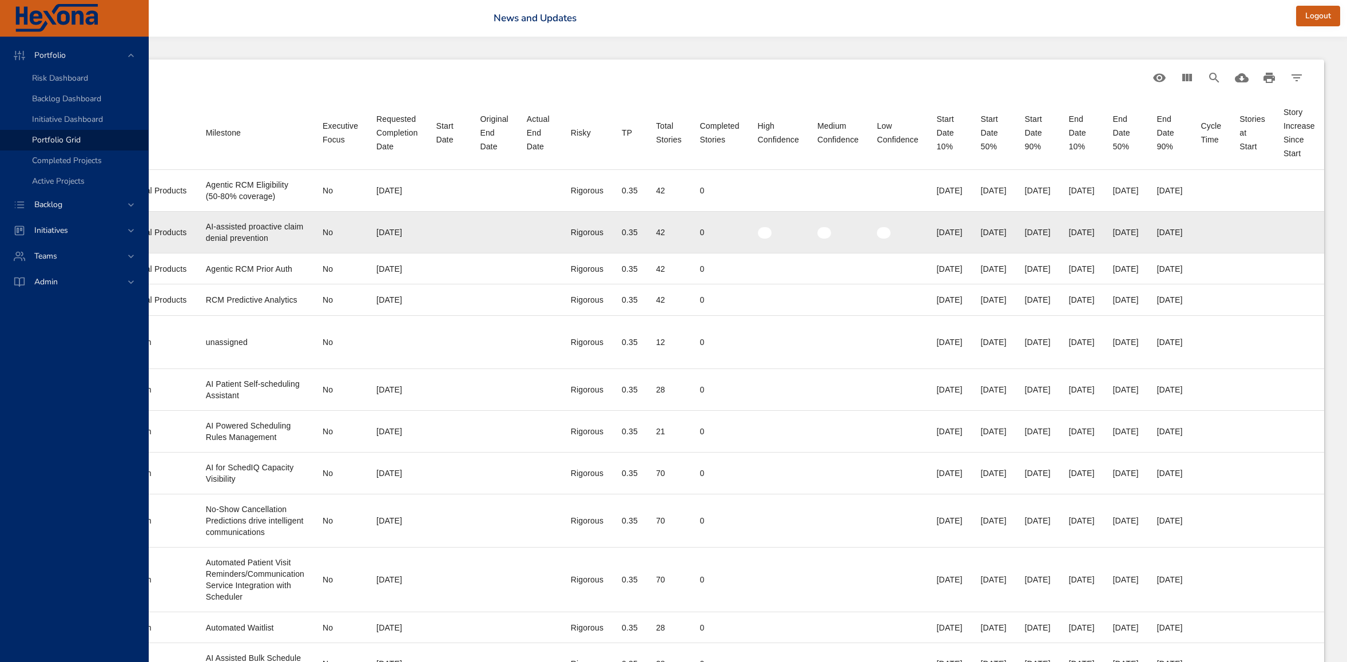
scroll to position [0, 654]
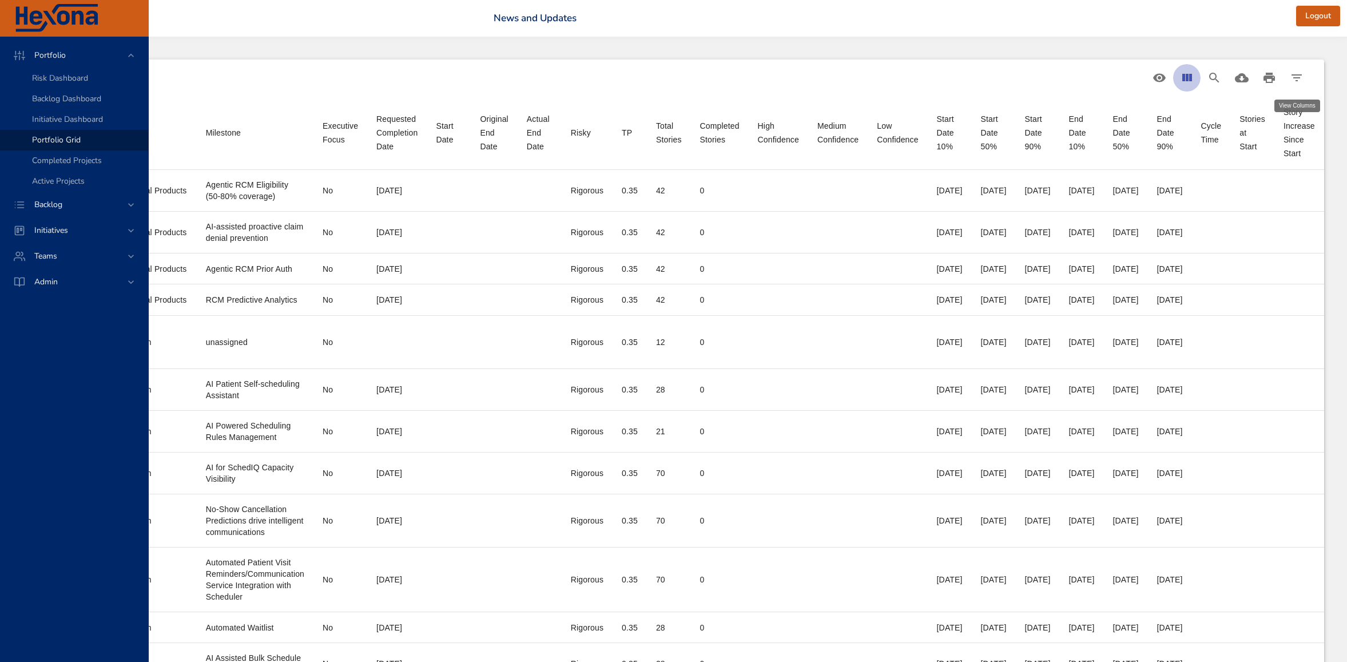
click at [1193, 76] on icon "View Columns" at bounding box center [1187, 78] width 14 height 14
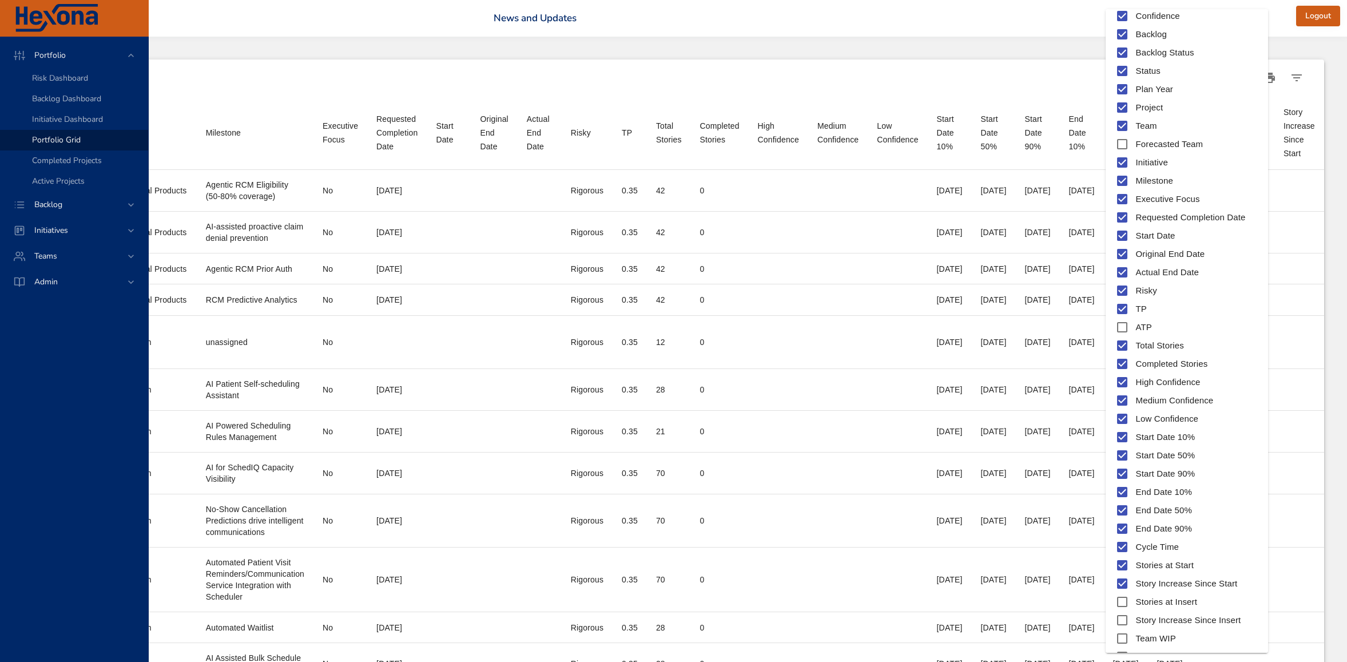
scroll to position [106, 0]
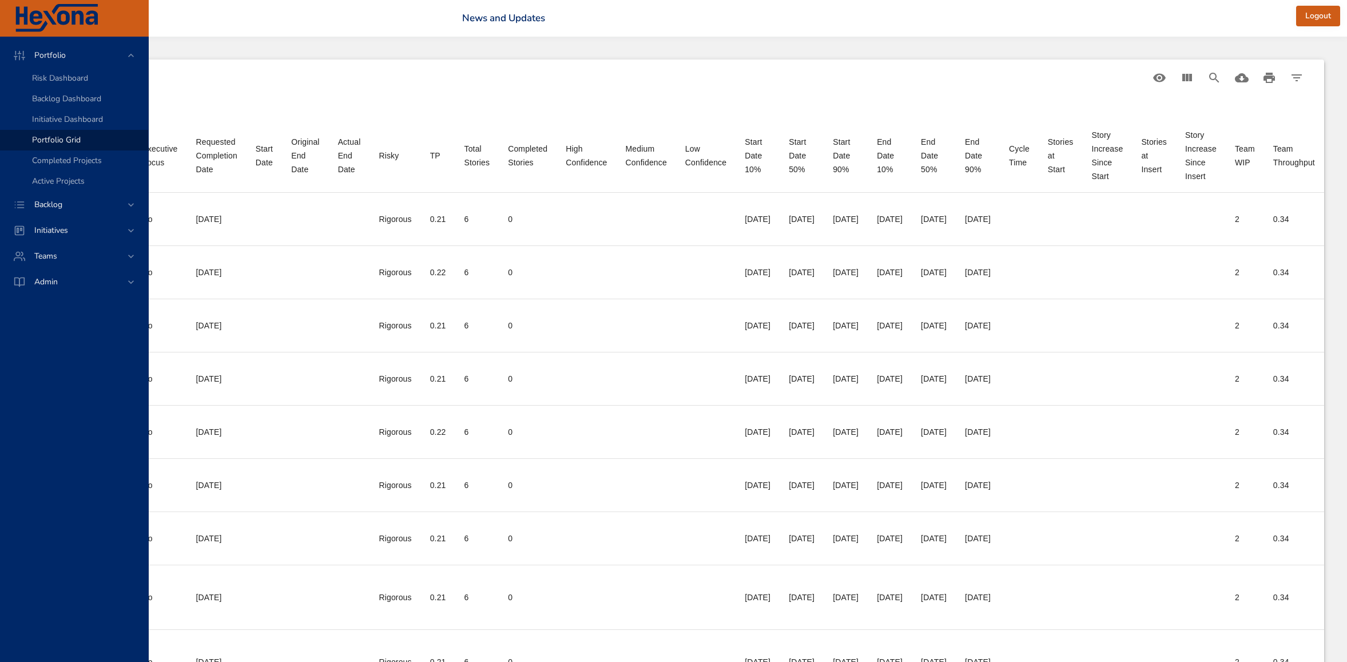
scroll to position [0, 698]
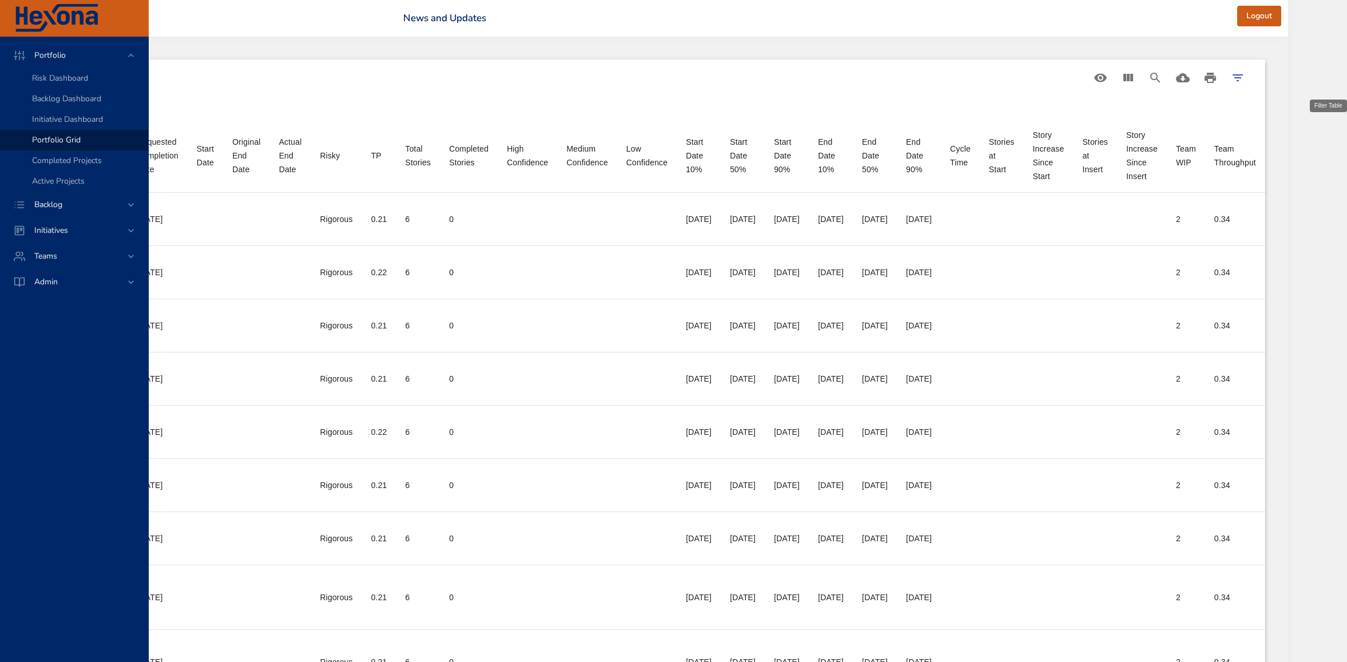
click at [1244, 76] on icon "Filter Table" at bounding box center [1238, 78] width 14 height 14
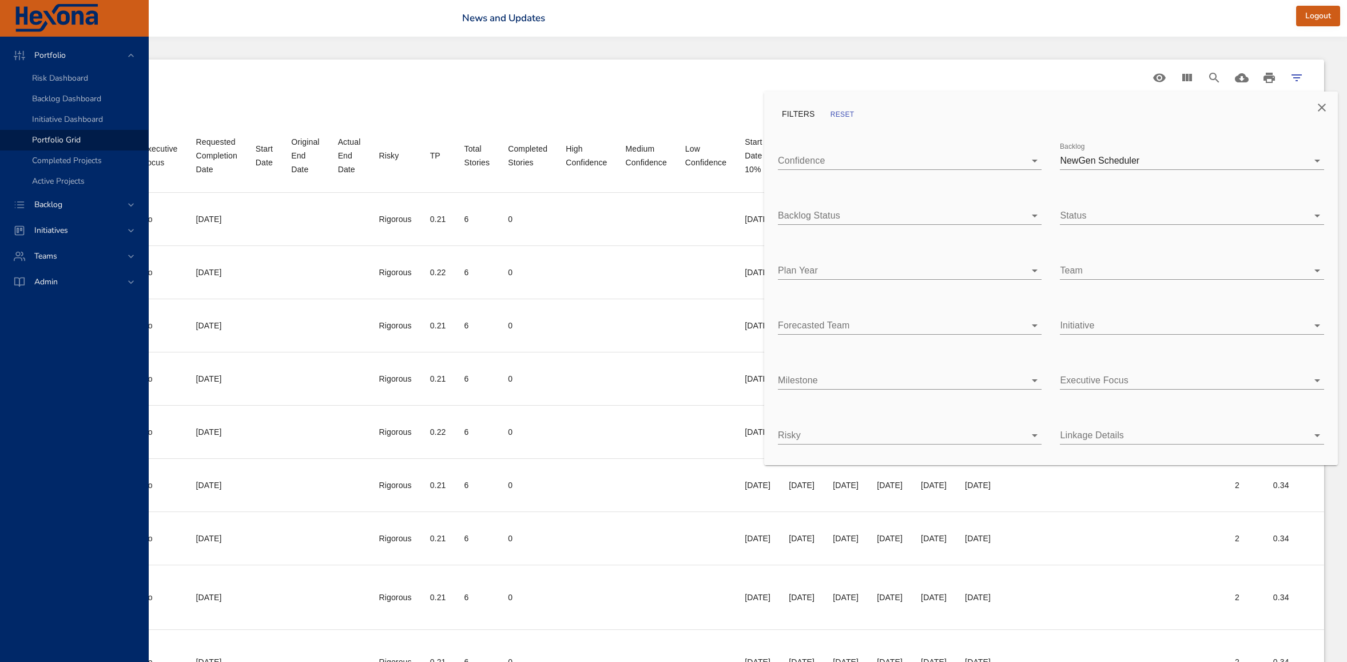
click at [740, 212] on body "Portfolio Risk Dashboard Backlog Dashboard Initiative Dashboard Portfolio Grid …" at bounding box center [66, 331] width 1347 height 662
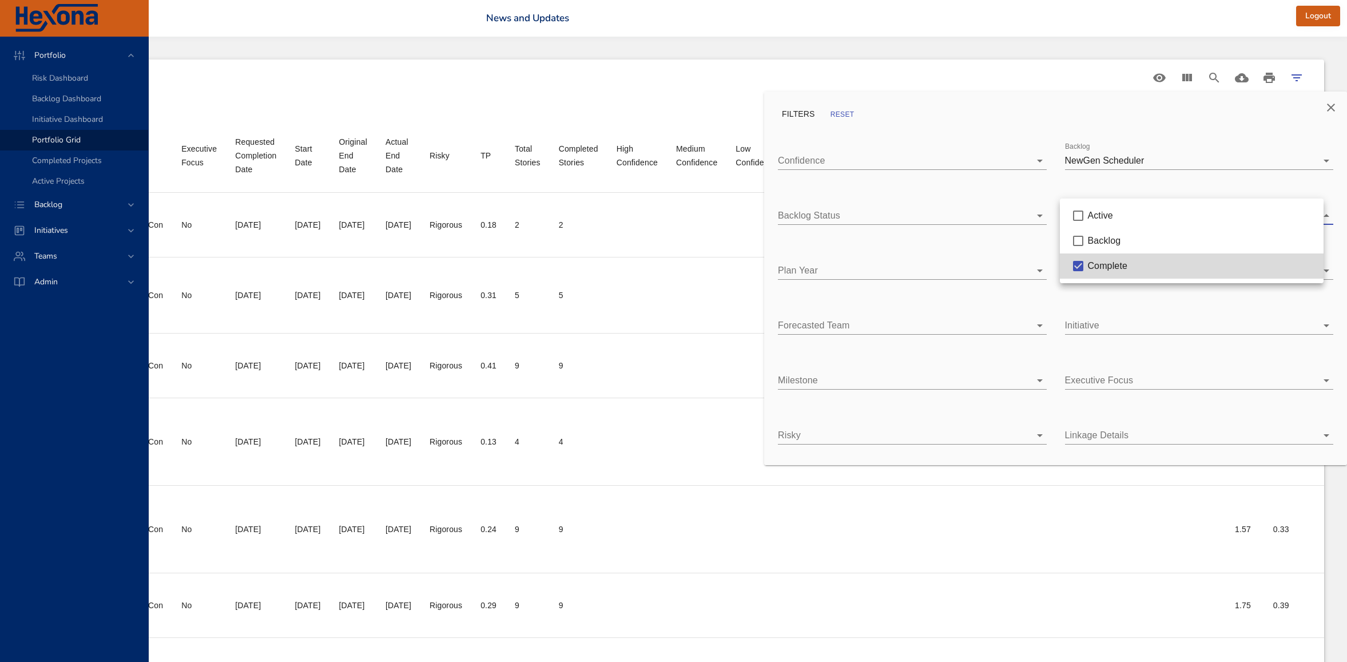
scroll to position [0, 602]
click at [588, 198] on div at bounding box center [673, 331] width 1347 height 662
